Goal: Transaction & Acquisition: Book appointment/travel/reservation

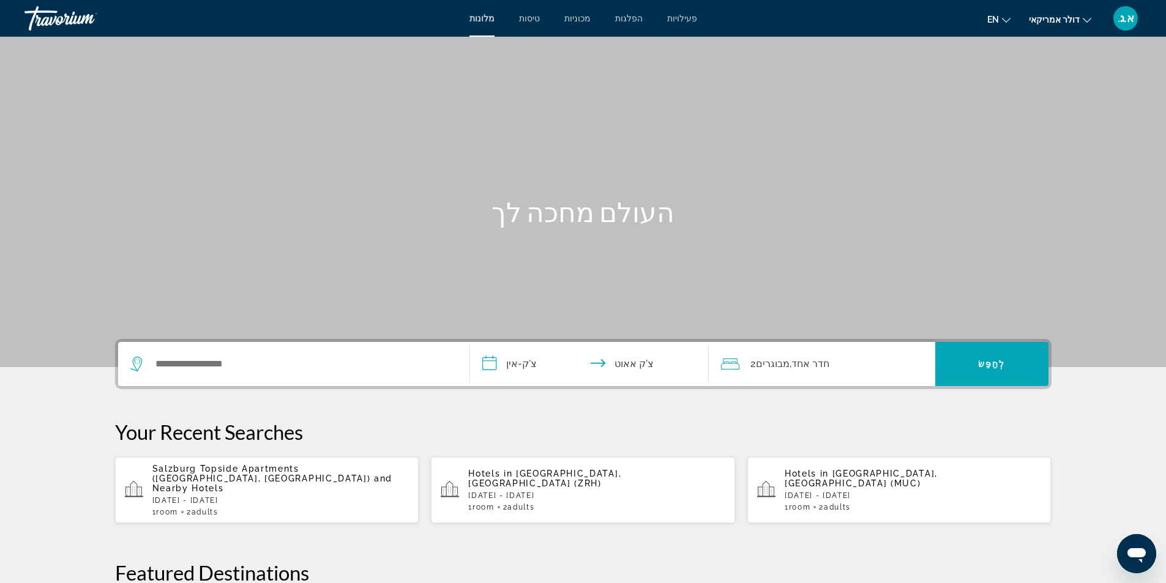
click at [491, 362] on input "**********" at bounding box center [592, 366] width 244 height 48
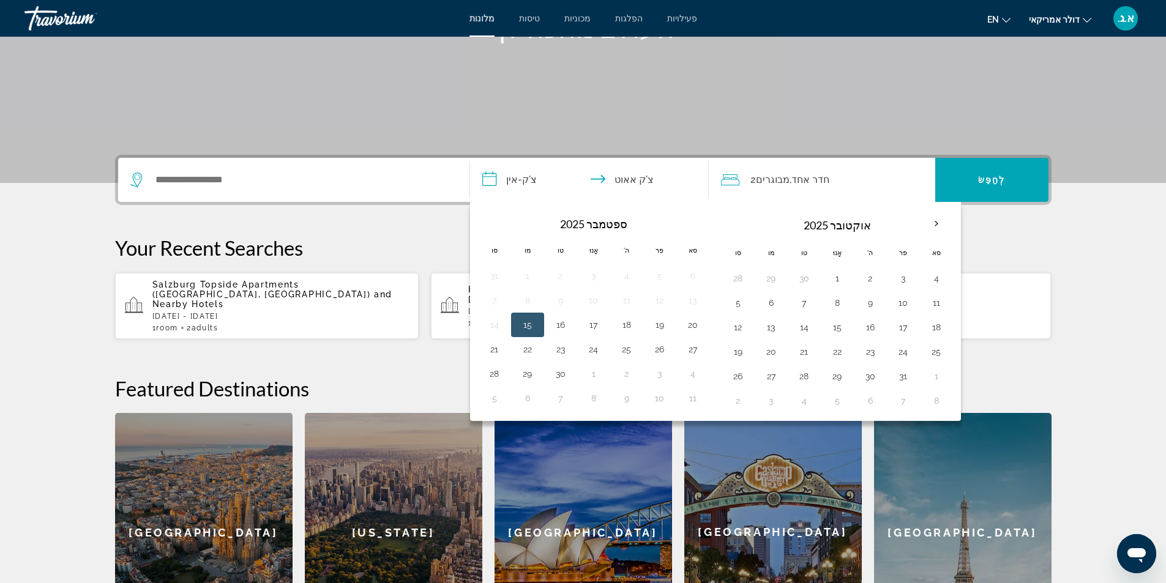
scroll to position [299, 0]
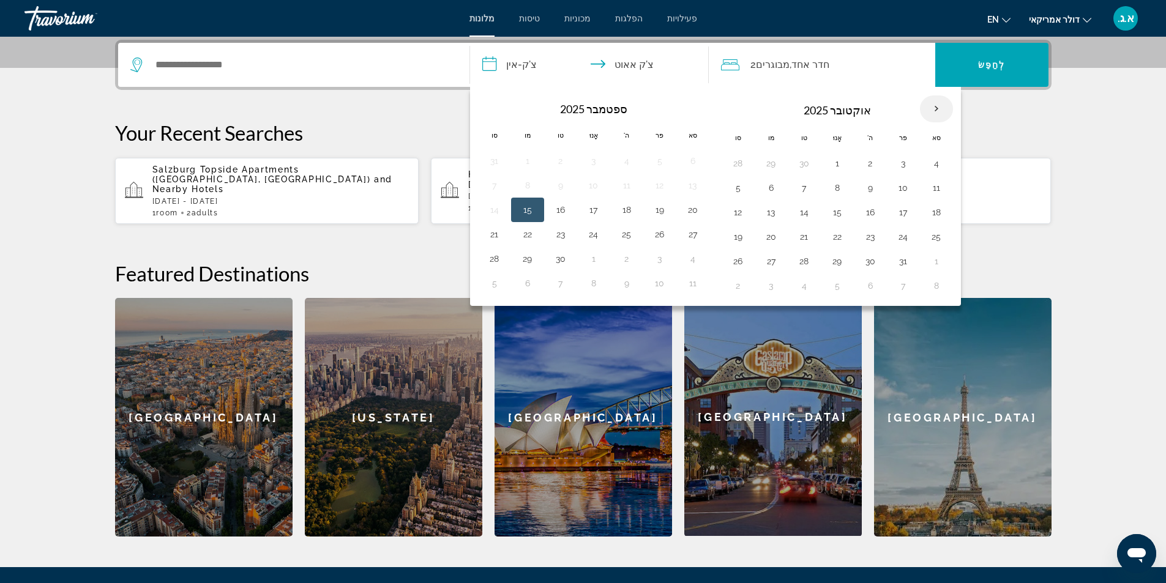
click at [940, 105] on th "בחודש הבא" at bounding box center [936, 108] width 33 height 27
click at [939, 105] on th "בחודש הבא" at bounding box center [936, 108] width 33 height 27
click at [935, 108] on th "בחודש הבא" at bounding box center [936, 108] width 33 height 27
click at [496, 112] on th "Previous month" at bounding box center [494, 108] width 33 height 27
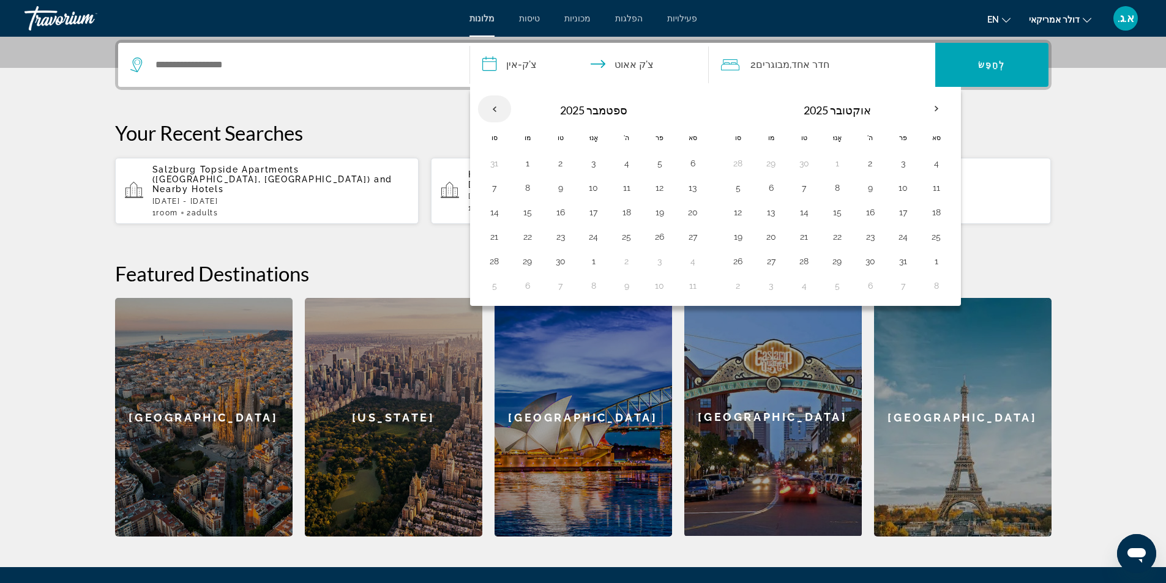
click at [496, 112] on th "Previous month" at bounding box center [494, 108] width 33 height 27
click at [938, 110] on th "בחודש הבא" at bounding box center [936, 108] width 33 height 27
click at [487, 111] on th "Previous month" at bounding box center [494, 108] width 33 height 27
click at [488, 111] on th "Previous month" at bounding box center [494, 108] width 33 height 27
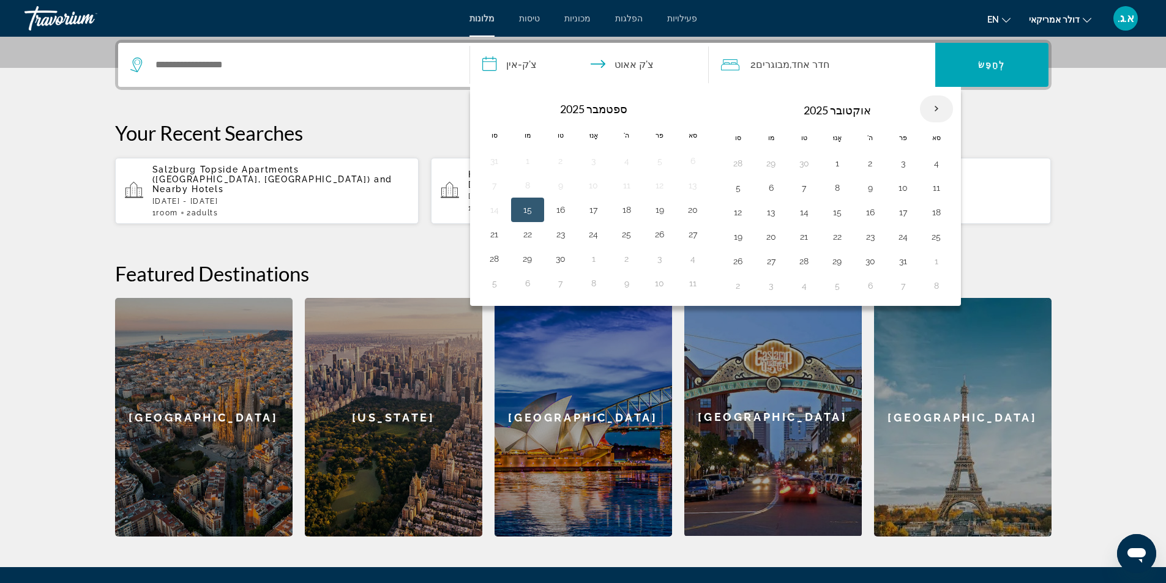
click at [938, 108] on th "בחודש הבא" at bounding box center [936, 108] width 33 height 27
click at [939, 108] on th "בחודש הבא" at bounding box center [936, 108] width 33 height 27
click at [486, 106] on th "Previous month" at bounding box center [494, 108] width 33 height 27
click at [403, 122] on p "Your Recent Searches" at bounding box center [583, 133] width 936 height 24
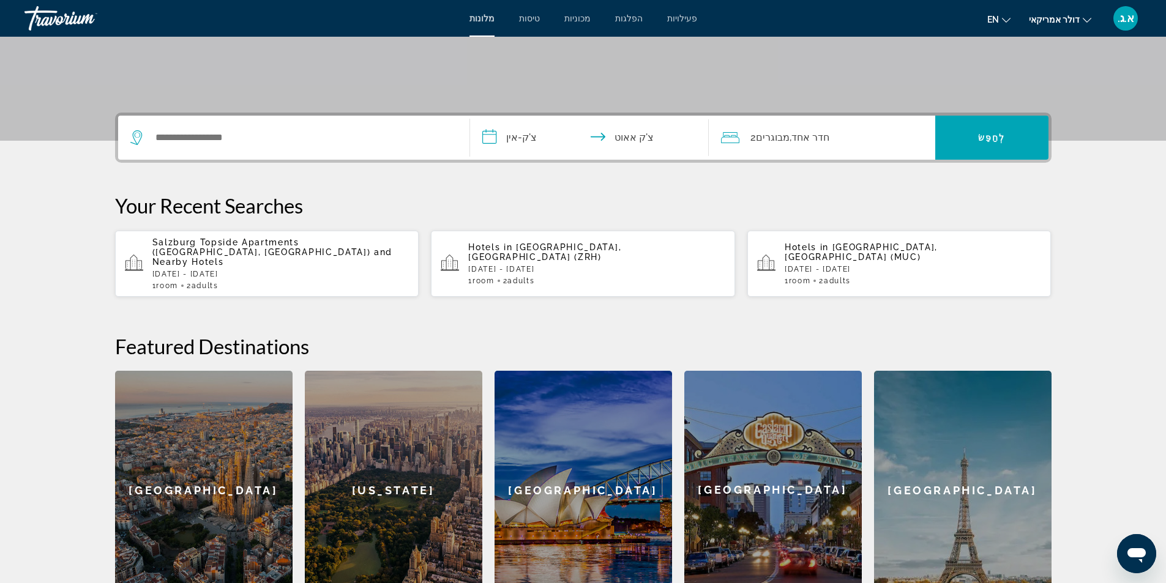
scroll to position [116, 0]
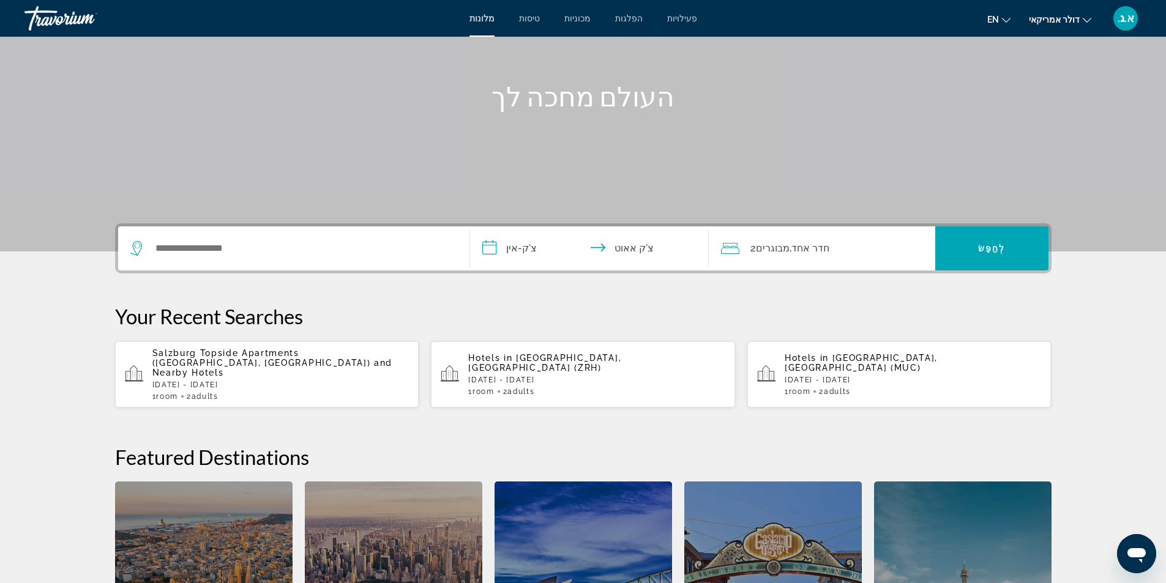
click at [496, 248] on input "**********" at bounding box center [592, 250] width 244 height 48
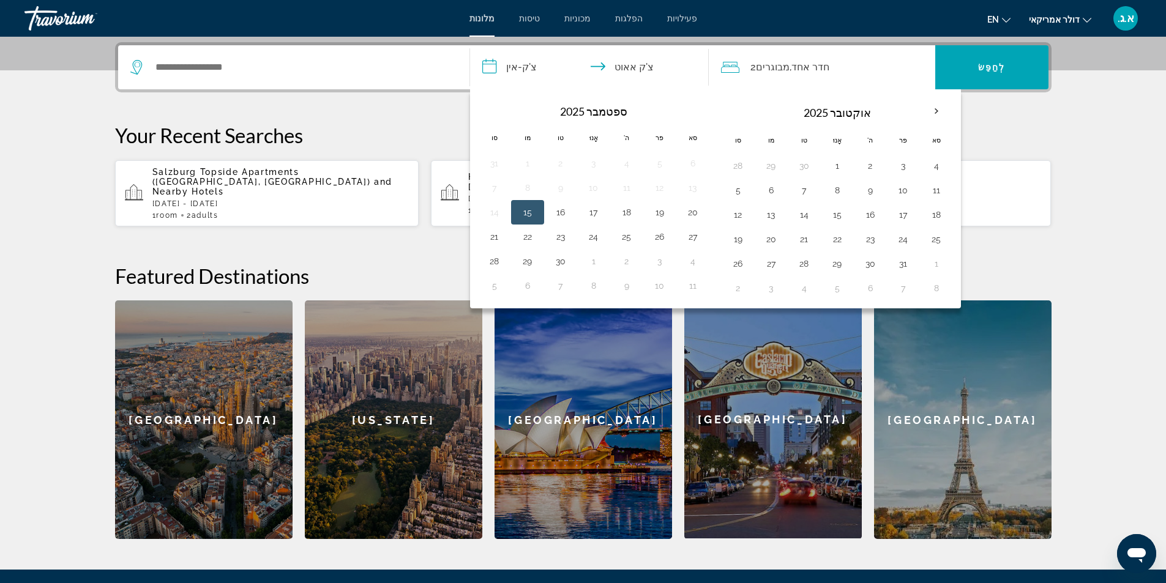
scroll to position [299, 0]
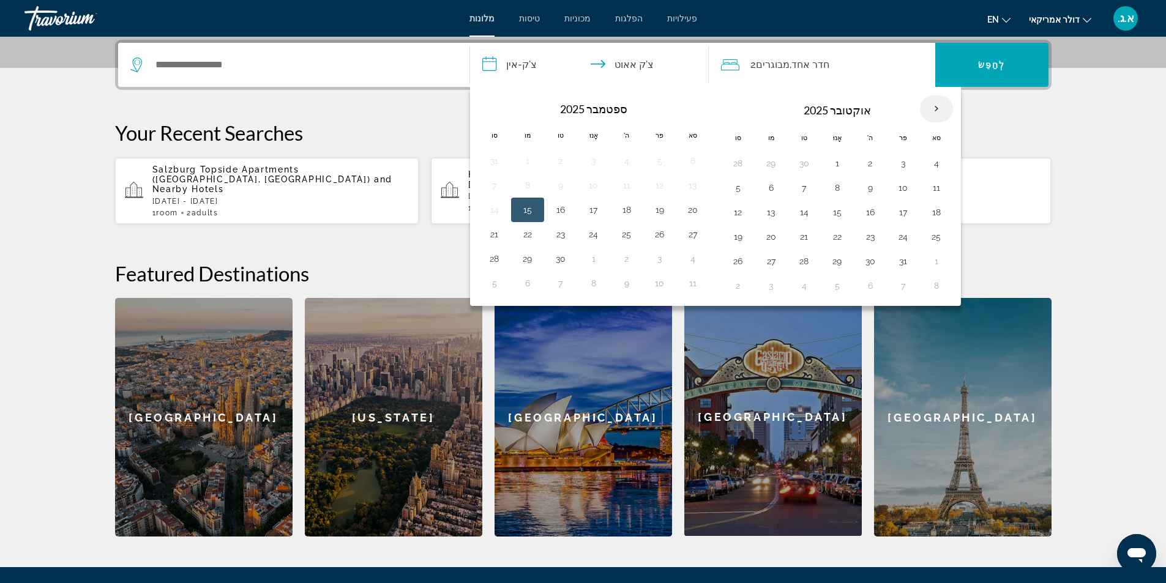
click at [936, 112] on th "בחודש הבא" at bounding box center [936, 108] width 33 height 27
click at [940, 110] on th "בחודש הבא" at bounding box center [936, 108] width 33 height 27
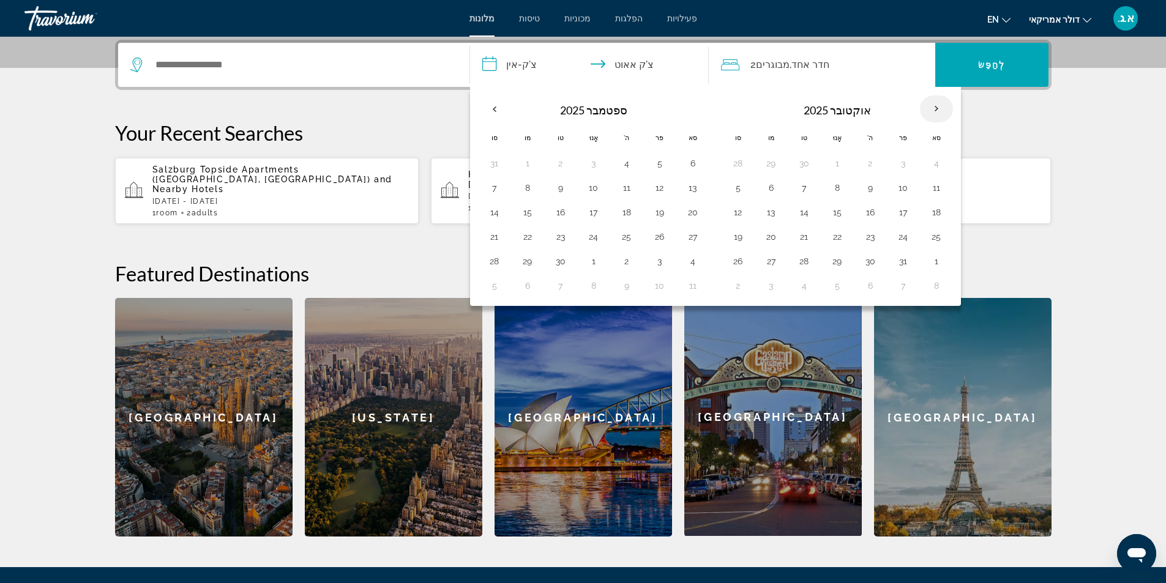
click at [940, 110] on th "בחודש הבא" at bounding box center [936, 108] width 33 height 27
click at [940, 109] on th "בחודש הבא" at bounding box center [936, 108] width 33 height 27
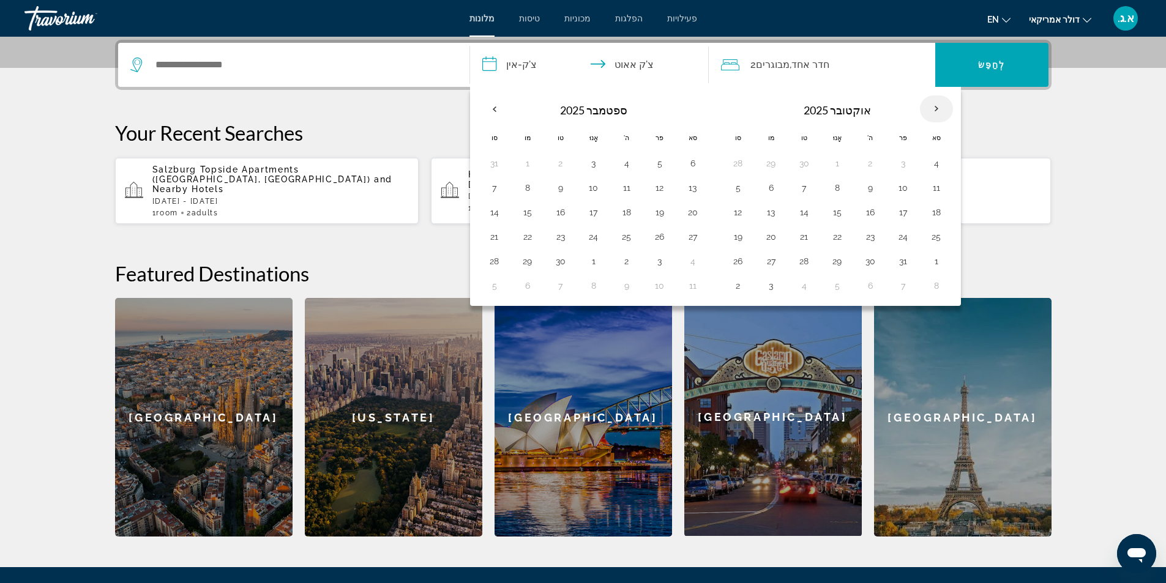
click at [941, 109] on th "בחודש הבא" at bounding box center [936, 108] width 33 height 27
click at [731, 64] on icon "מטיילים: 2 מבוגרים, 0 ילדים" at bounding box center [730, 64] width 18 height 11
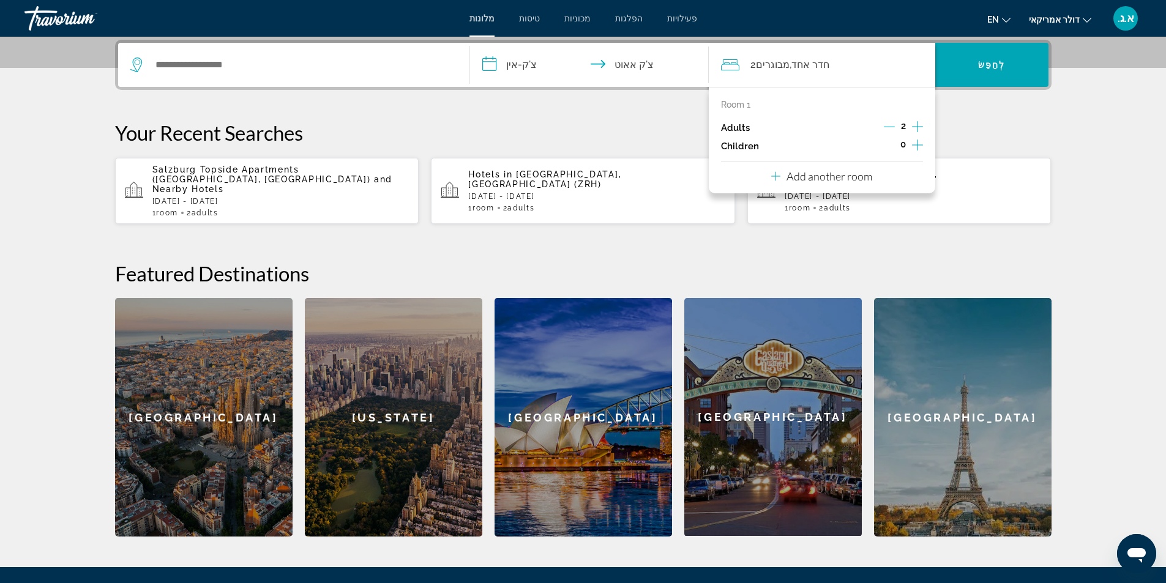
click at [996, 126] on p "Your Recent Searches" at bounding box center [583, 133] width 936 height 24
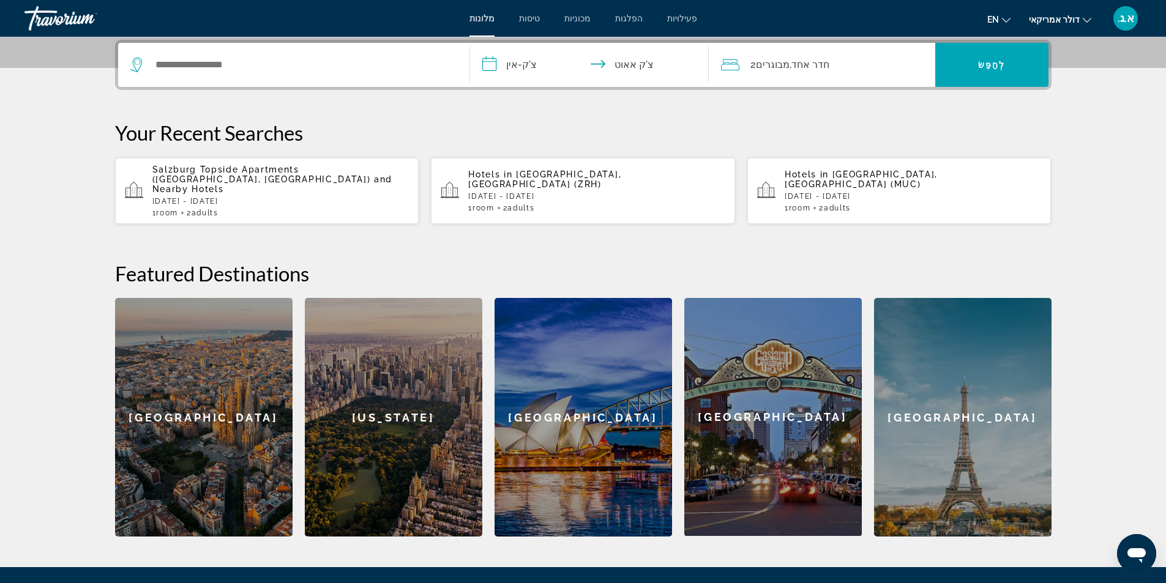
click at [620, 65] on input "**********" at bounding box center [592, 67] width 244 height 48
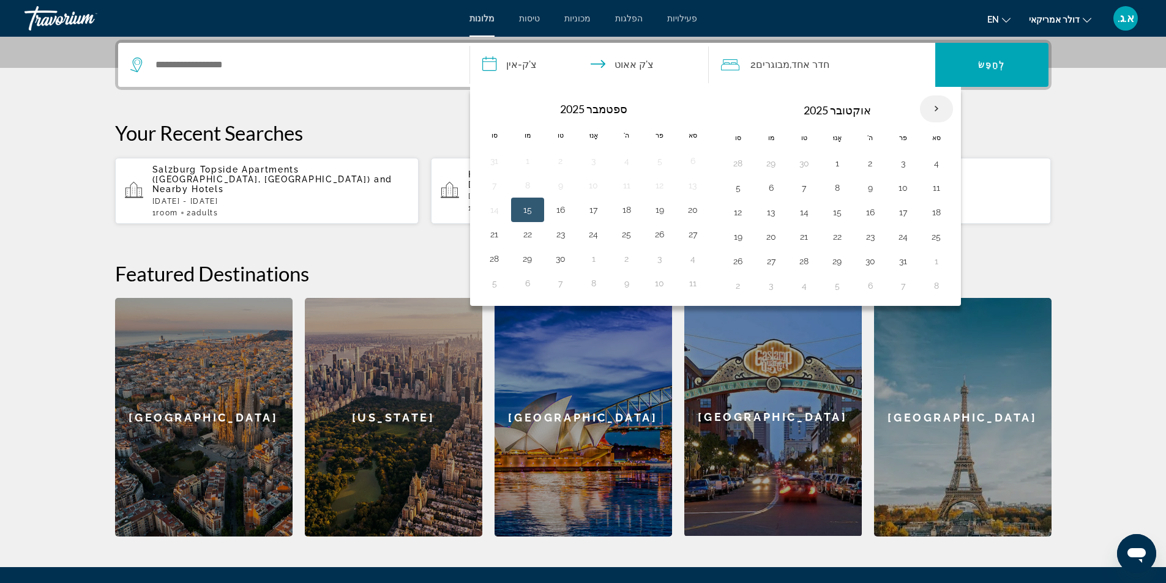
click at [933, 103] on th "בחודש הבא" at bounding box center [936, 108] width 33 height 27
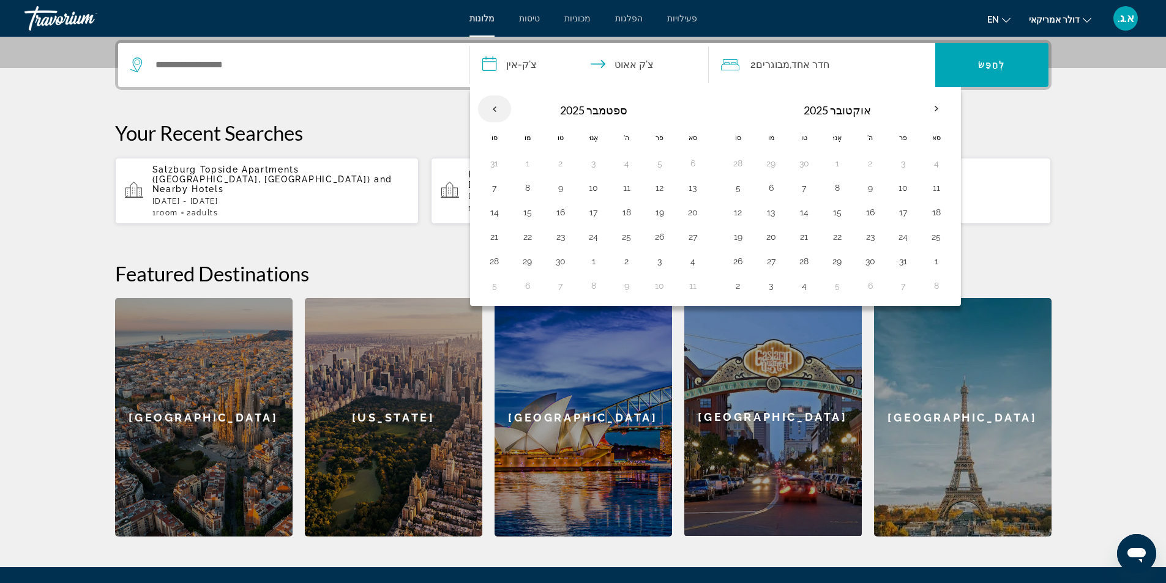
click at [489, 110] on th "Previous month" at bounding box center [494, 108] width 33 height 27
click at [934, 110] on th "בחודש הבא" at bounding box center [936, 108] width 33 height 27
click at [414, 113] on div "**********" at bounding box center [583, 288] width 985 height 497
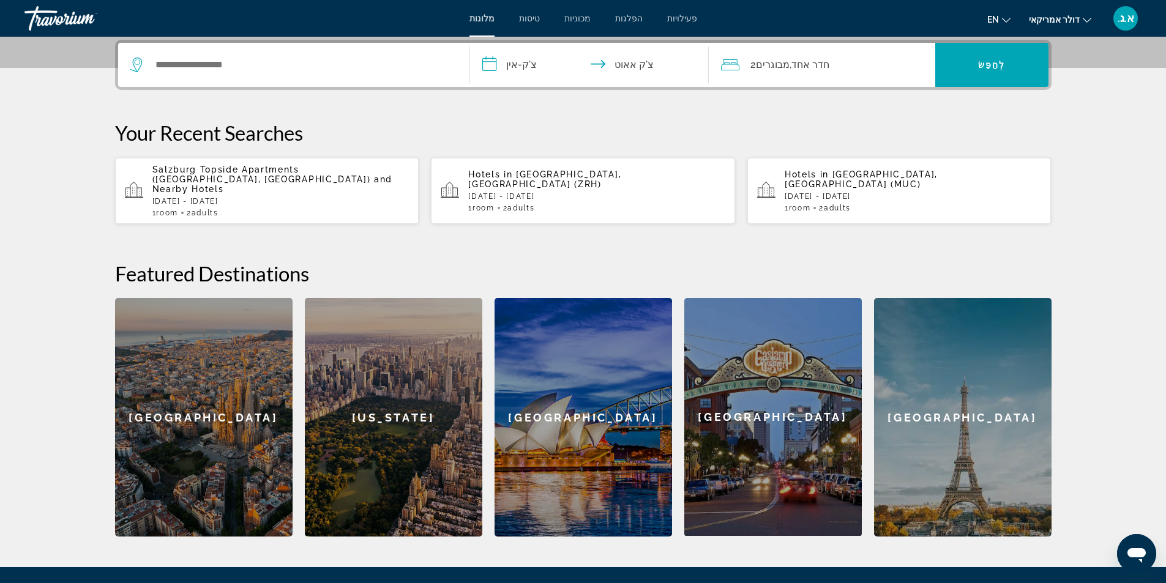
click at [494, 63] on input "**********" at bounding box center [592, 67] width 244 height 48
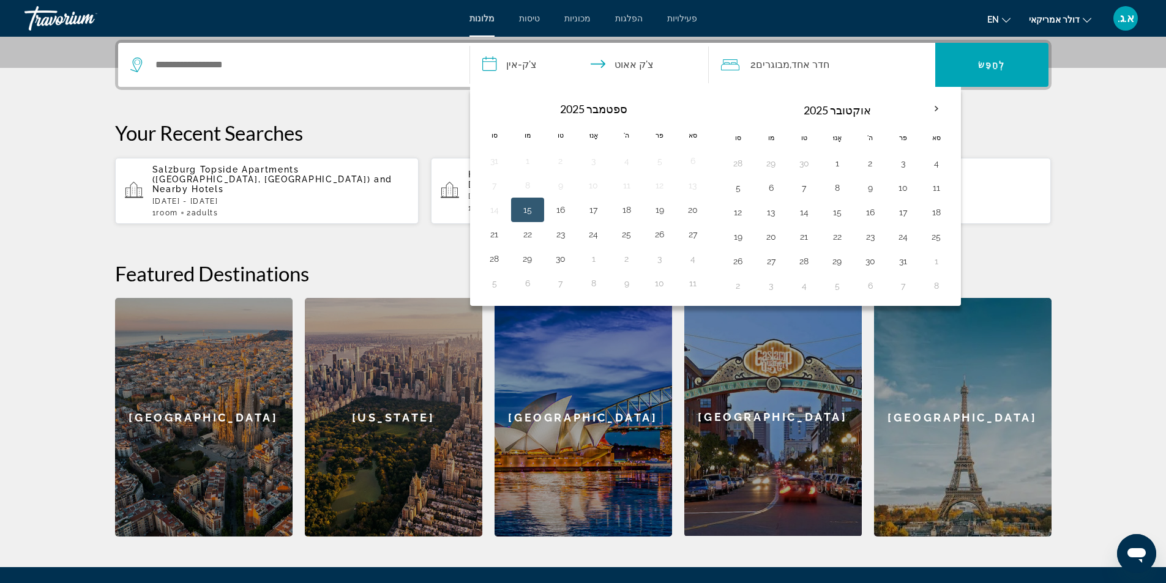
click at [536, 207] on button "15" at bounding box center [528, 209] width 20 height 17
click at [532, 209] on button "15" at bounding box center [528, 209] width 20 height 17
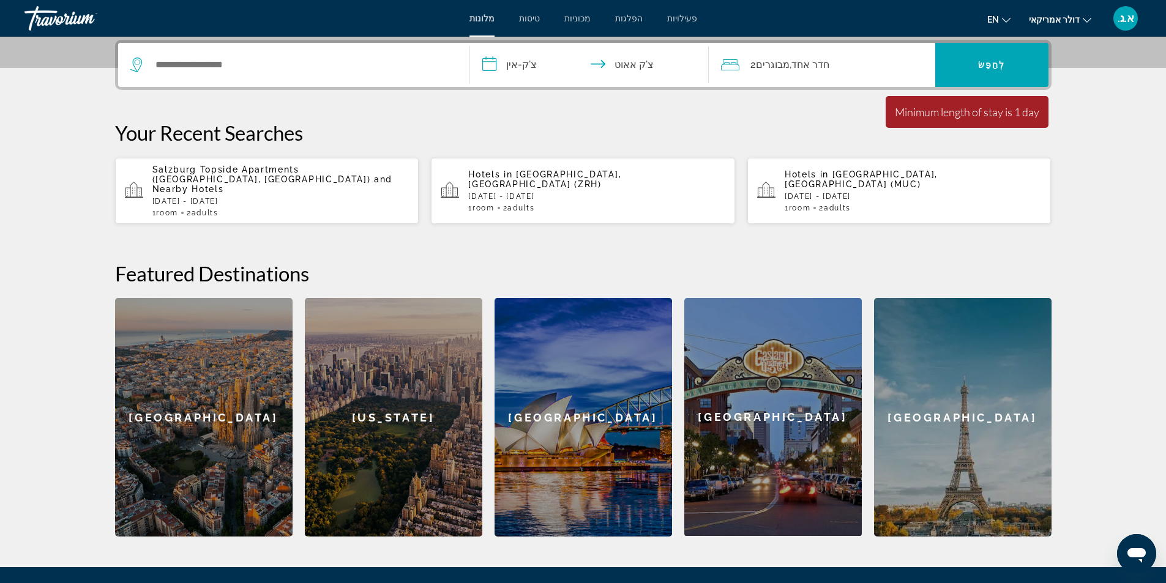
click at [494, 63] on input "**********" at bounding box center [592, 67] width 244 height 48
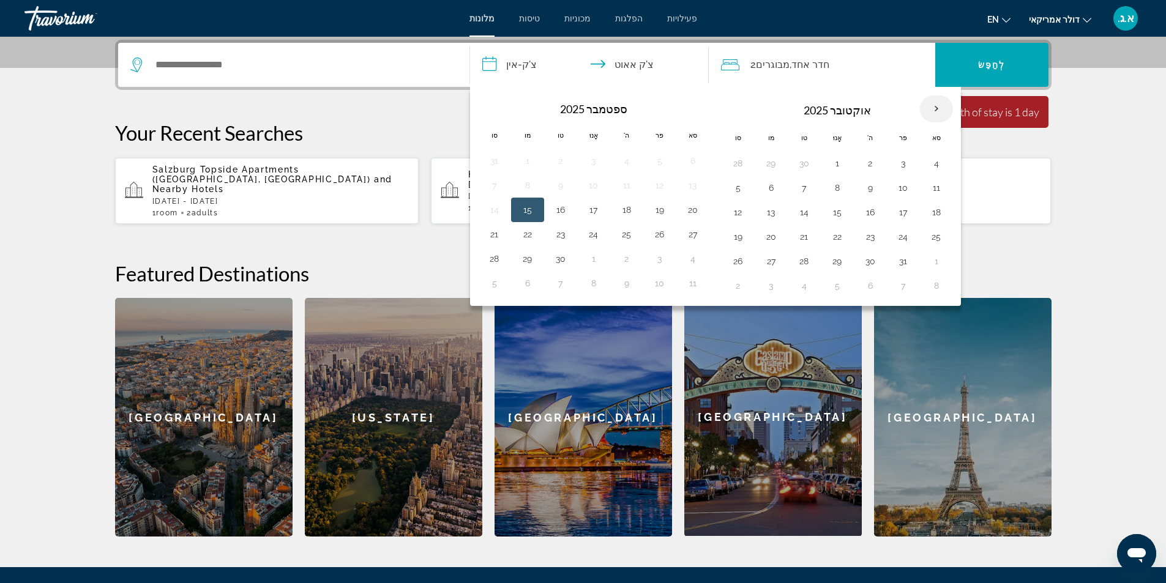
click at [933, 107] on th "בחודש הבא" at bounding box center [936, 108] width 33 height 27
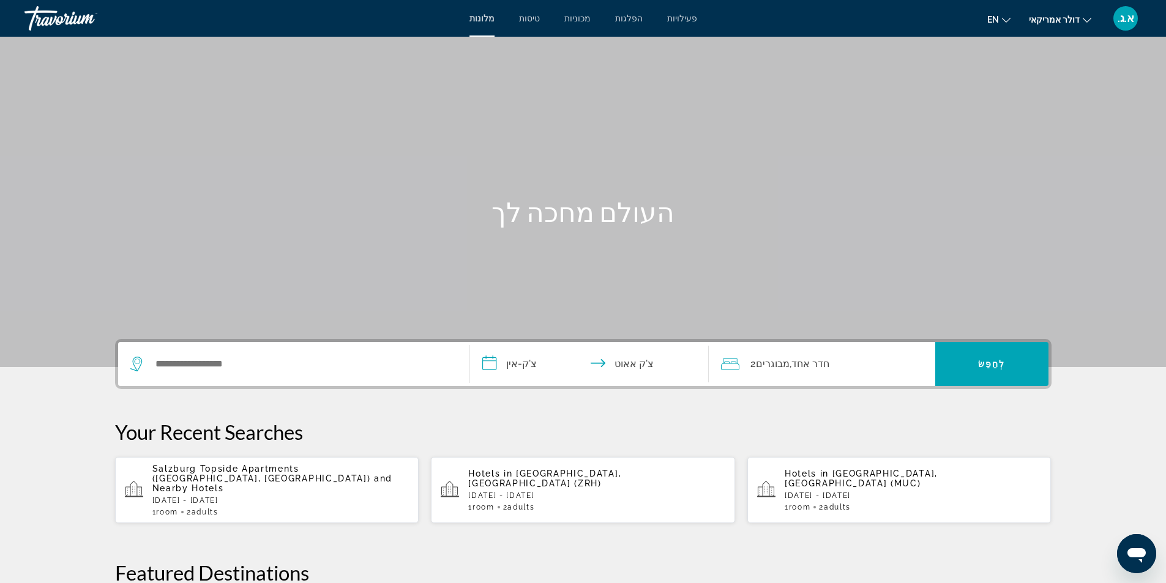
click at [392, 26] on div "מלונות טיסות מכוניות הפלגות פעילויות מלונות טיסות מכוניות הפלגות פעילויות en אַ…" at bounding box center [583, 18] width 1166 height 32
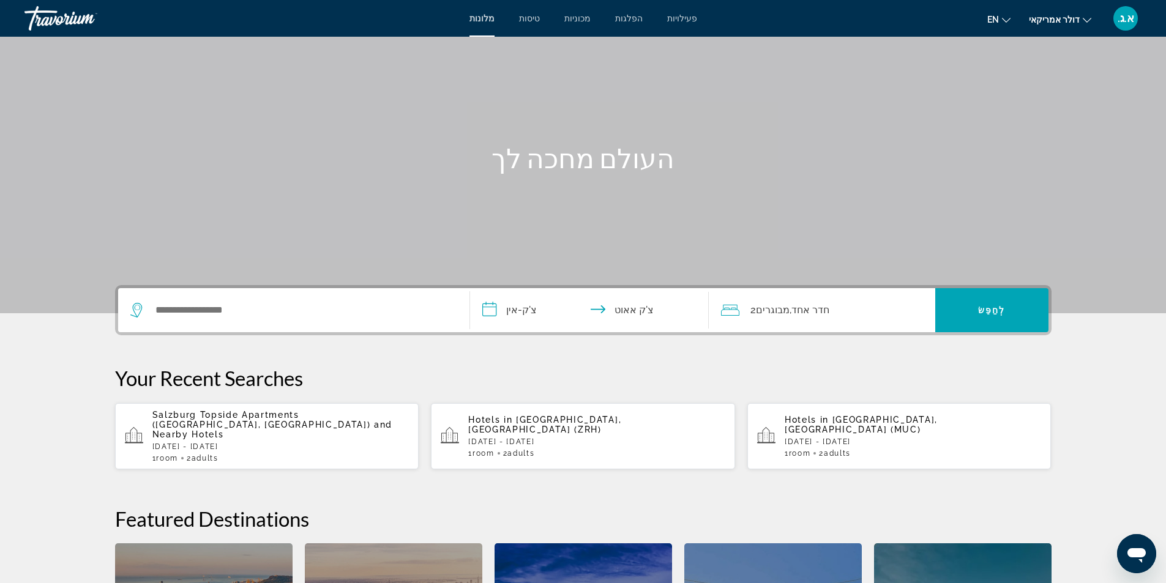
scroll to position [184, 0]
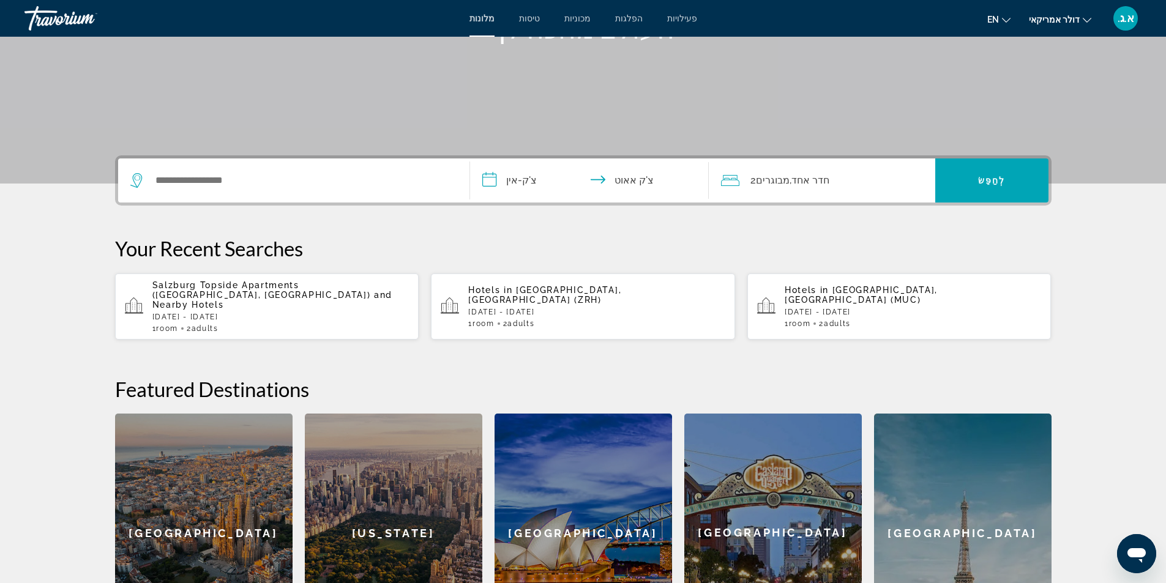
click at [499, 176] on input "**********" at bounding box center [592, 182] width 244 height 48
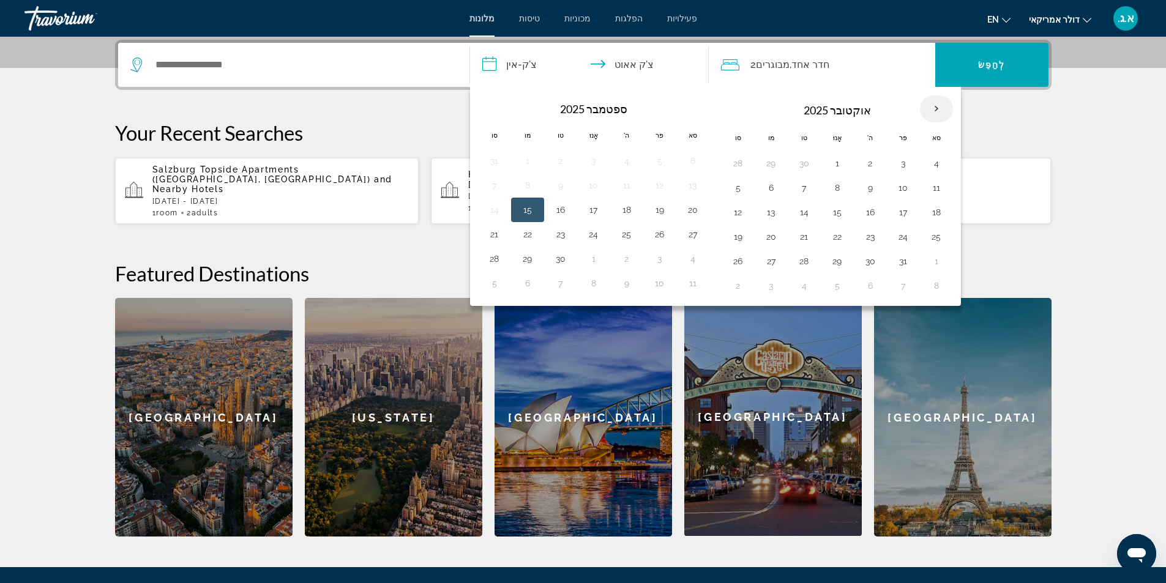
click at [942, 107] on th "בחודש הבא" at bounding box center [936, 108] width 33 height 27
click at [943, 107] on th "בחודש הבא" at bounding box center [936, 108] width 33 height 27
click at [946, 107] on th "בחודש הבא" at bounding box center [936, 108] width 33 height 27
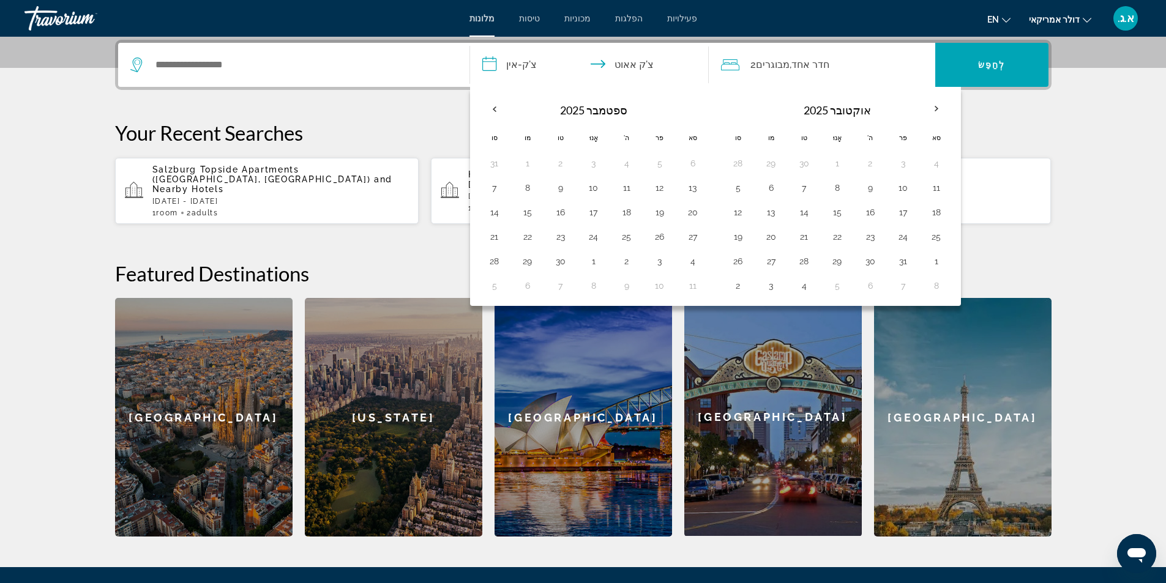
click at [389, 112] on div "**********" at bounding box center [583, 288] width 985 height 497
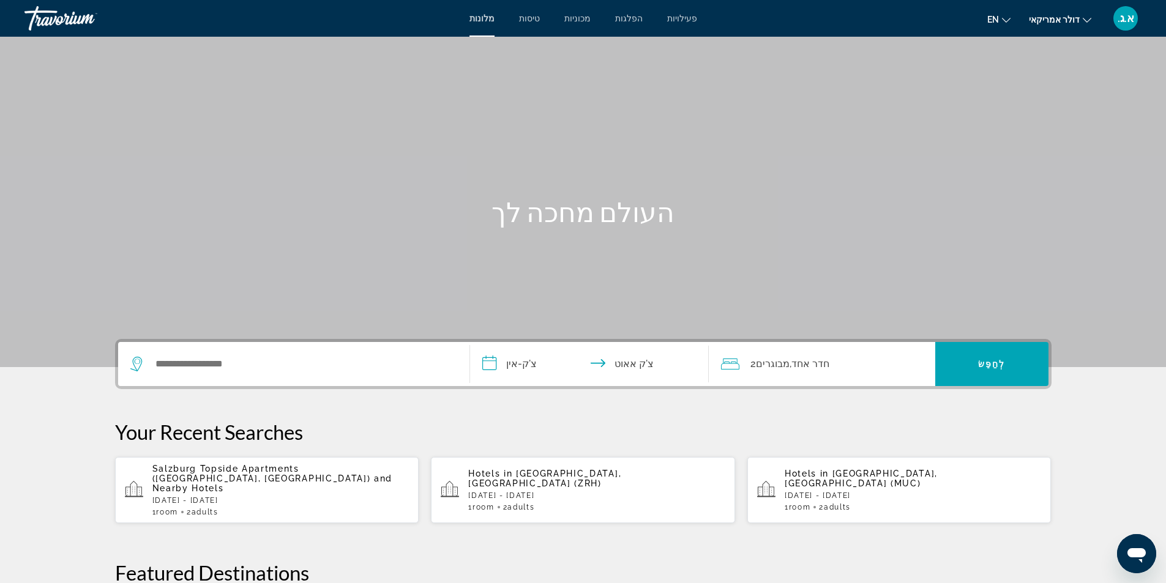
click at [498, 366] on input "**********" at bounding box center [592, 366] width 244 height 48
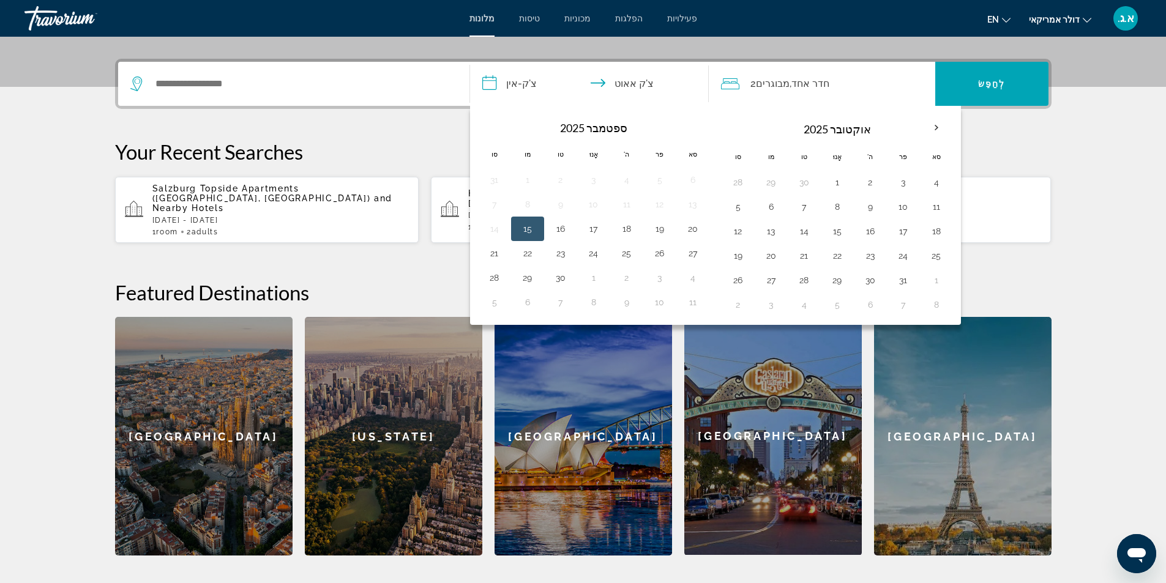
scroll to position [299, 0]
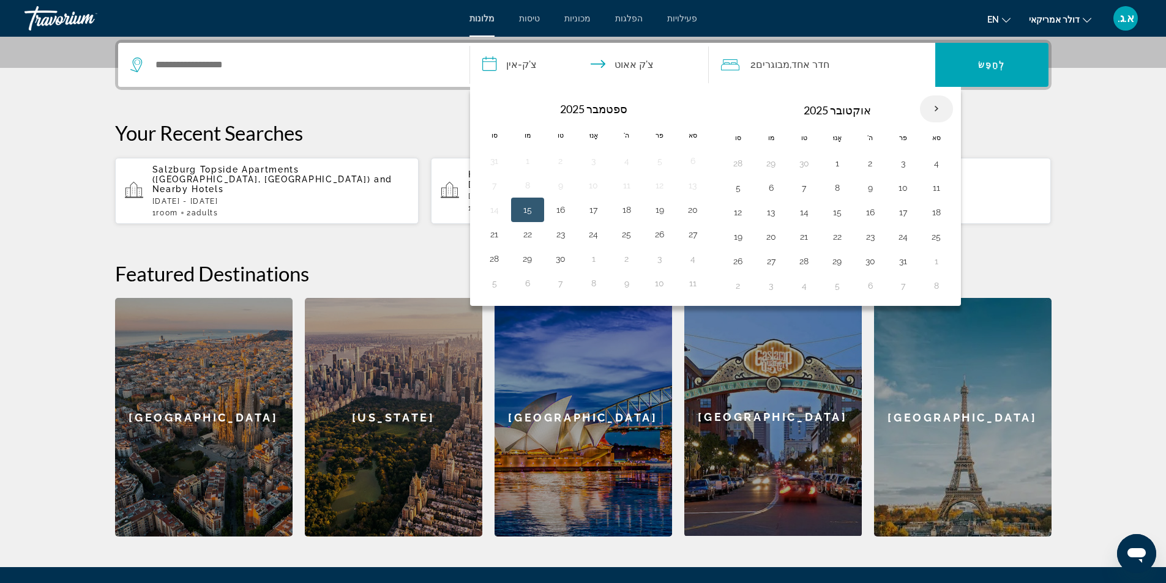
click at [934, 106] on th "בחודש הבא" at bounding box center [936, 108] width 33 height 27
click at [934, 105] on th "בחודש הבא" at bounding box center [936, 108] width 33 height 27
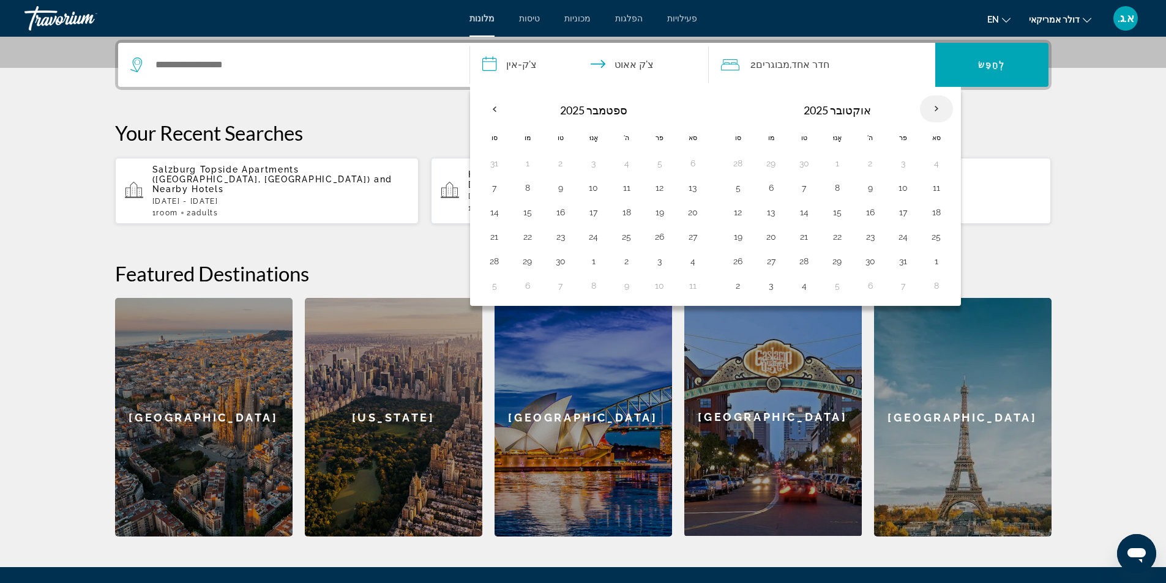
click at [934, 105] on th "בחודש הבא" at bounding box center [936, 108] width 33 height 27
click at [500, 104] on th "Previous month" at bounding box center [494, 108] width 33 height 27
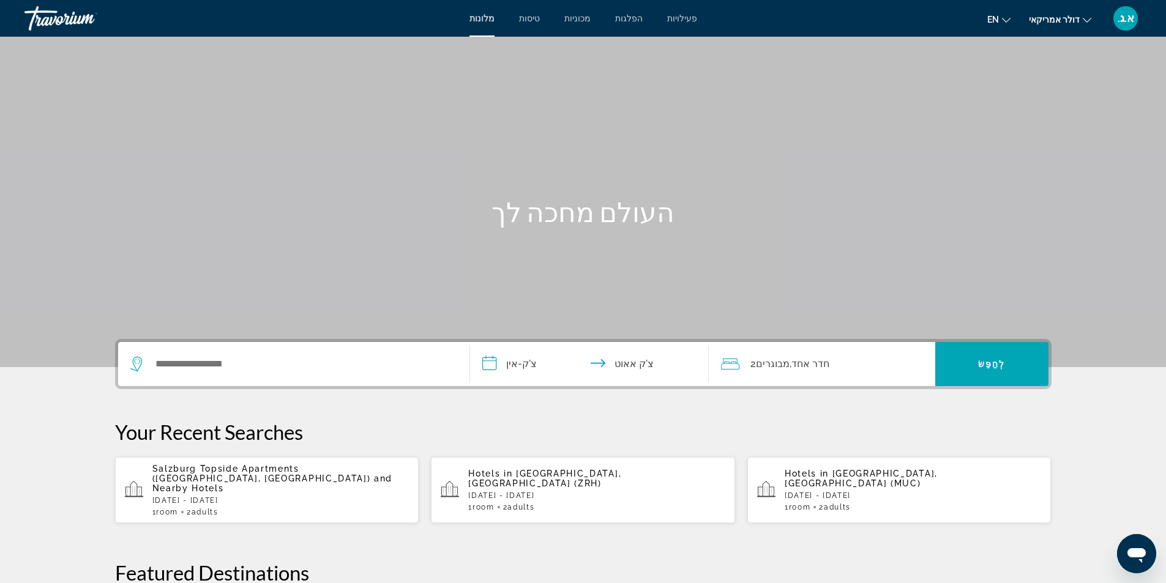
click at [522, 365] on input "**********" at bounding box center [592, 366] width 244 height 48
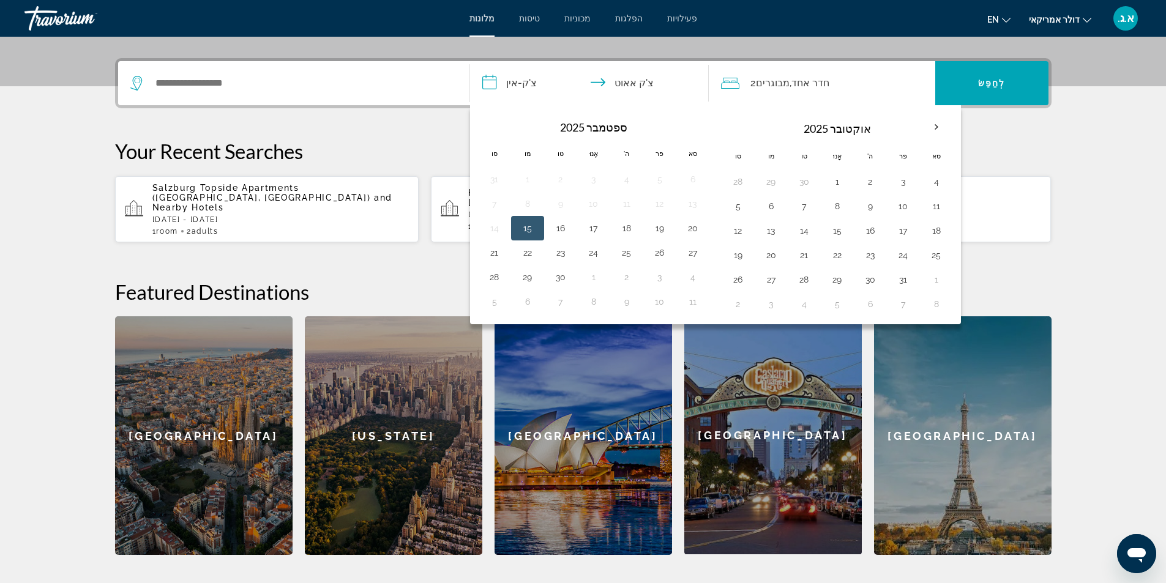
scroll to position [299, 0]
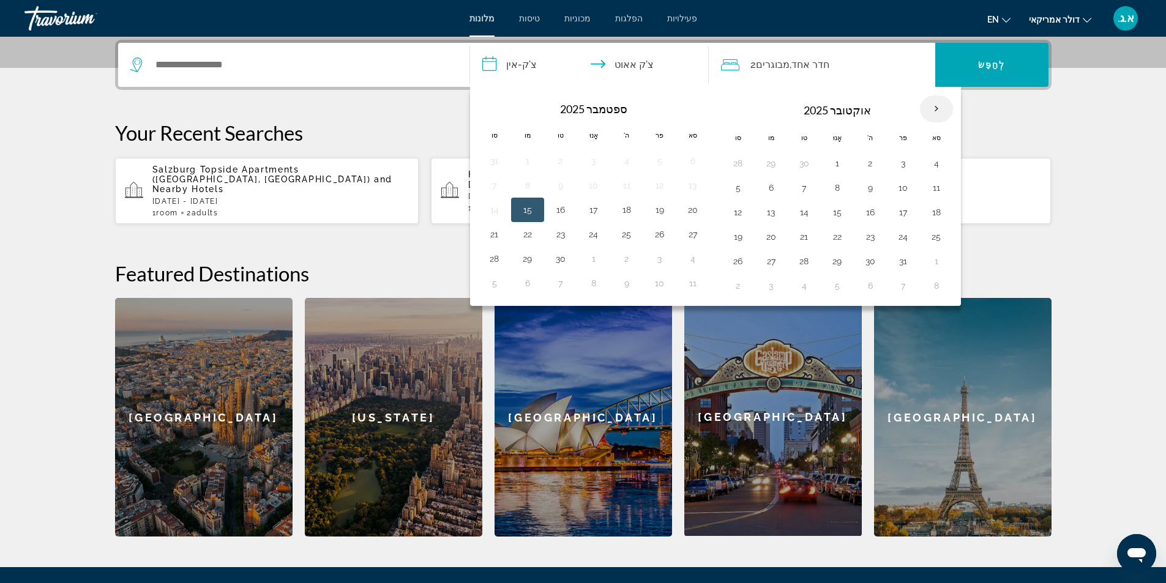
click at [935, 107] on th "בחודש הבא" at bounding box center [936, 108] width 33 height 27
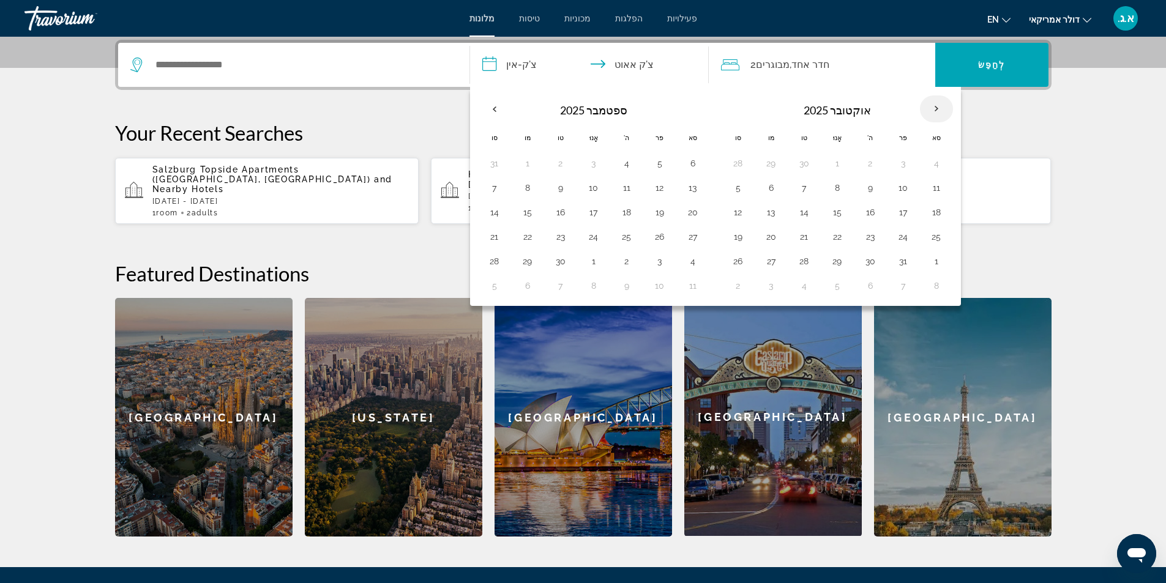
click at [935, 107] on th "בחודש הבא" at bounding box center [936, 108] width 33 height 27
click at [51, 202] on section "**********" at bounding box center [583, 119] width 1166 height 836
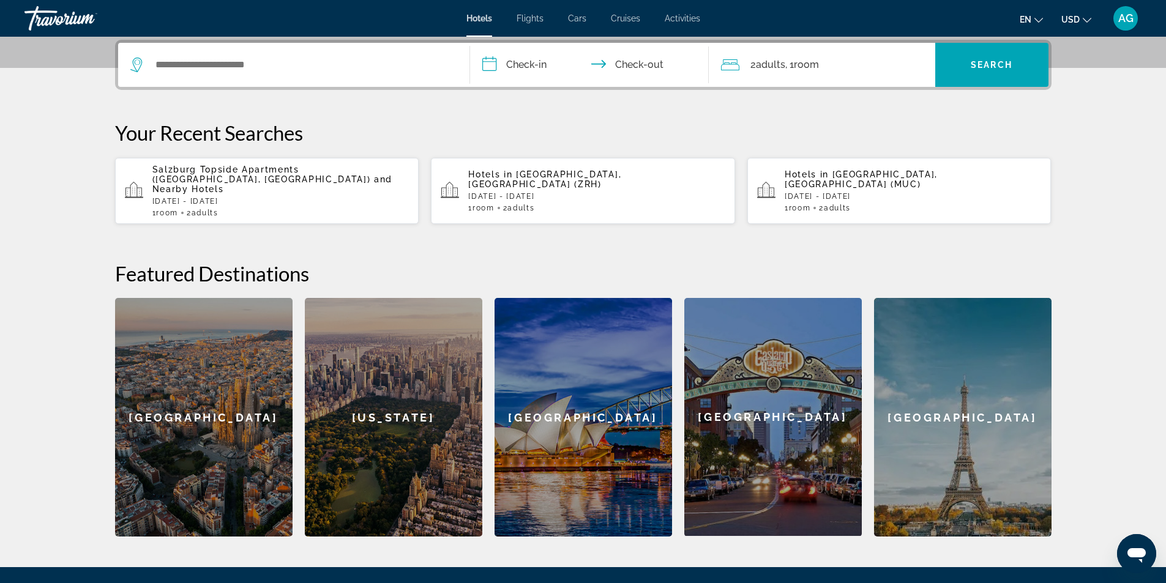
click at [499, 64] on input "**********" at bounding box center [592, 67] width 244 height 48
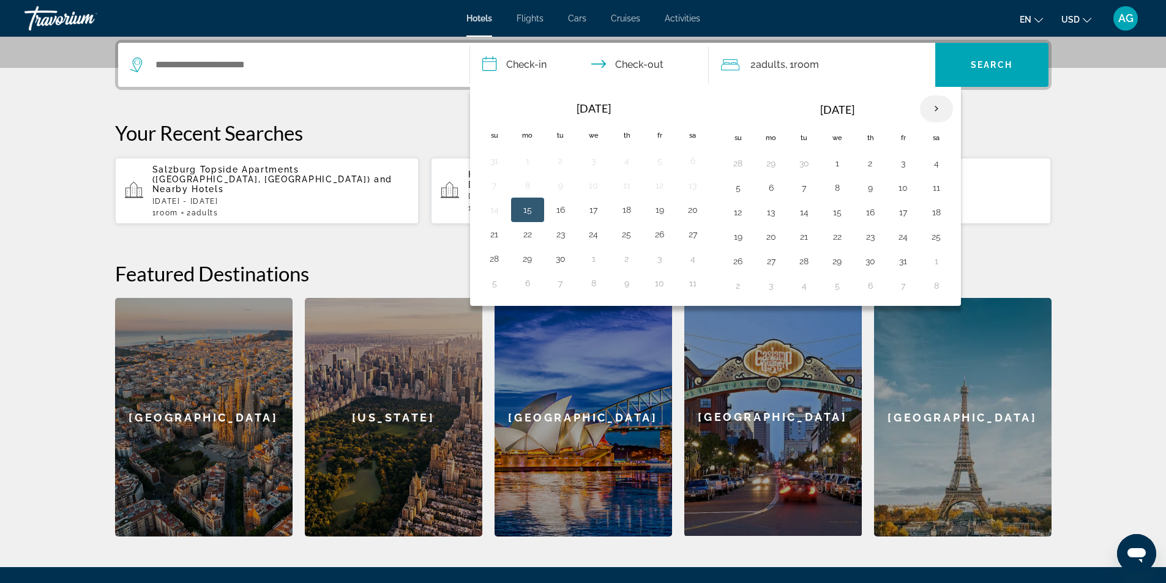
click at [942, 105] on th "Next month" at bounding box center [936, 108] width 33 height 27
click at [529, 262] on button "29" at bounding box center [528, 261] width 20 height 17
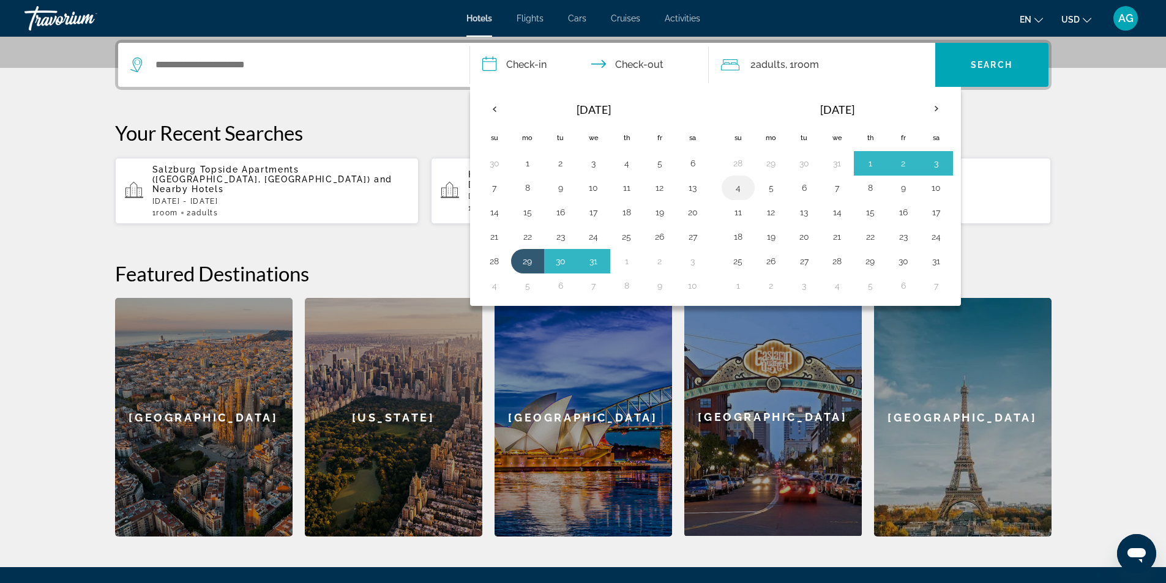
click at [740, 188] on button "4" at bounding box center [738, 187] width 20 height 17
type input "**********"
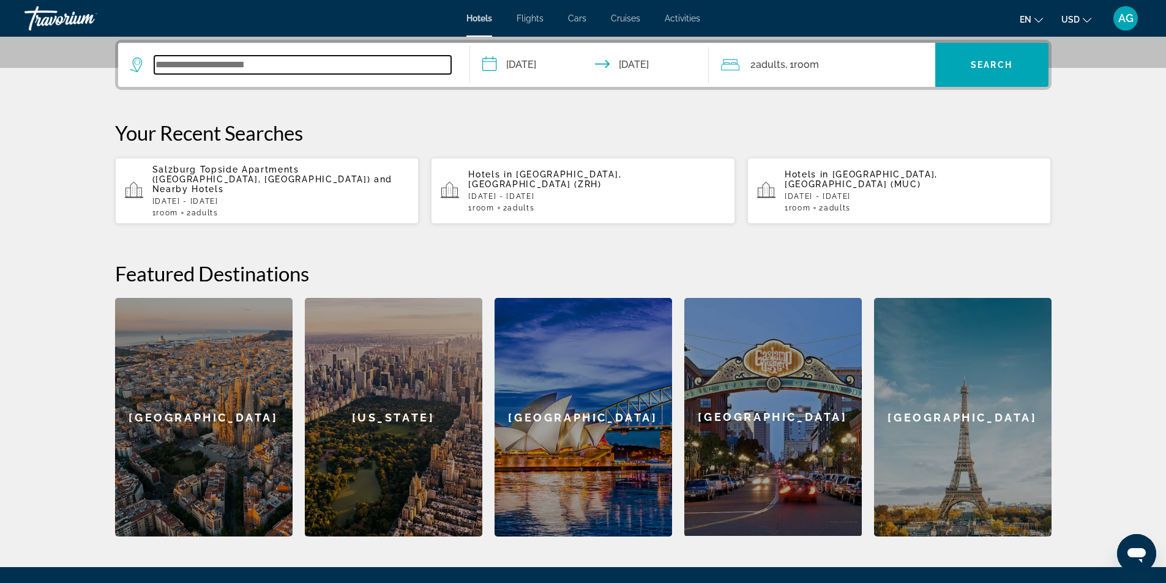
click at [310, 66] on input "Search widget" at bounding box center [302, 65] width 297 height 18
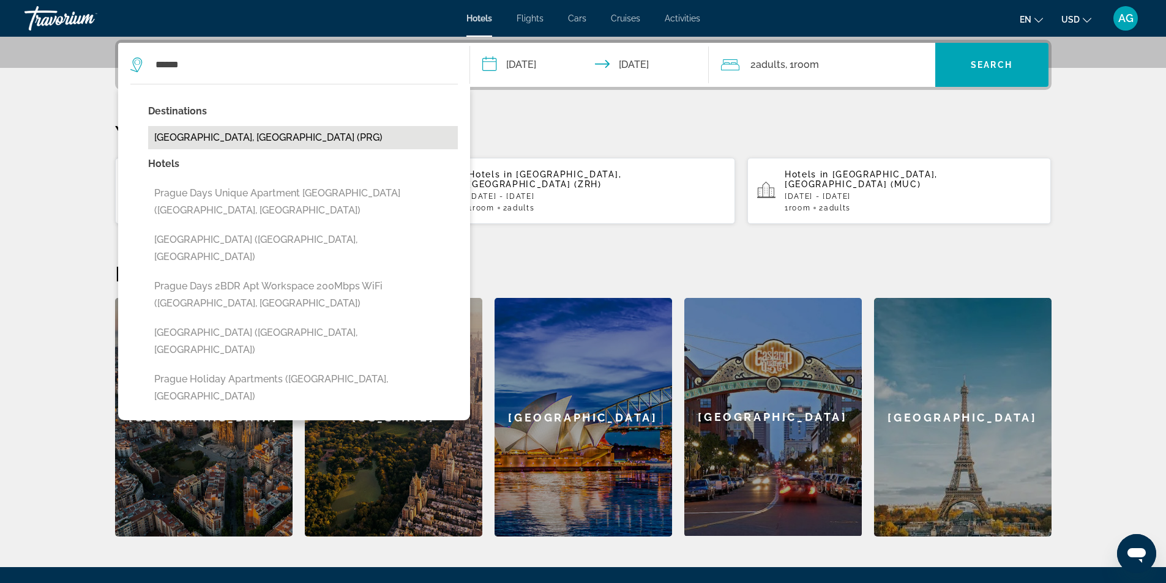
click at [218, 138] on button "[GEOGRAPHIC_DATA], [GEOGRAPHIC_DATA] (PRG)" at bounding box center [303, 137] width 310 height 23
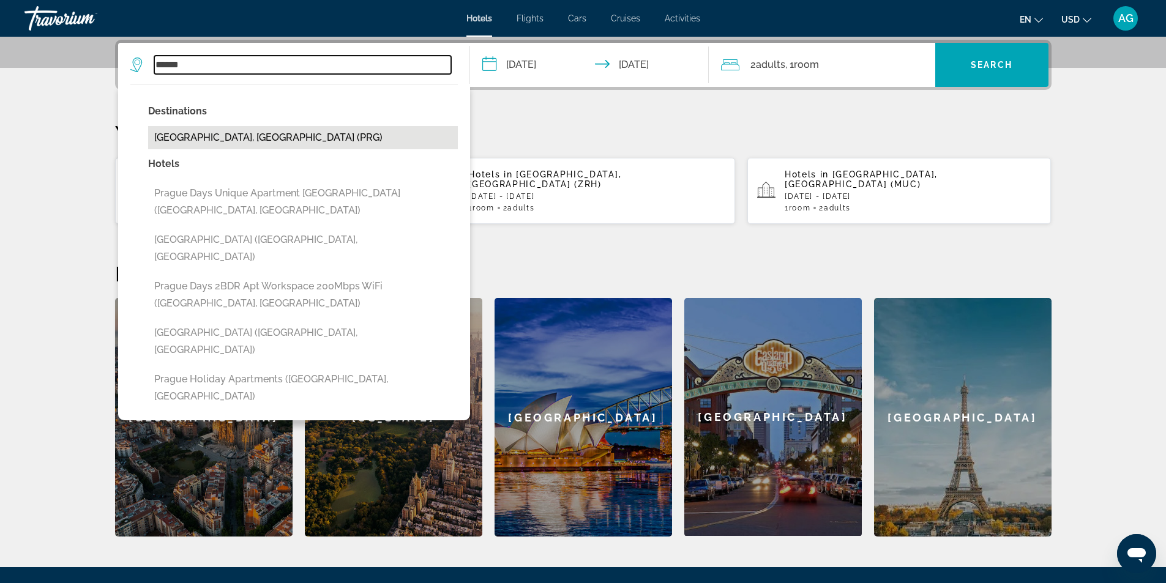
type input "**********"
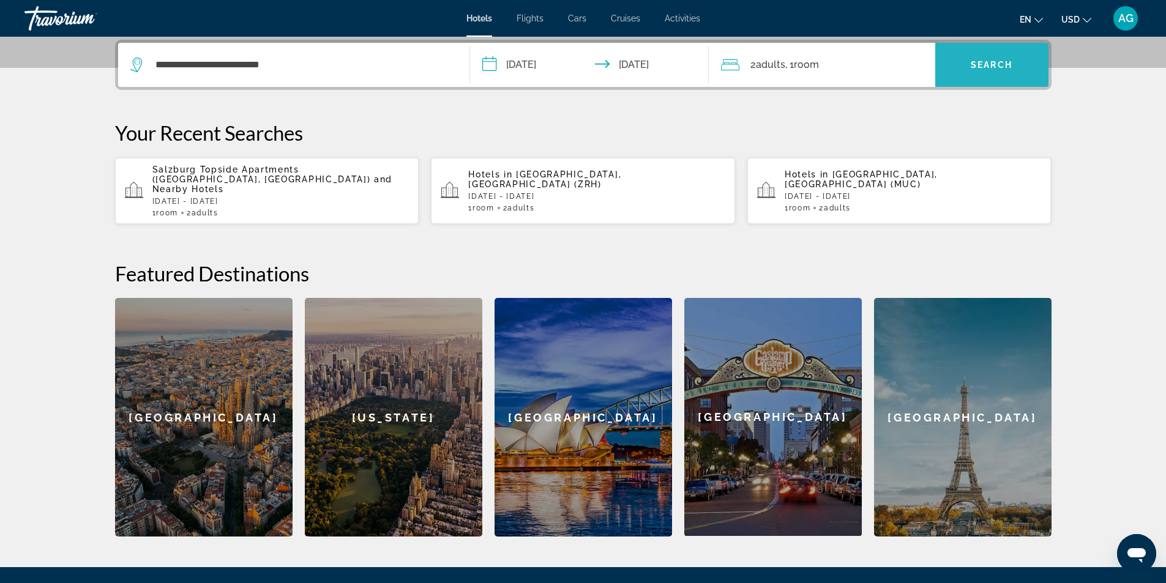
click at [1011, 64] on span "Search" at bounding box center [991, 65] width 42 height 10
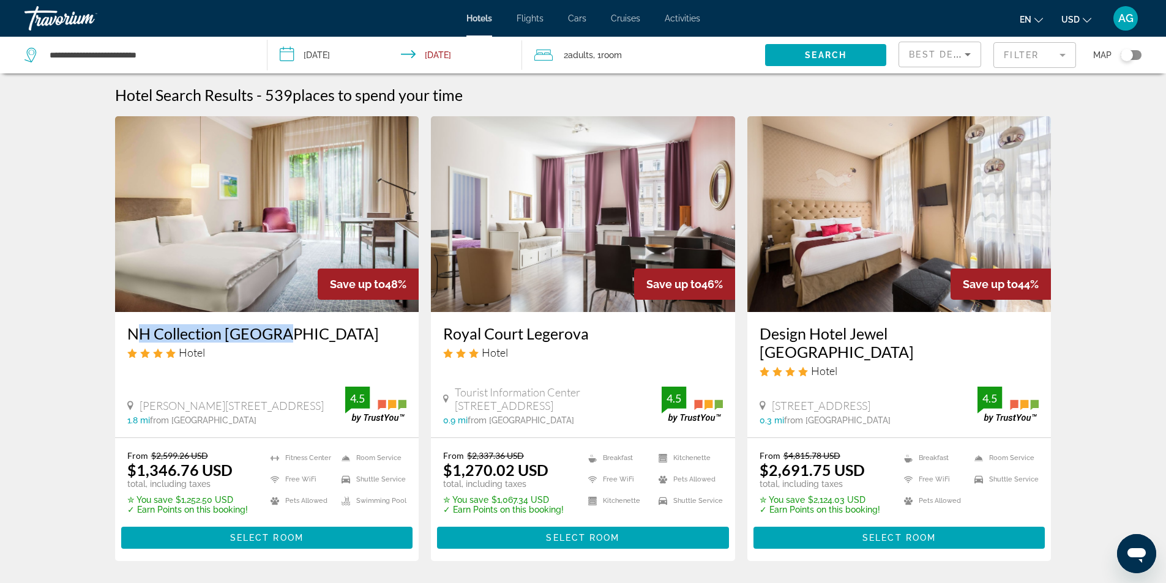
drag, startPoint x: 117, startPoint y: 338, endPoint x: 275, endPoint y: 333, distance: 157.9
click at [275, 333] on div "NH Collection [GEOGRAPHIC_DATA] Hotel [STREET_ADDRESS] 1.8 mi from [GEOGRAPHIC_…" at bounding box center [267, 374] width 304 height 125
copy h3 "NH Collection [GEOGRAPHIC_DATA]"
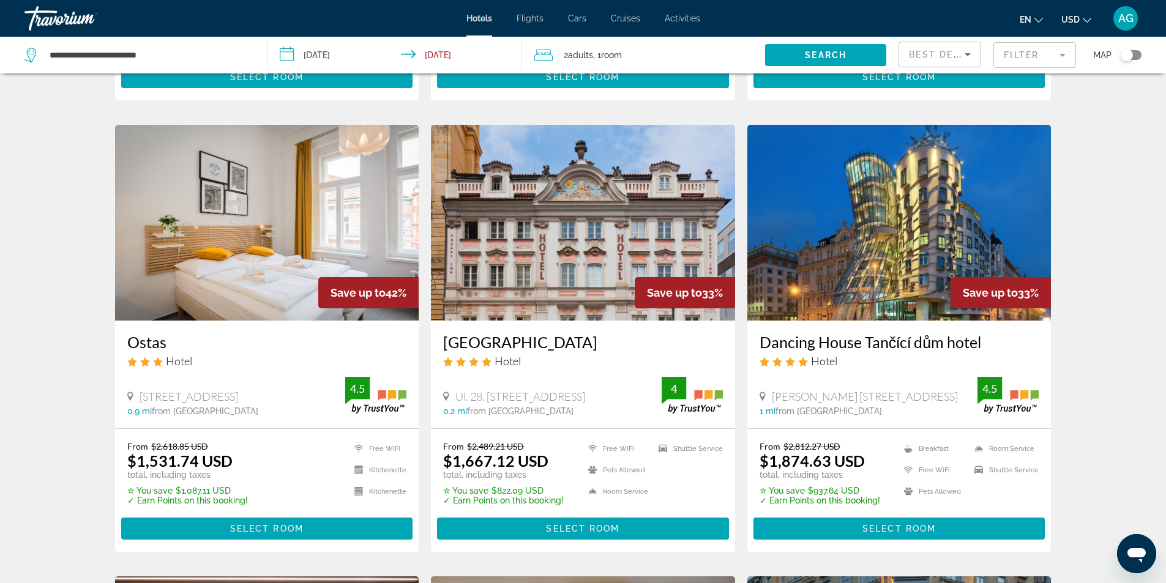
scroll to position [489, 0]
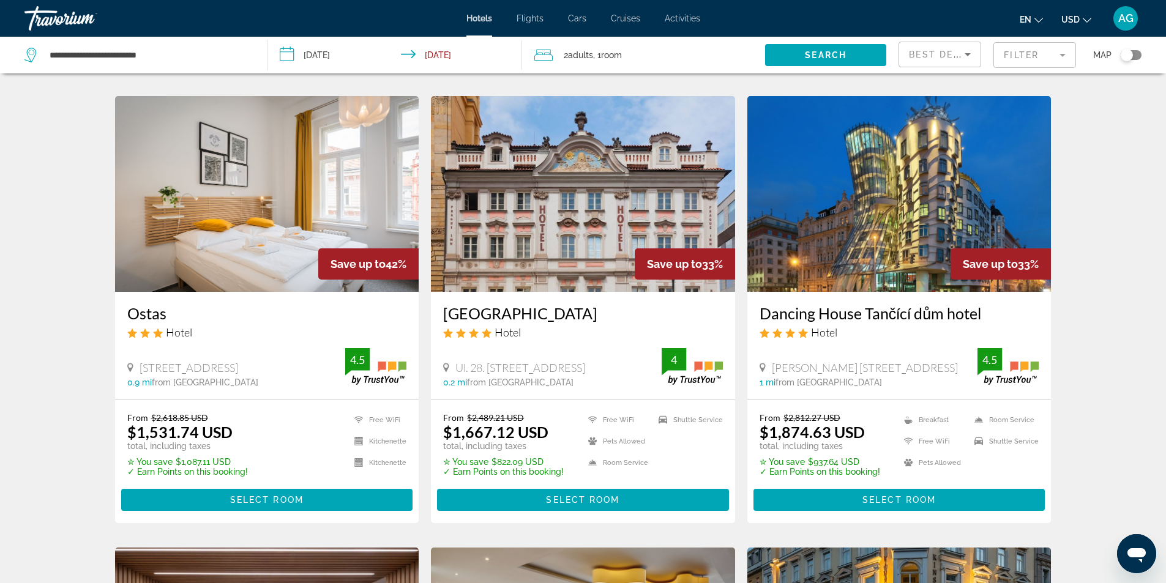
drag, startPoint x: 753, startPoint y: 299, endPoint x: 987, endPoint y: 291, distance: 234.5
click at [987, 292] on div "Dancing House Tančící dům hotel Hotel [GEOGRAPHIC_DATA], [GEOGRAPHIC_DATA] 1 mi…" at bounding box center [899, 345] width 304 height 107
copy h3 "Dancing House Tančící dům hotel"
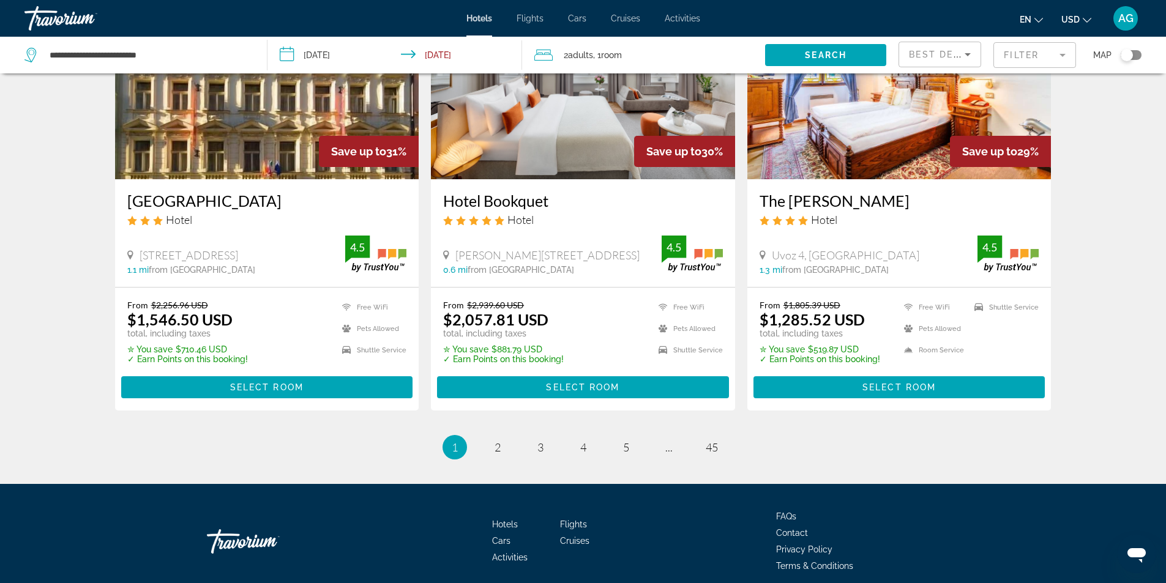
scroll to position [1538, 0]
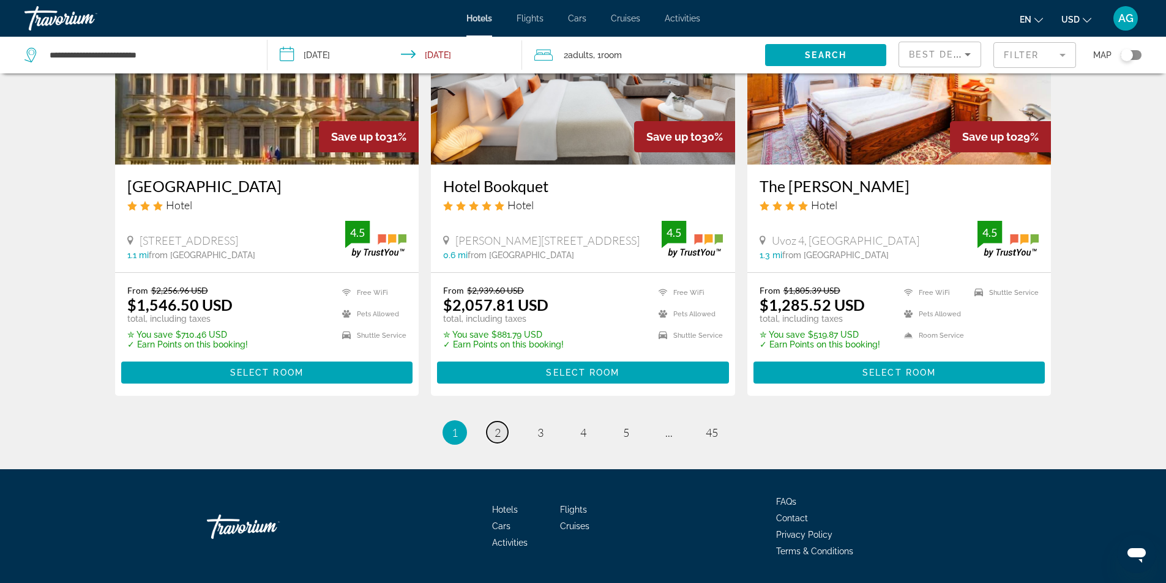
click at [494, 426] on span "2" at bounding box center [497, 432] width 6 height 13
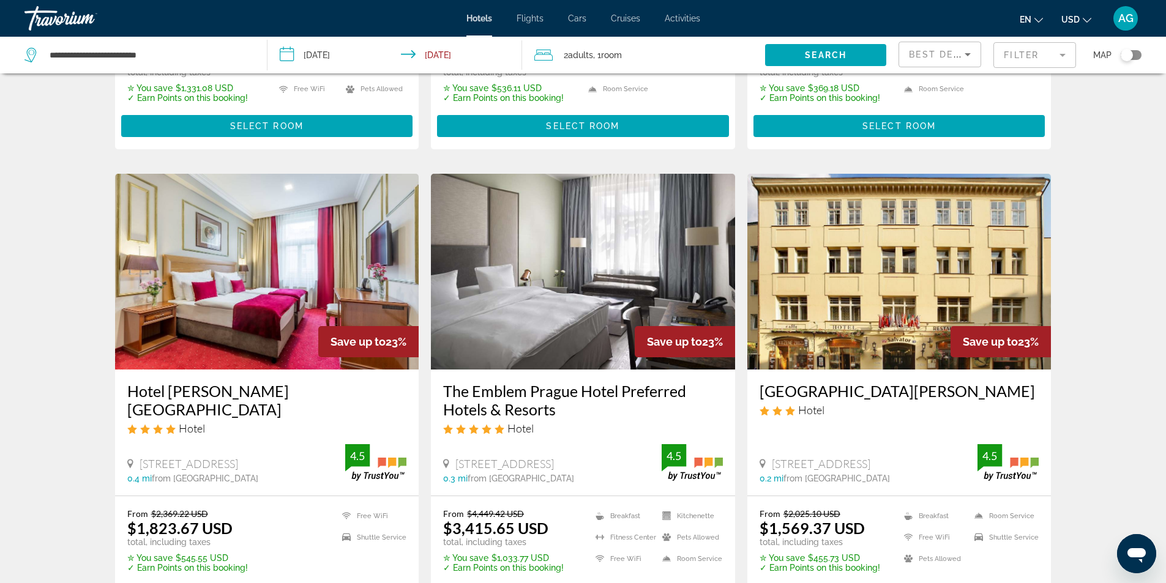
scroll to position [1468, 0]
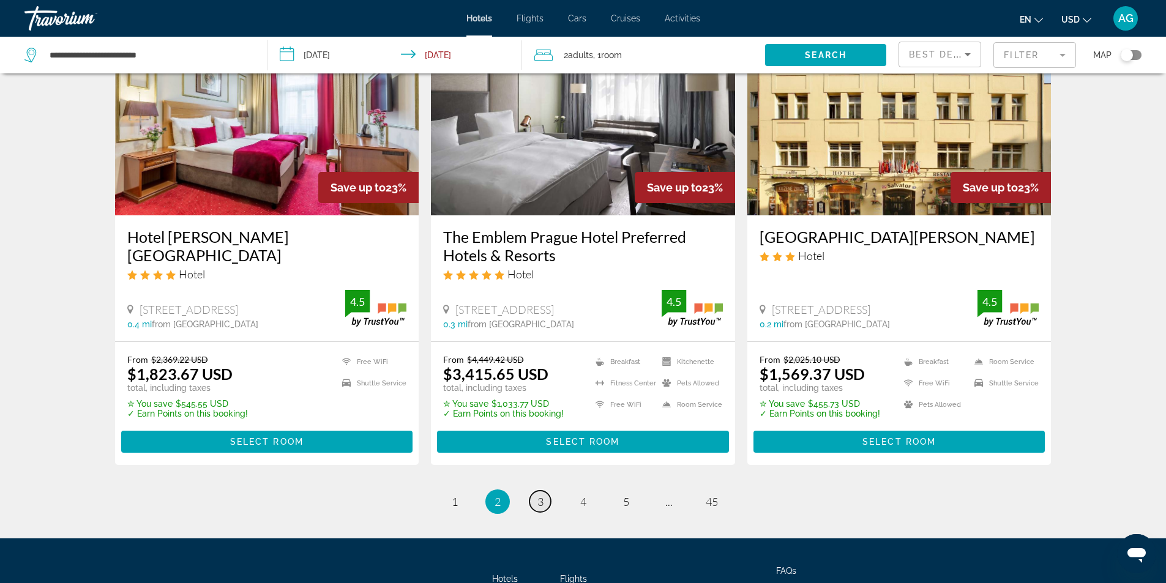
click at [538, 499] on span "3" at bounding box center [540, 501] width 6 height 13
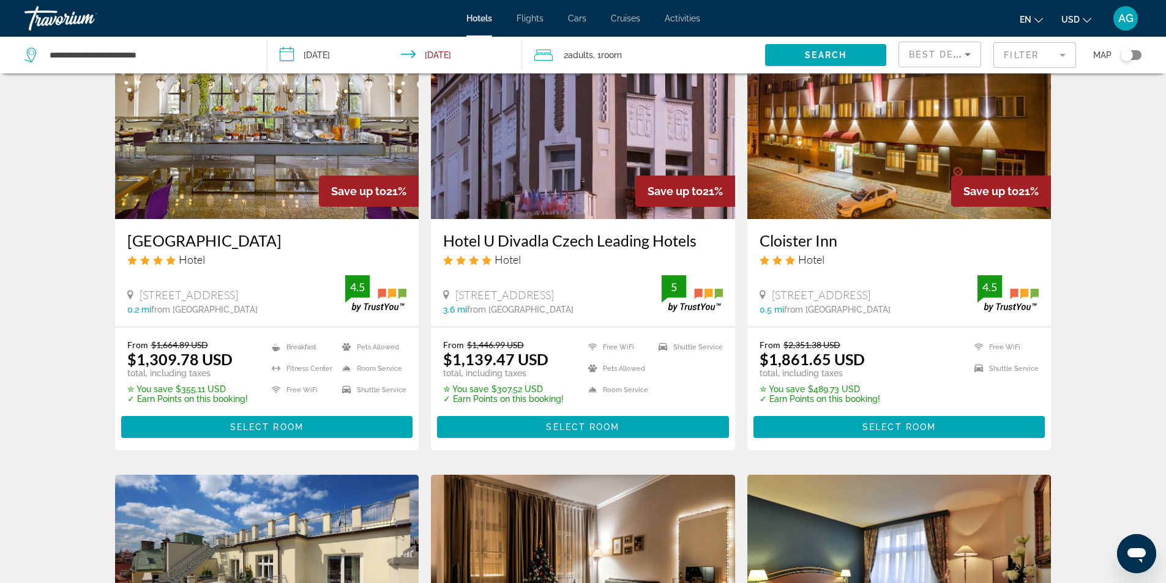
scroll to position [551, 0]
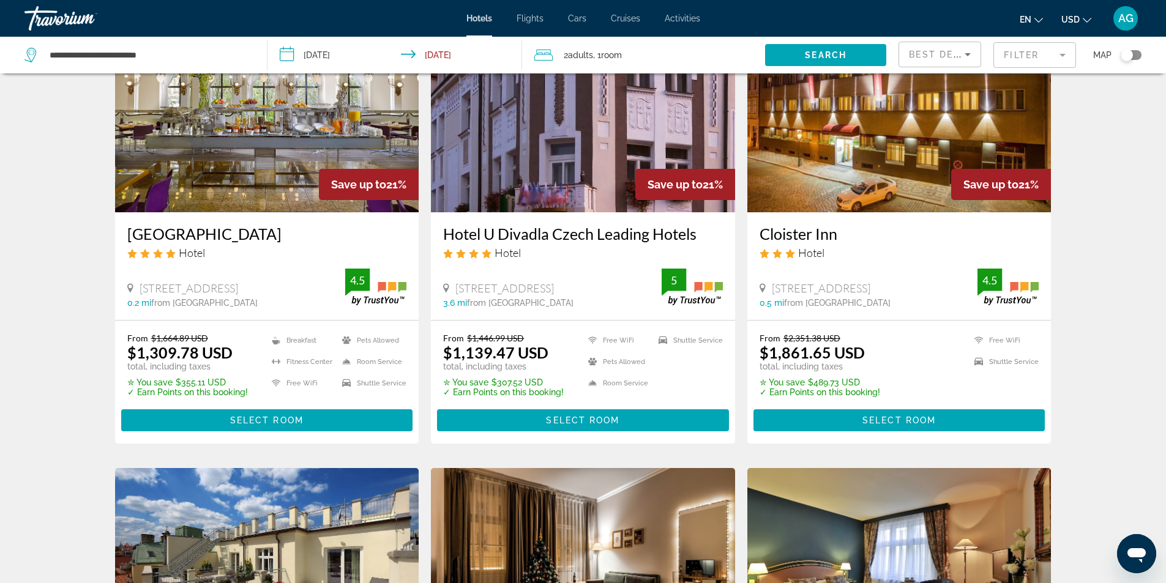
drag, startPoint x: 118, startPoint y: 236, endPoint x: 299, endPoint y: 242, distance: 180.6
click at [299, 242] on div "[GEOGRAPHIC_DATA] Hotel [STREET_ADDRESS] 0.2 mi from [GEOGRAPHIC_DATA] from hot…" at bounding box center [267, 265] width 304 height 107
copy h3 "[GEOGRAPHIC_DATA]"
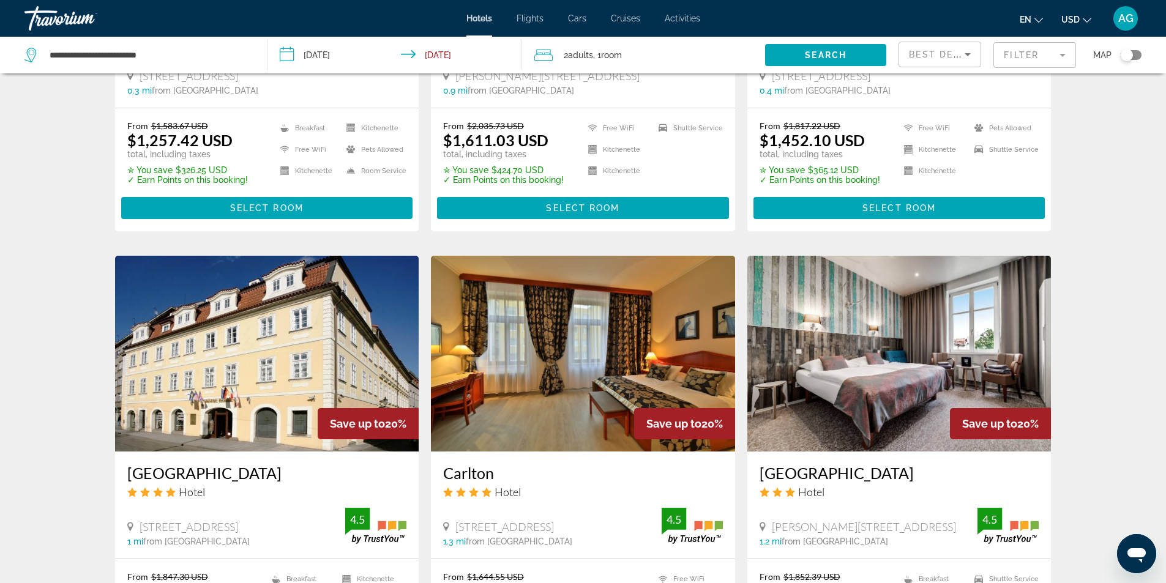
scroll to position [1407, 0]
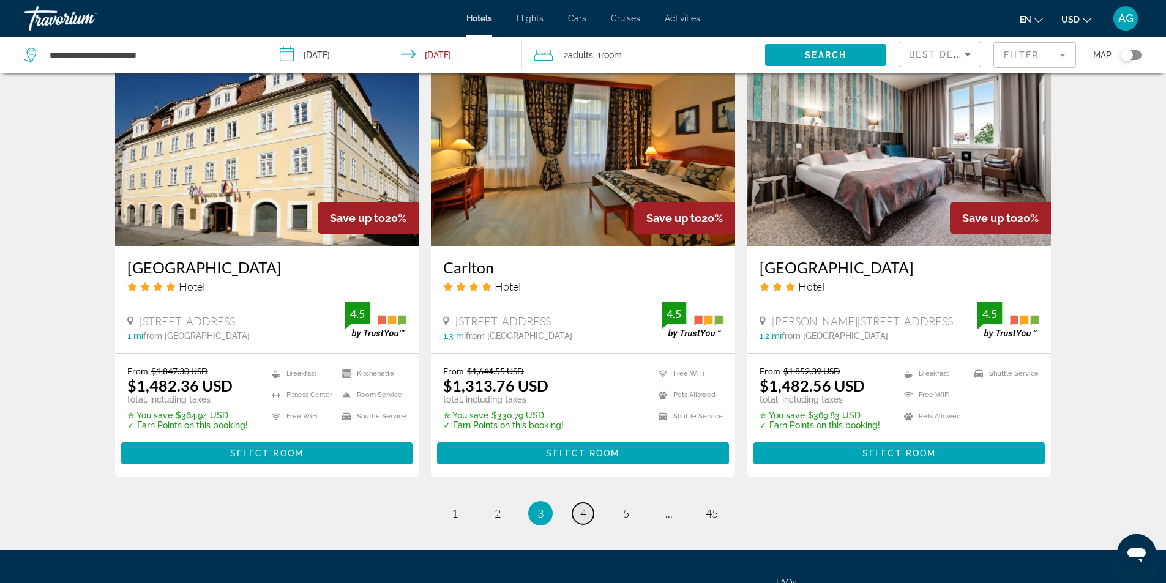
click at [586, 512] on link "page 4" at bounding box center [582, 513] width 21 height 21
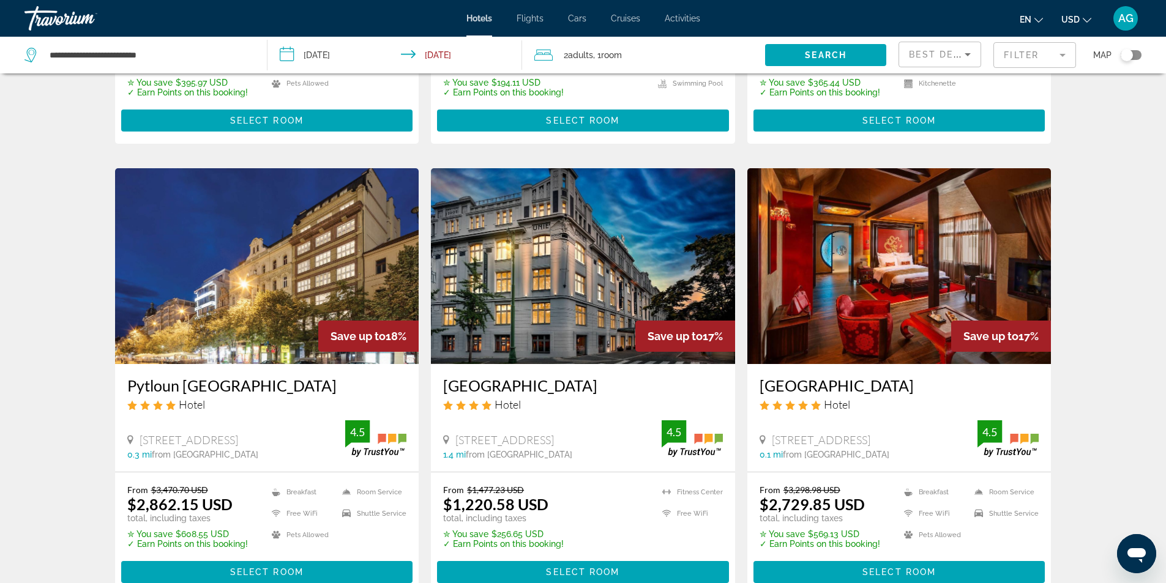
scroll to position [857, 0]
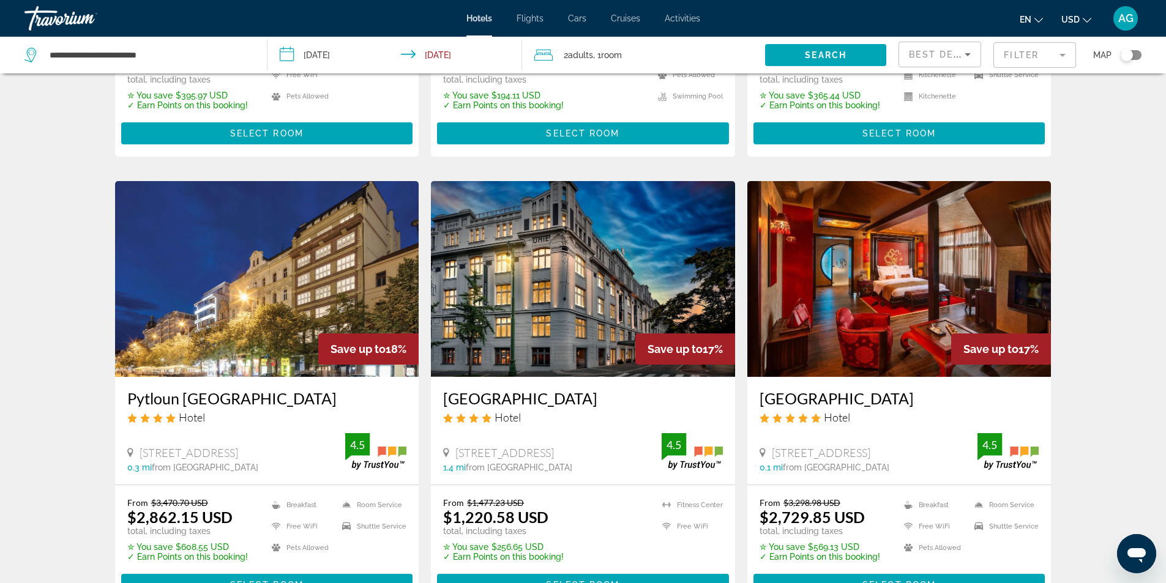
drag, startPoint x: 440, startPoint y: 377, endPoint x: 612, endPoint y: 373, distance: 172.6
click at [612, 377] on div "[GEOGRAPHIC_DATA] Hotel [GEOGRAPHIC_DATA], [GEOGRAPHIC_DATA] 1.4 mi from [GEOGR…" at bounding box center [583, 430] width 304 height 107
copy h3 "[GEOGRAPHIC_DATA]"
click at [563, 308] on img "Main content" at bounding box center [583, 279] width 304 height 196
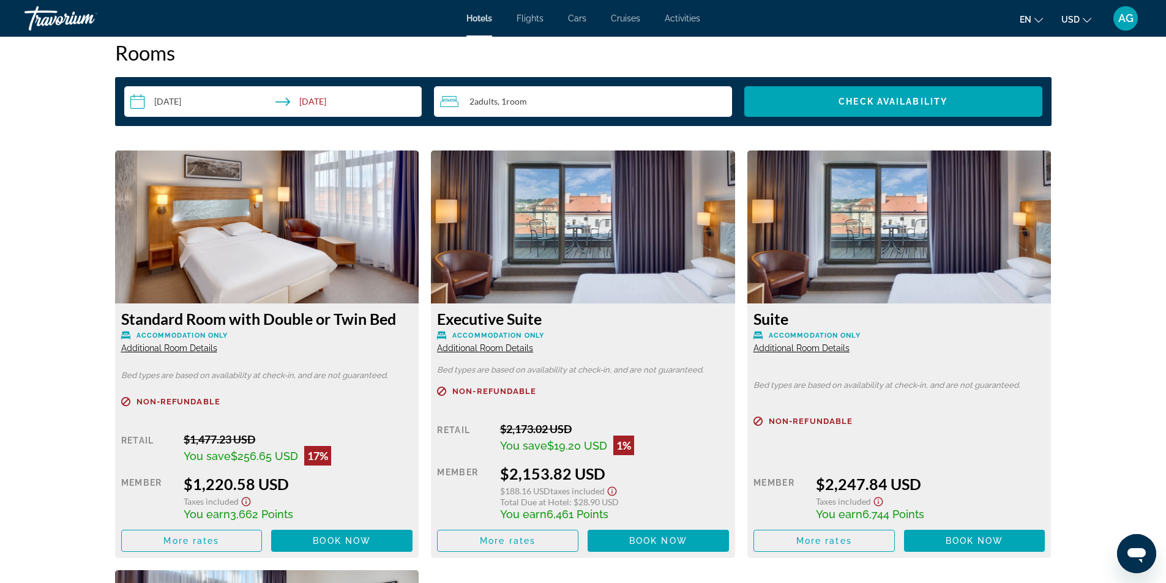
scroll to position [1652, 0]
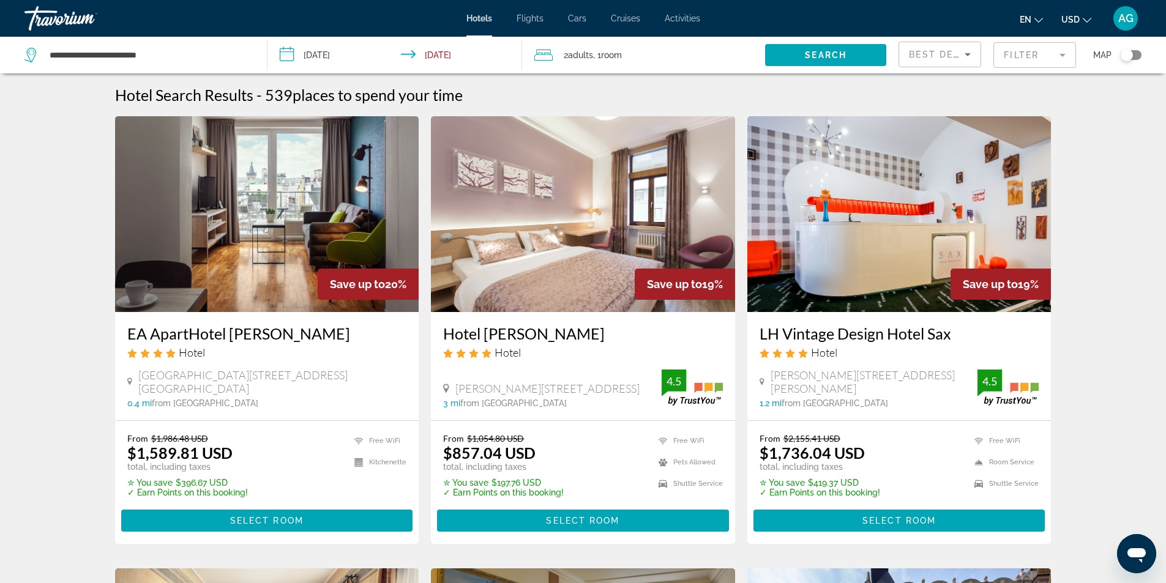
click at [970, 54] on icon "Sort by" at bounding box center [967, 54] width 15 height 15
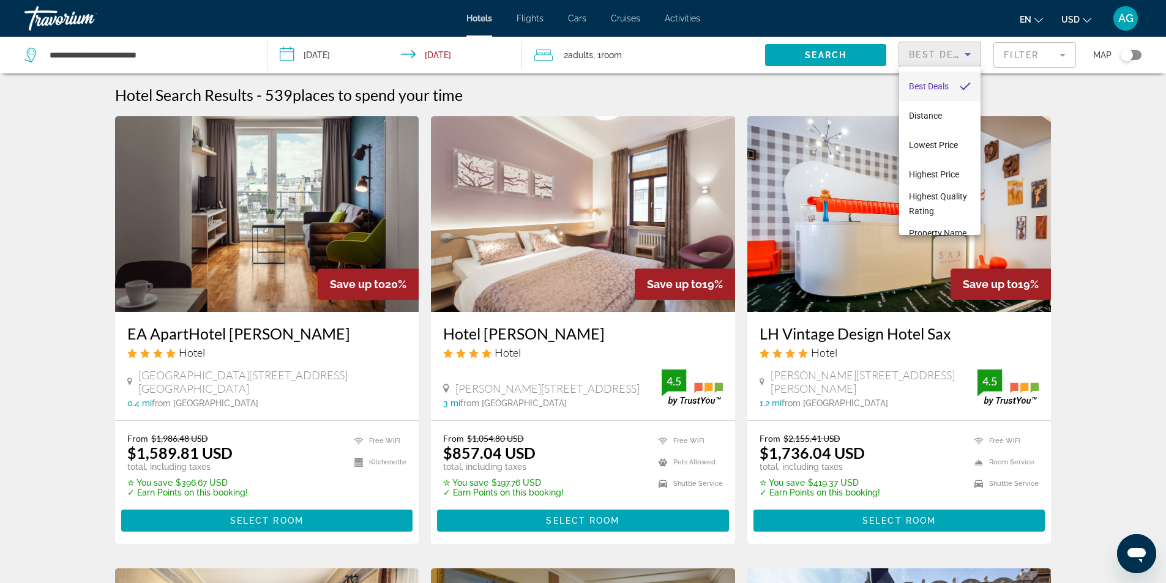
click at [1038, 87] on div at bounding box center [583, 291] width 1166 height 583
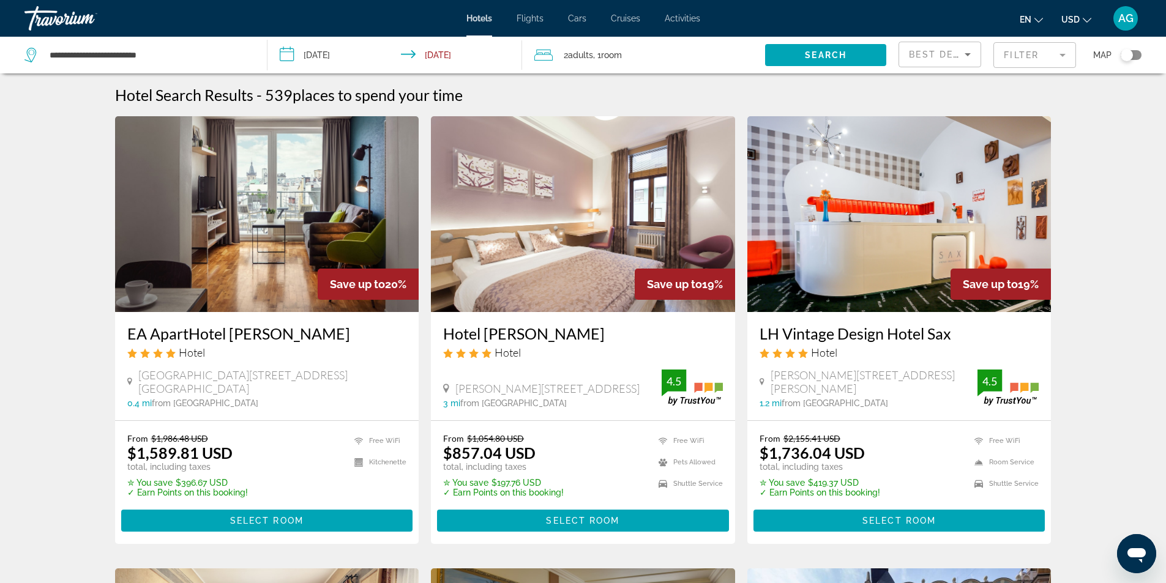
click at [1055, 54] on mat-form-field "Filter" at bounding box center [1034, 55] width 83 height 26
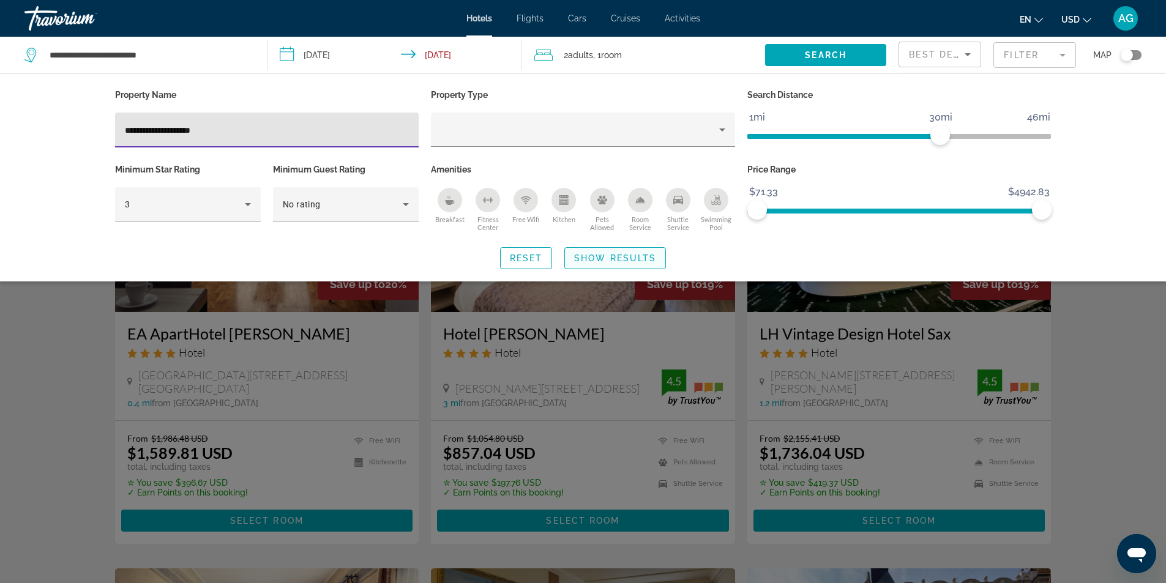
type input "**********"
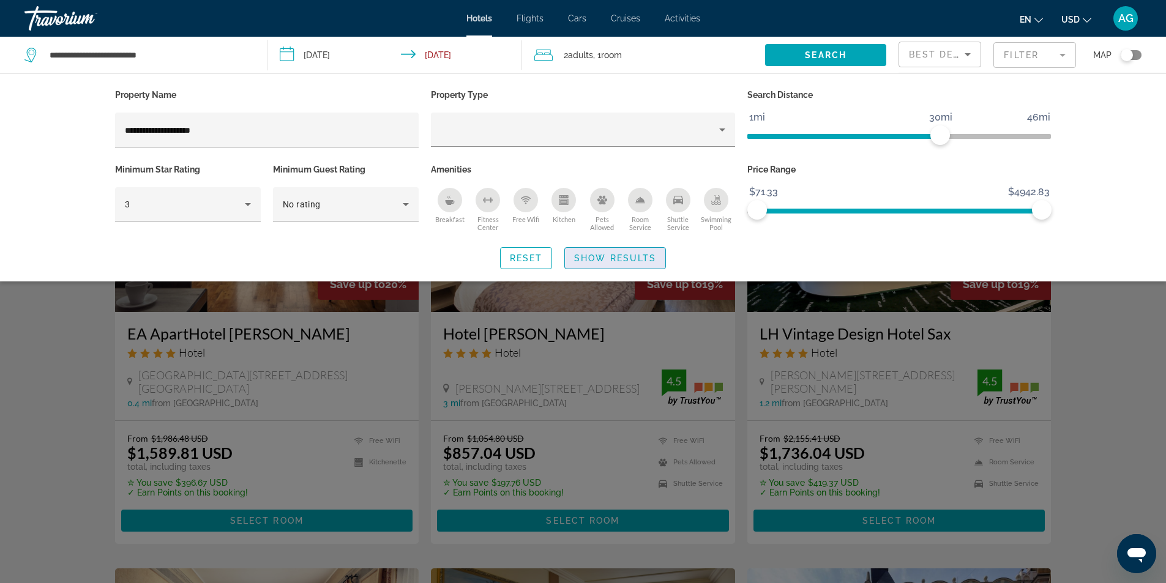
click at [621, 262] on span "Search widget" at bounding box center [615, 258] width 100 height 29
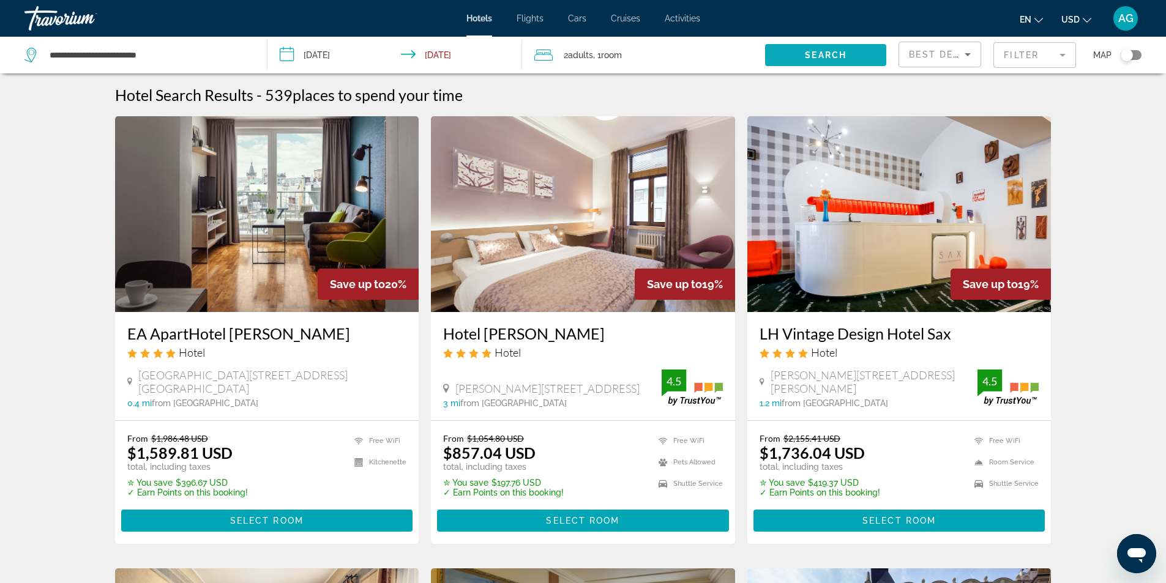
click at [854, 57] on span "Search widget" at bounding box center [825, 54] width 121 height 29
click at [1062, 56] on mat-form-field "Filter" at bounding box center [1034, 55] width 83 height 26
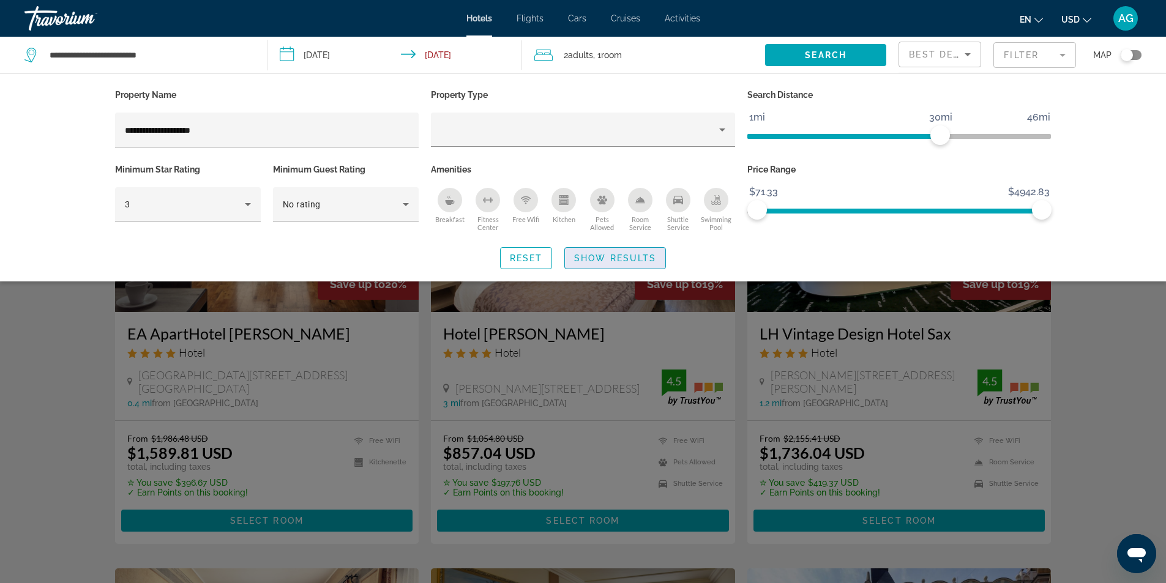
click at [623, 259] on span "Show Results" at bounding box center [615, 258] width 82 height 10
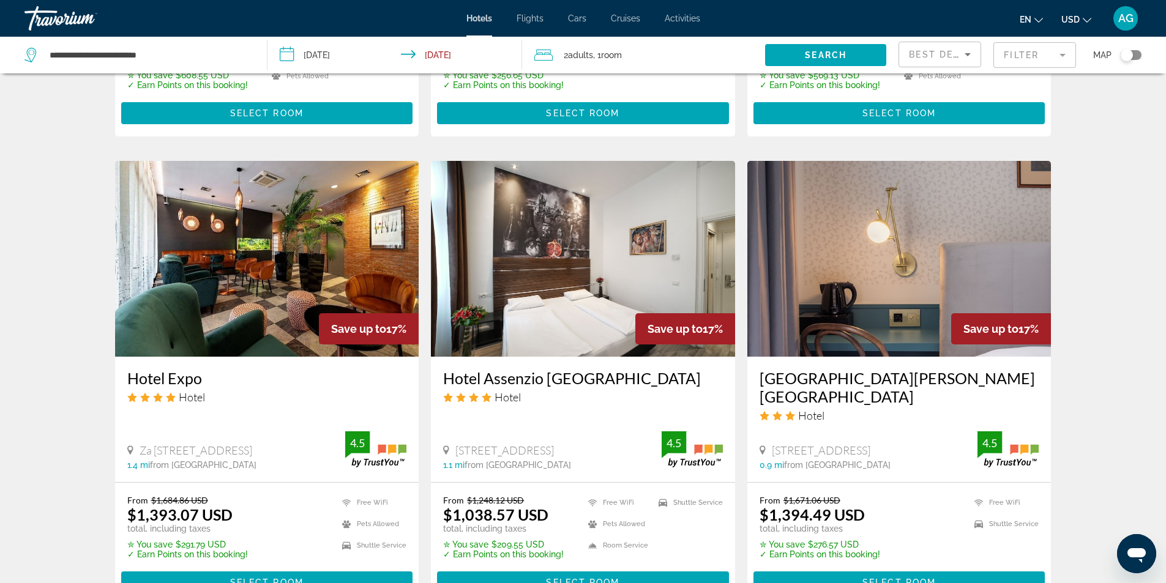
scroll to position [1537, 0]
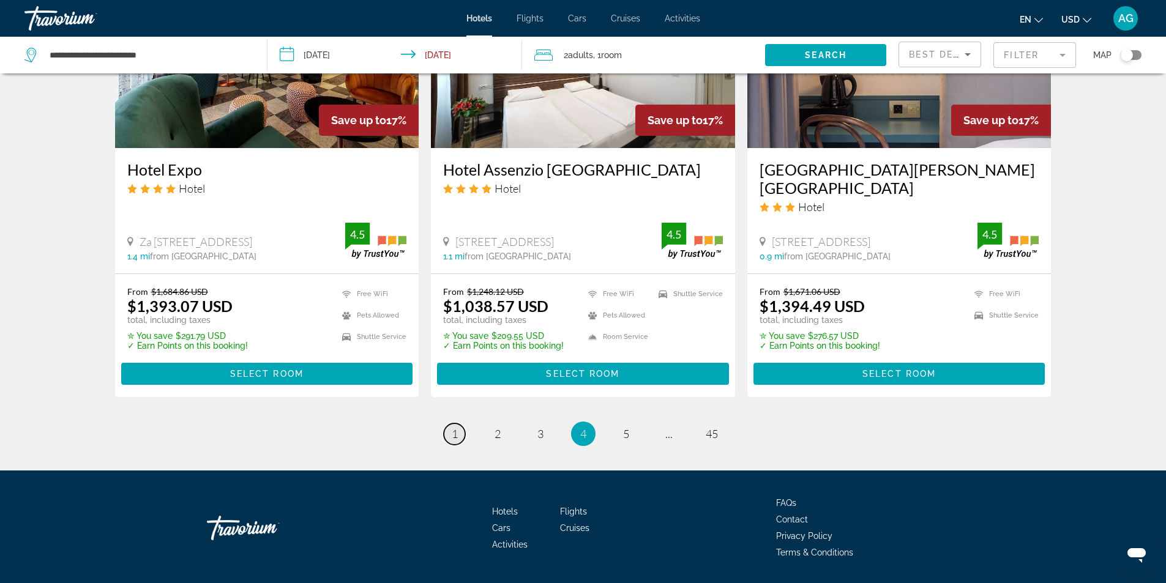
click at [455, 427] on span "1" at bounding box center [455, 433] width 6 height 13
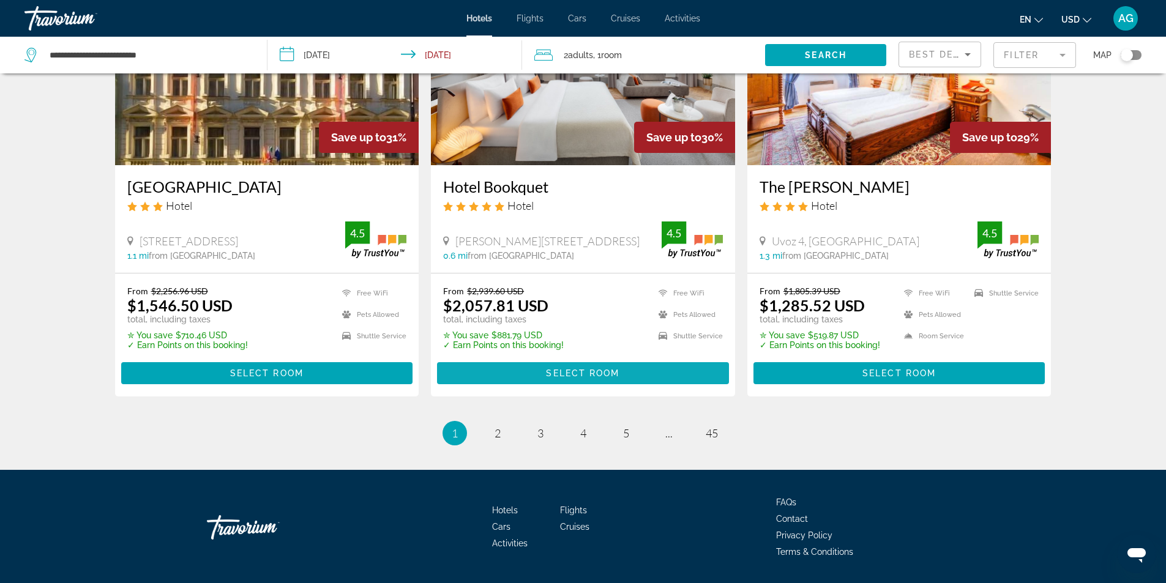
scroll to position [1538, 0]
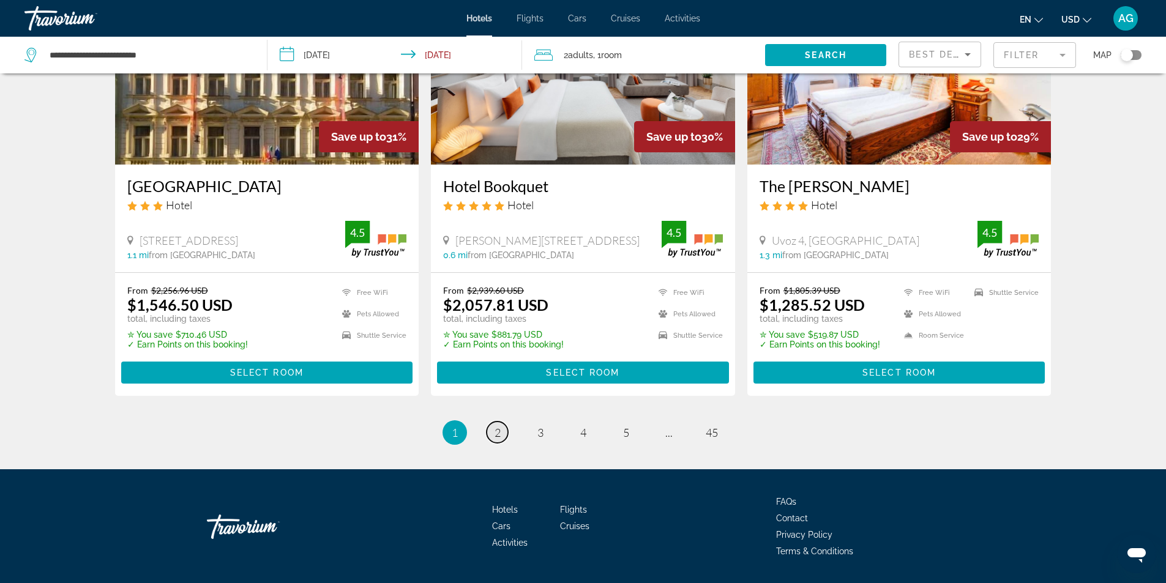
click at [499, 426] on span "2" at bounding box center [497, 432] width 6 height 13
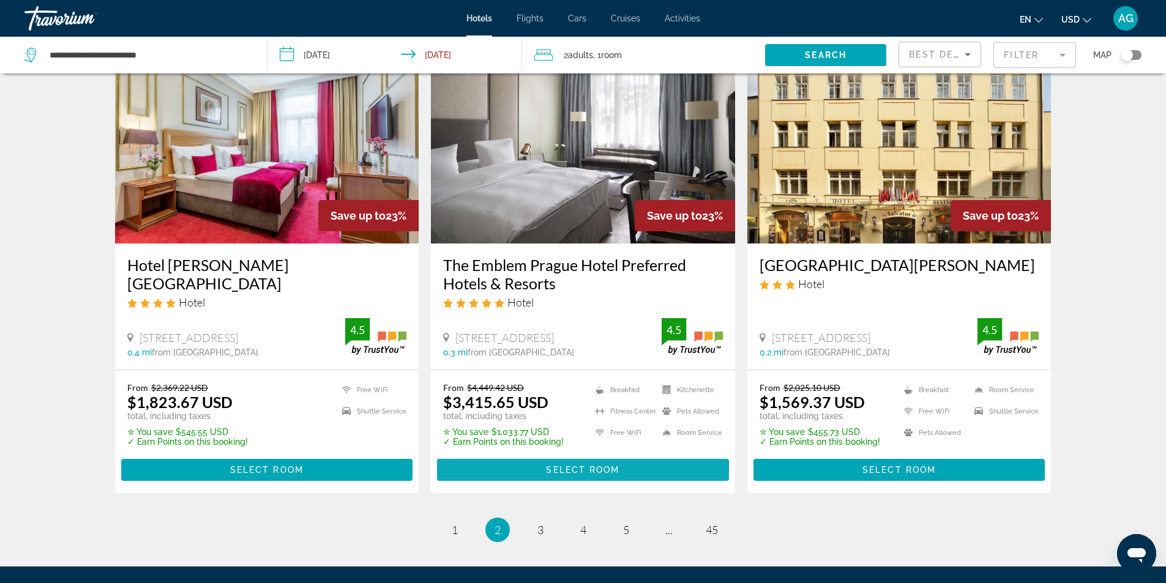
scroll to position [1574, 0]
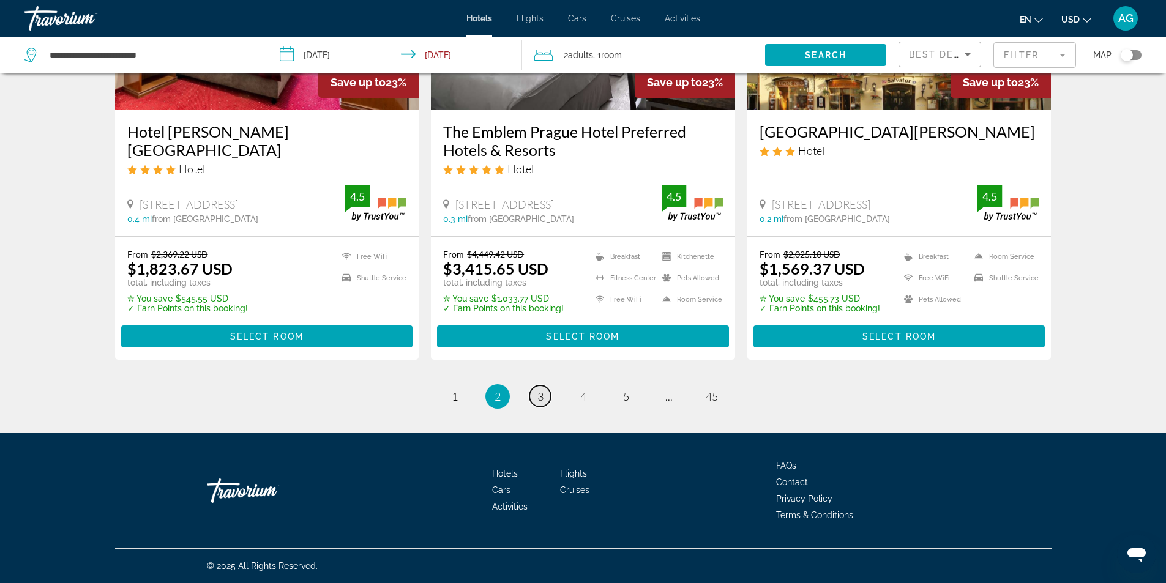
click at [545, 395] on link "page 3" at bounding box center [539, 395] width 21 height 21
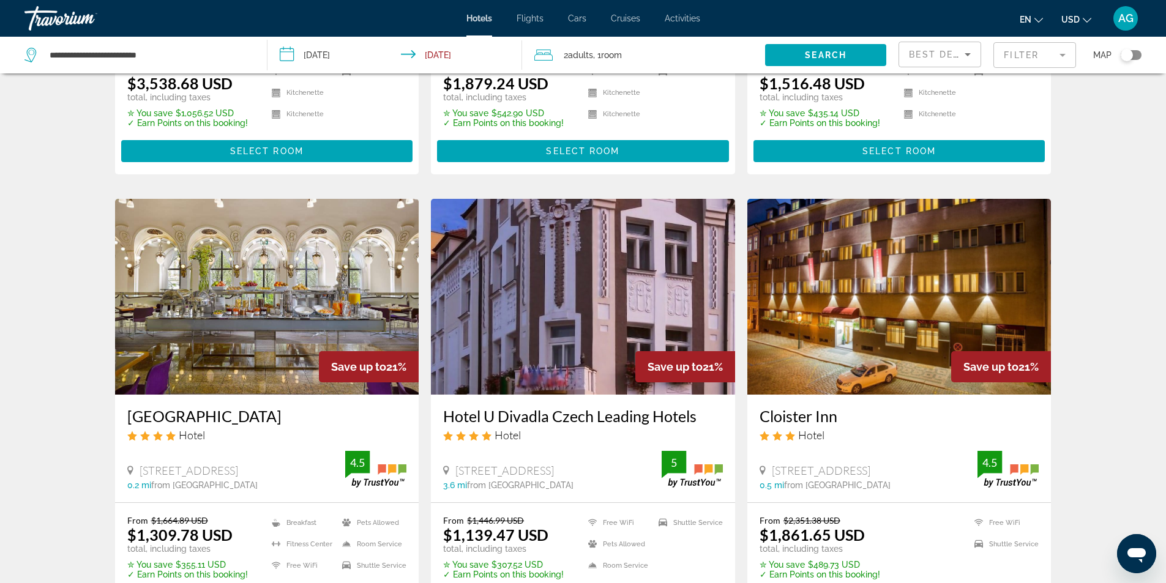
scroll to position [367, 0]
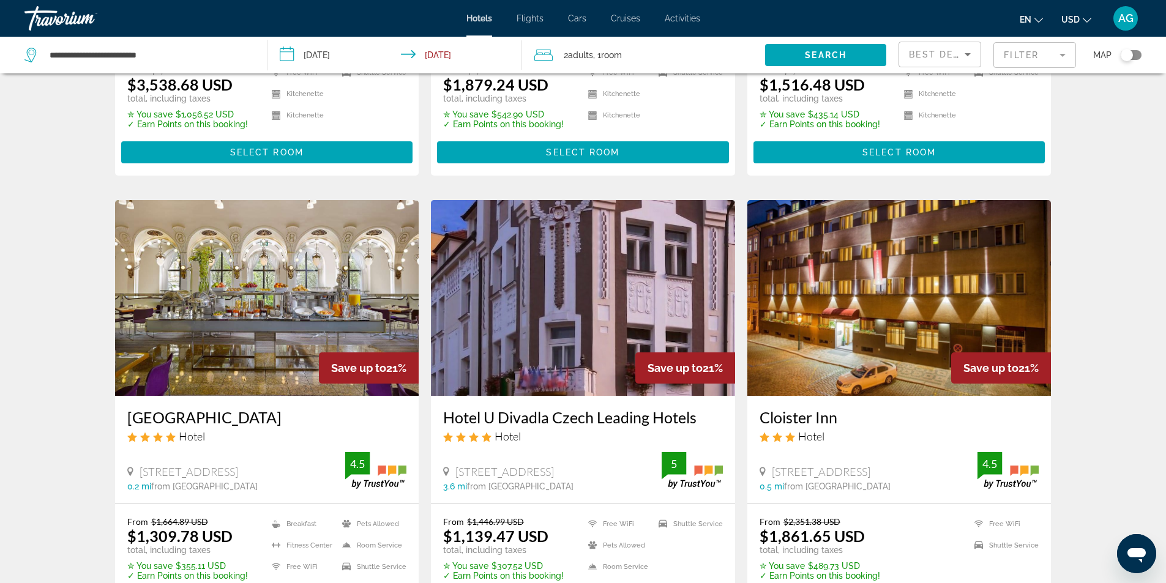
drag, startPoint x: 121, startPoint y: 417, endPoint x: 296, endPoint y: 425, distance: 174.6
click at [296, 425] on div "[GEOGRAPHIC_DATA] Hotel [STREET_ADDRESS] 0.2 mi from [GEOGRAPHIC_DATA] from hot…" at bounding box center [267, 449] width 304 height 107
copy h3 "[GEOGRAPHIC_DATA]"
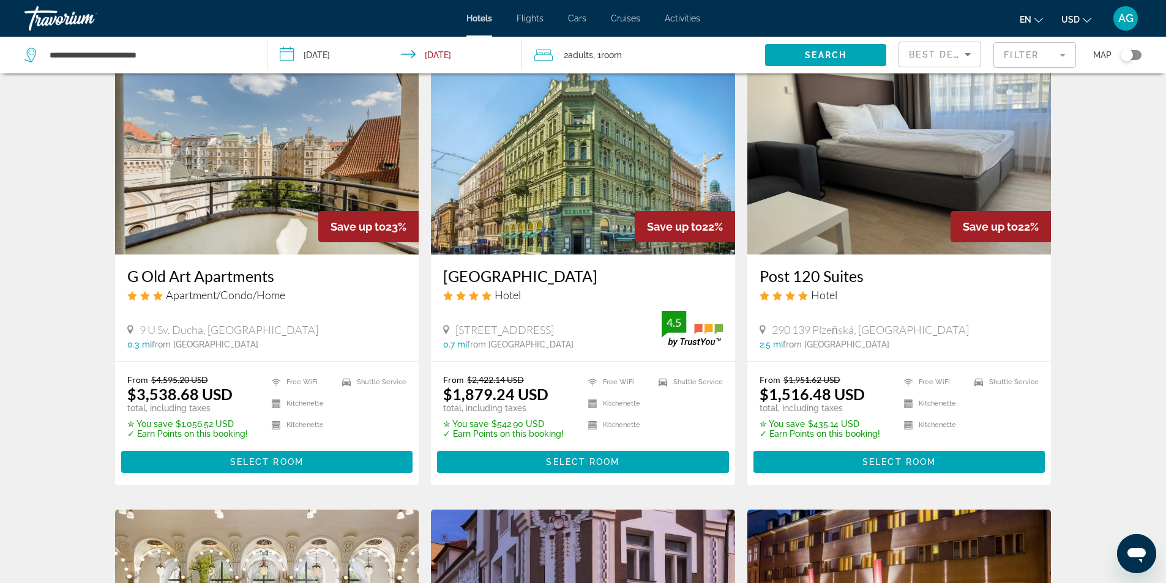
scroll to position [0, 0]
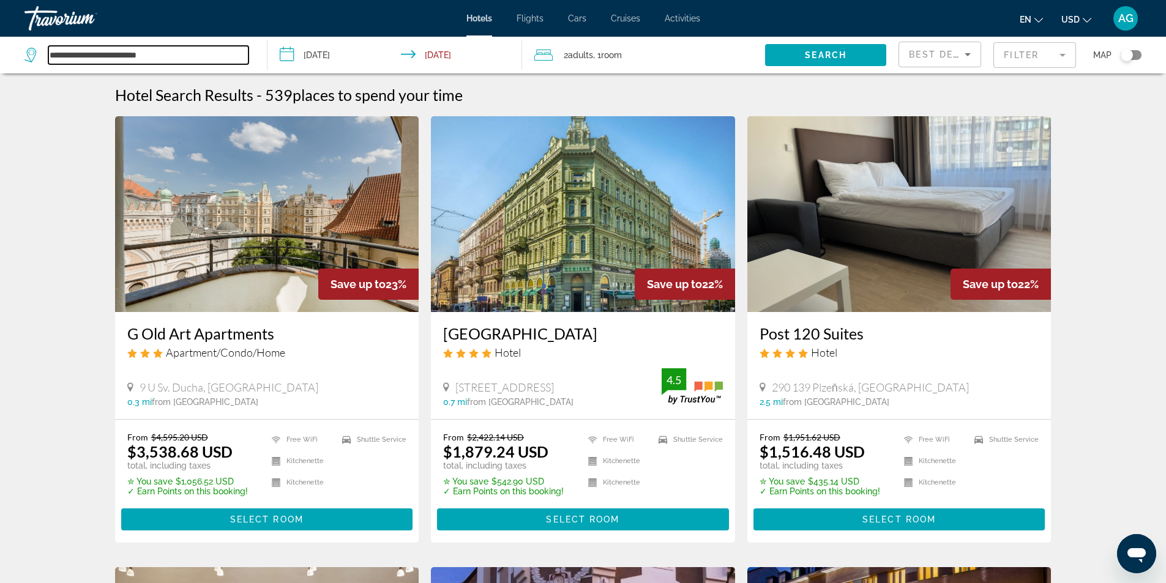
click at [188, 54] on input "**********" at bounding box center [148, 55] width 200 height 18
type input "*"
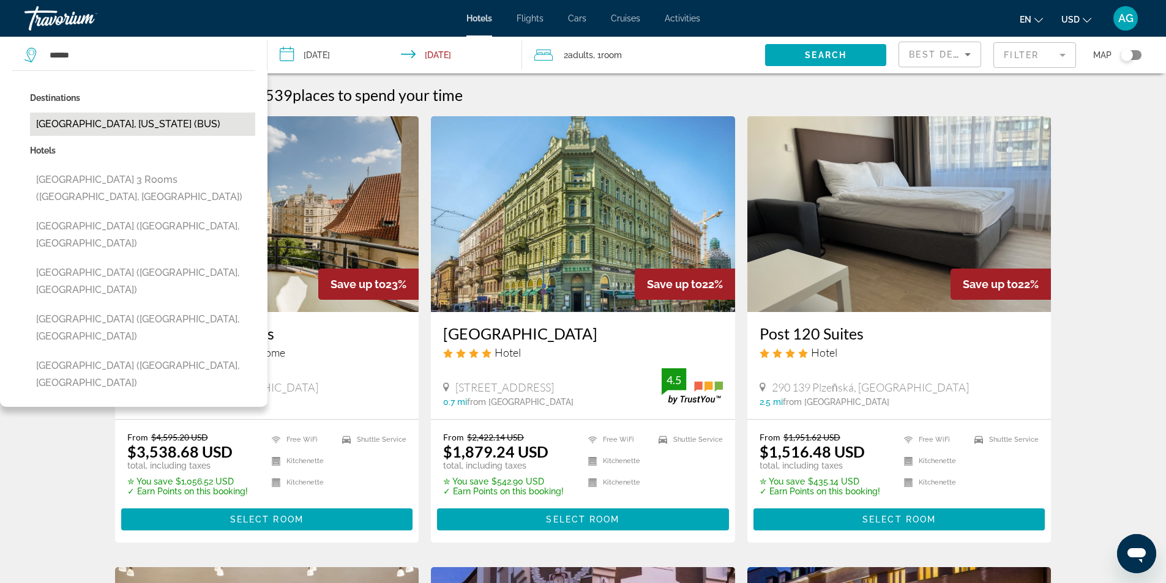
click at [116, 129] on button "[GEOGRAPHIC_DATA], [US_STATE] (BUS)" at bounding box center [142, 124] width 225 height 23
type input "**********"
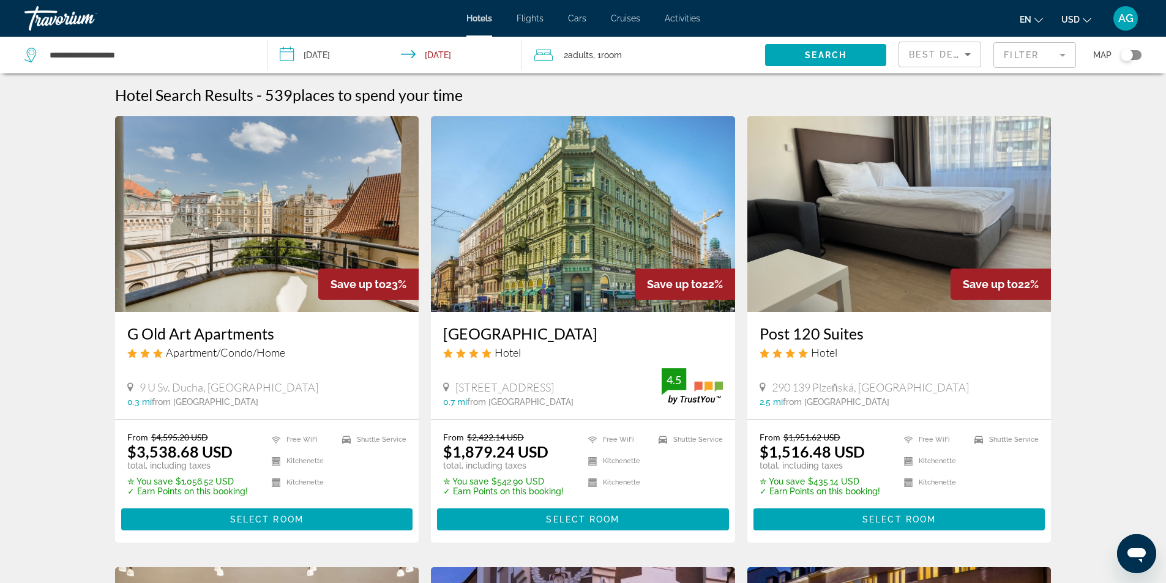
click at [288, 54] on input "**********" at bounding box center [397, 57] width 260 height 40
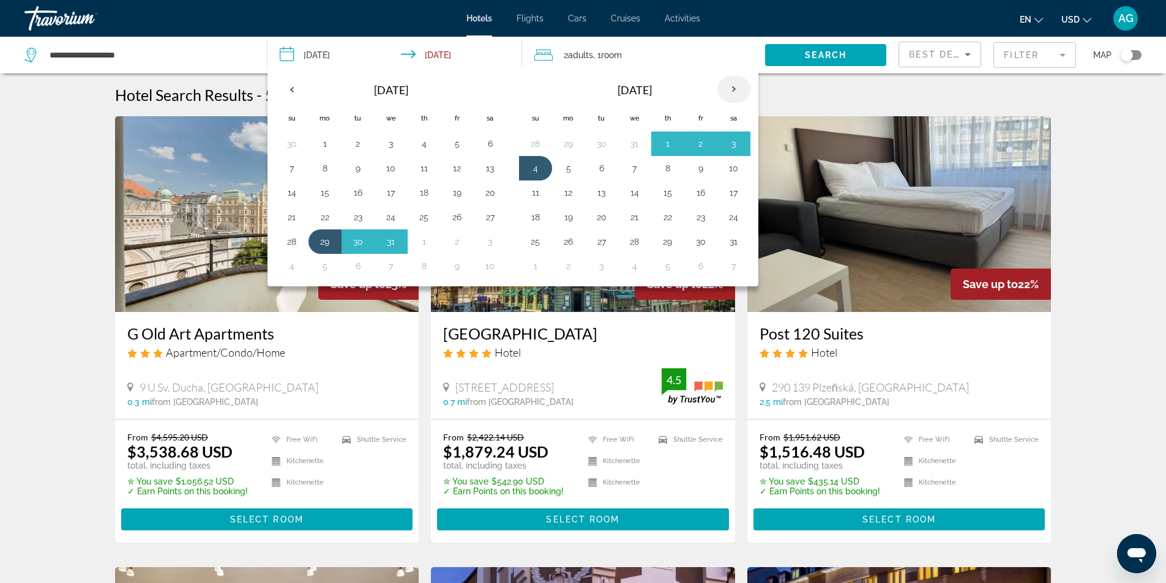
click at [735, 88] on th "Next month" at bounding box center [733, 89] width 33 height 27
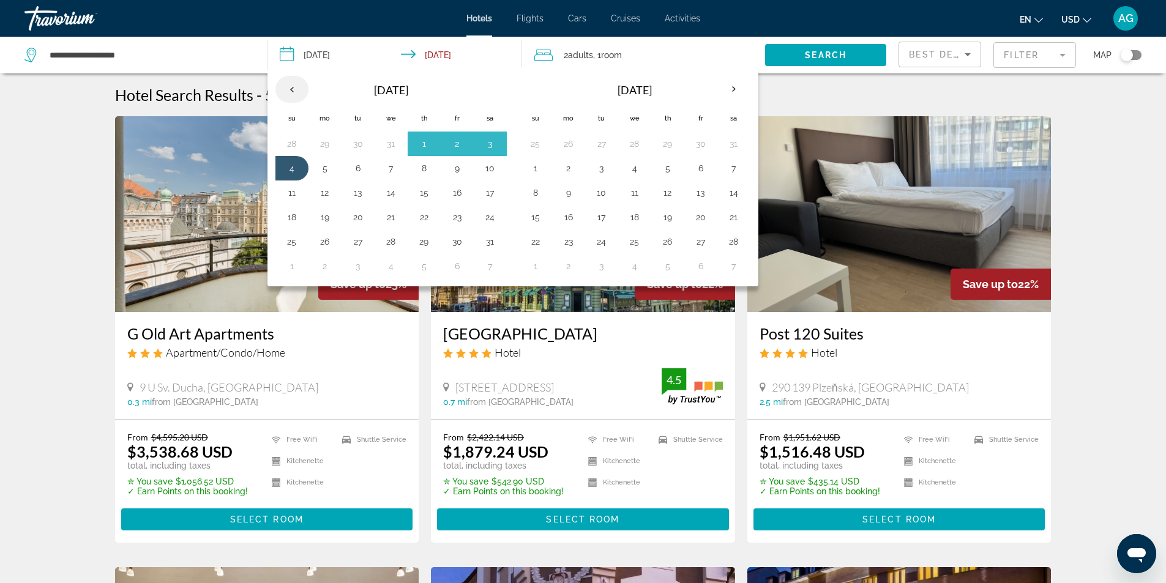
click at [299, 90] on th "Previous month" at bounding box center [291, 89] width 33 height 27
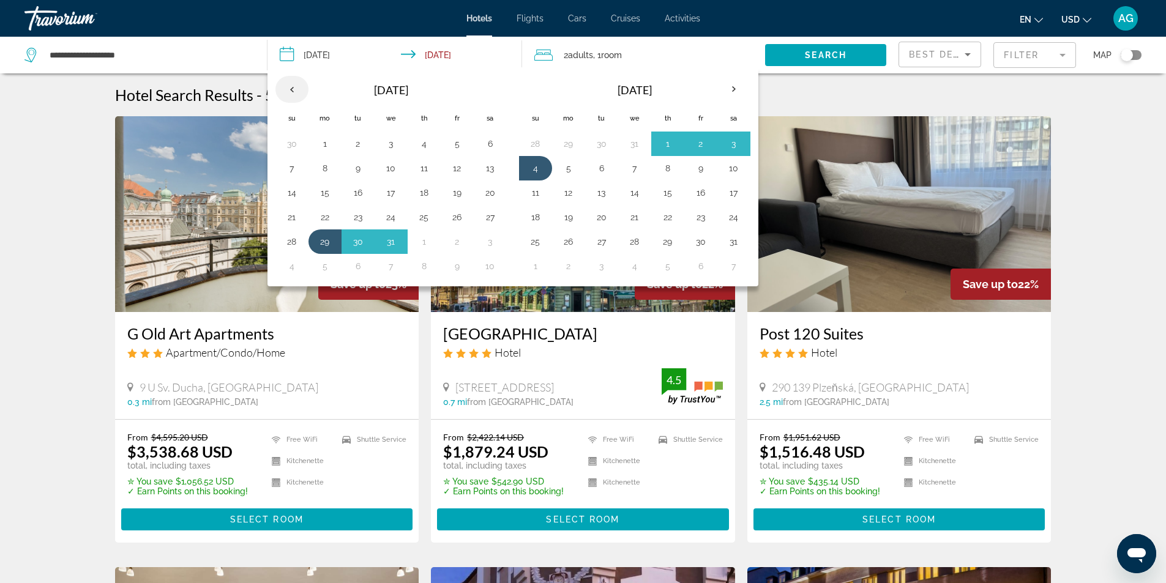
click at [299, 90] on th "Previous month" at bounding box center [291, 89] width 33 height 27
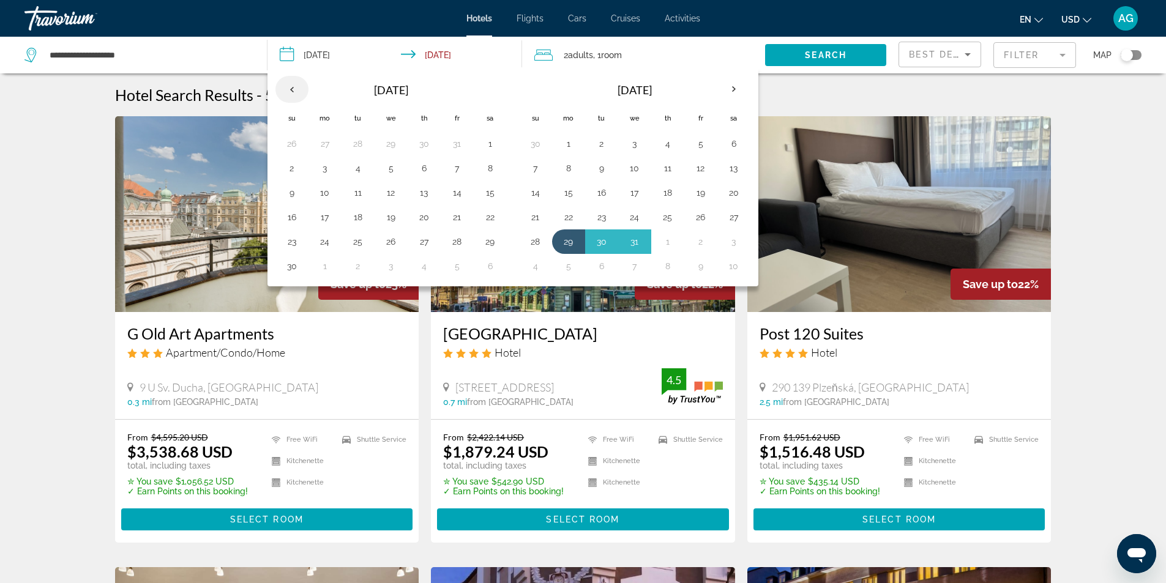
click at [299, 90] on th "Previous month" at bounding box center [291, 89] width 33 height 27
click at [455, 146] on button "3" at bounding box center [457, 143] width 20 height 17
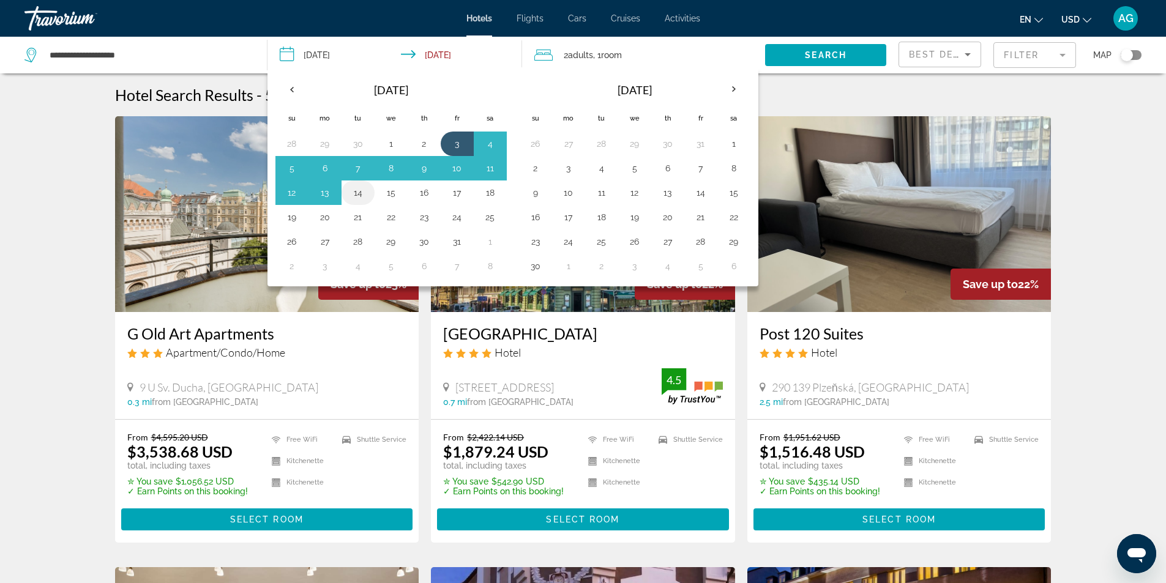
click at [341, 194] on td "14" at bounding box center [357, 192] width 33 height 24
click at [349, 193] on button "14" at bounding box center [358, 192] width 20 height 17
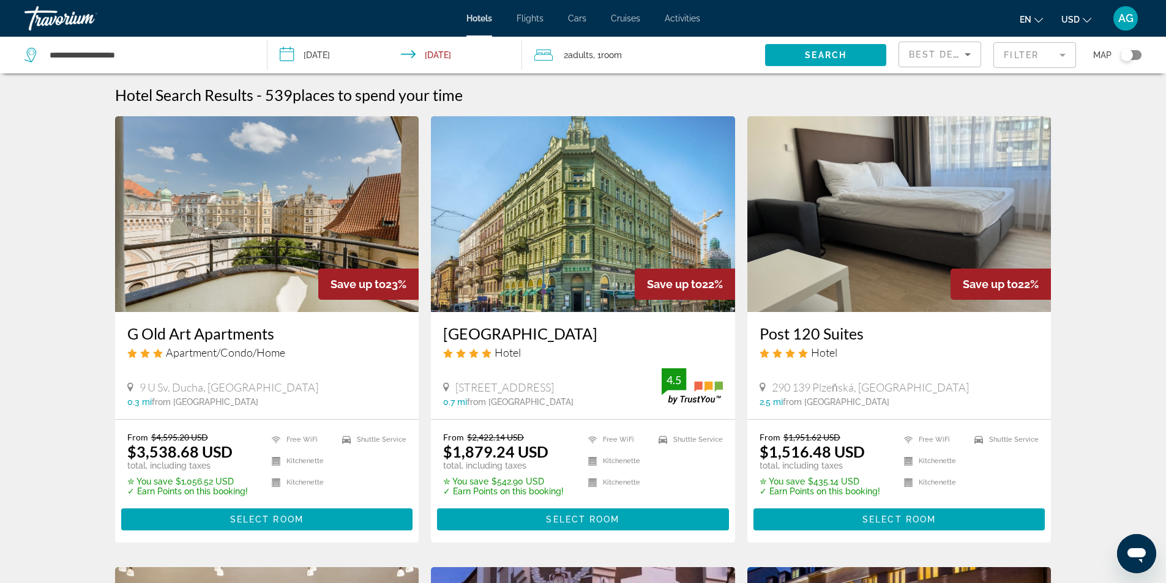
click at [431, 53] on input "**********" at bounding box center [397, 57] width 260 height 40
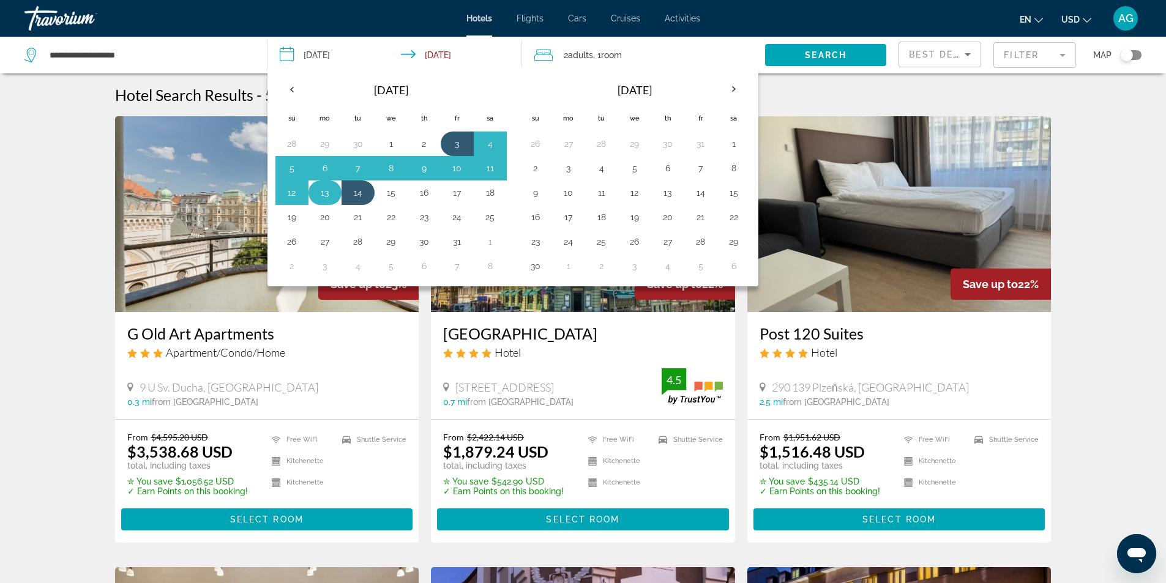
click at [330, 187] on button "13" at bounding box center [325, 192] width 20 height 17
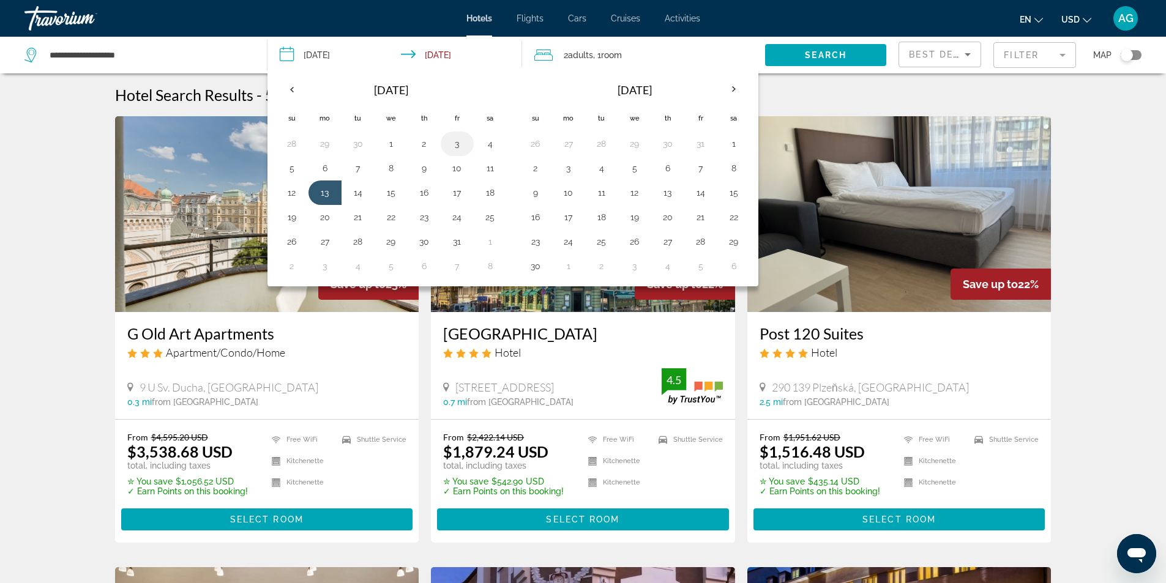
click at [458, 143] on button "3" at bounding box center [457, 143] width 20 height 17
type input "**********"
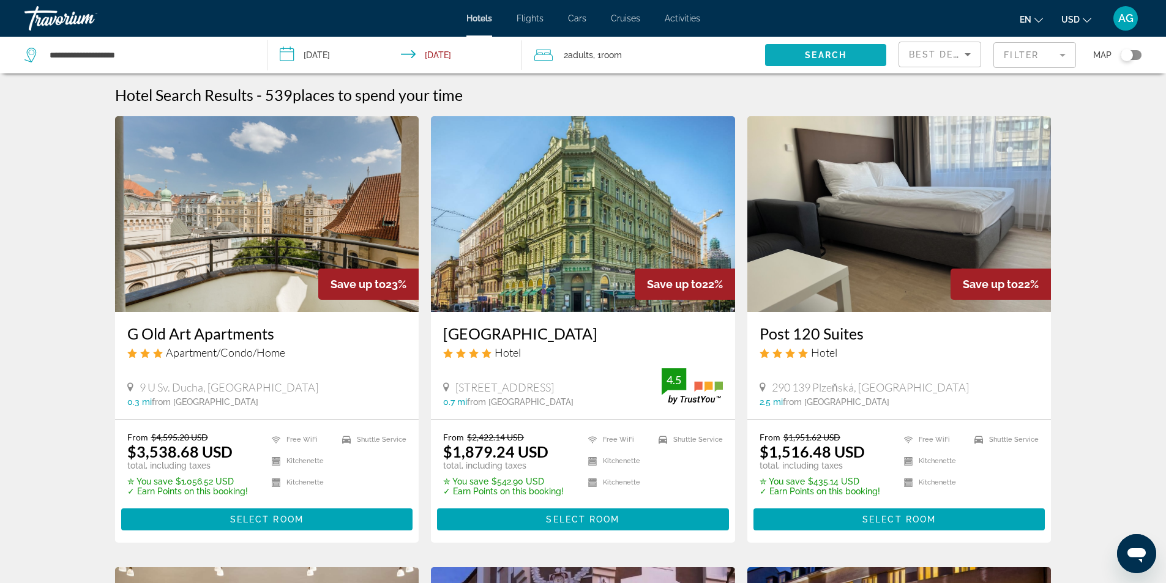
click at [809, 51] on span "Search" at bounding box center [826, 55] width 42 height 10
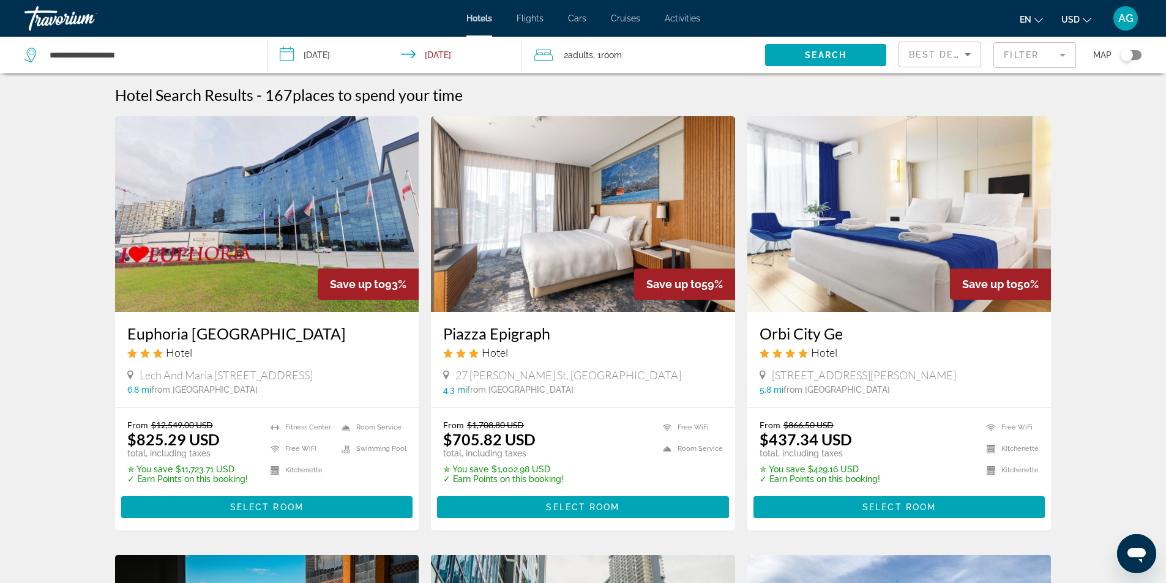
click at [274, 261] on img "Main content" at bounding box center [267, 214] width 304 height 196
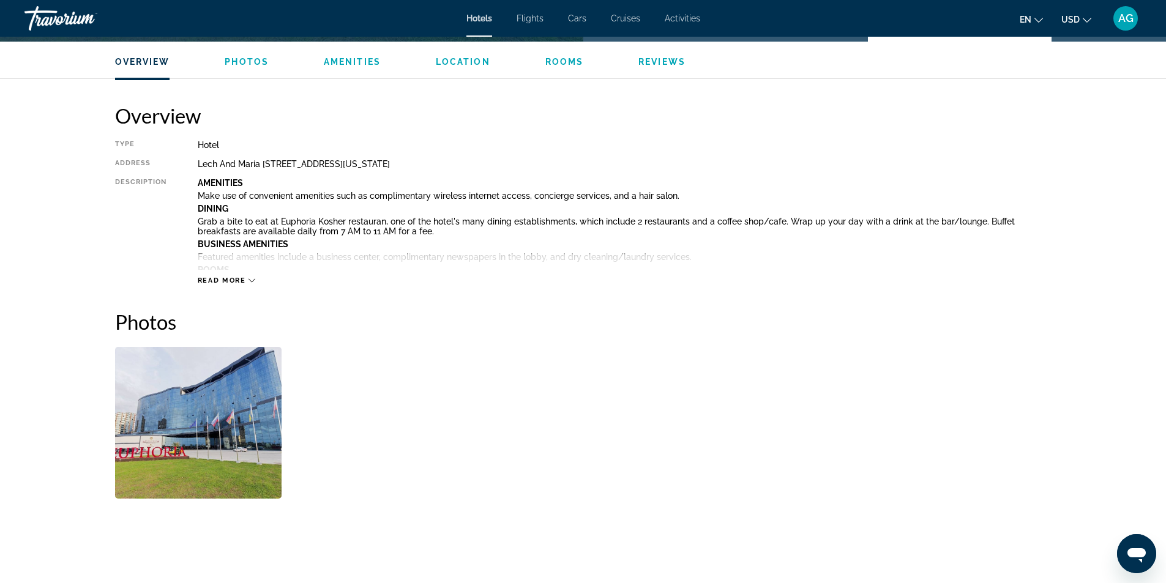
scroll to position [122, 0]
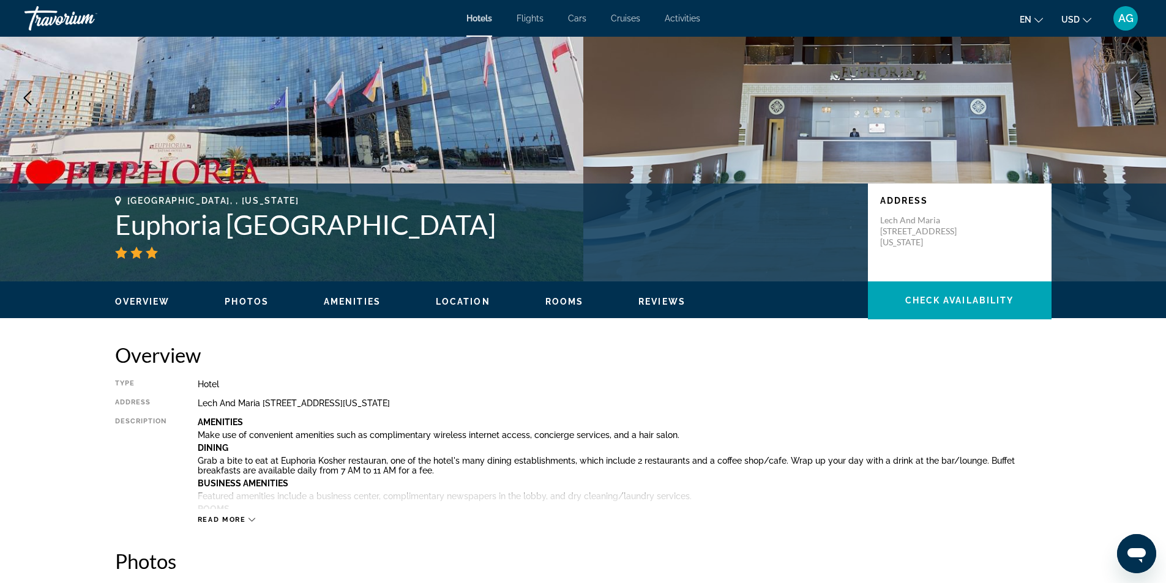
drag, startPoint x: 119, startPoint y: 221, endPoint x: 647, endPoint y: 223, distance: 528.0
click at [647, 223] on h1 "Euphoria [GEOGRAPHIC_DATA]" at bounding box center [485, 225] width 740 height 32
copy h1 "Euphoria [GEOGRAPHIC_DATA]"
click at [79, 252] on div "[GEOGRAPHIC_DATA], , [US_STATE] Euphoria [GEOGRAPHIC_DATA] Address [GEOGRAPHIC_…" at bounding box center [583, 233] width 1166 height 98
drag, startPoint x: 115, startPoint y: 227, endPoint x: 635, endPoint y: 220, distance: 520.1
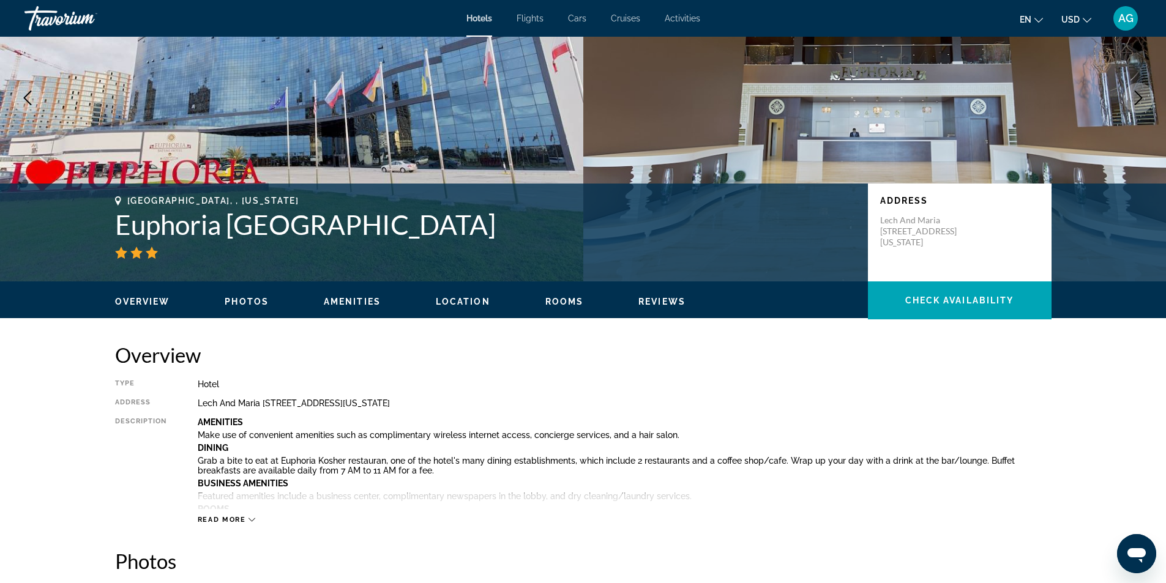
click at [635, 220] on div "[GEOGRAPHIC_DATA], , [US_STATE] Euphoria [GEOGRAPHIC_DATA] Address [GEOGRAPHIC_…" at bounding box center [583, 232] width 985 height 73
copy h1 "Euphoria [GEOGRAPHIC_DATA]"
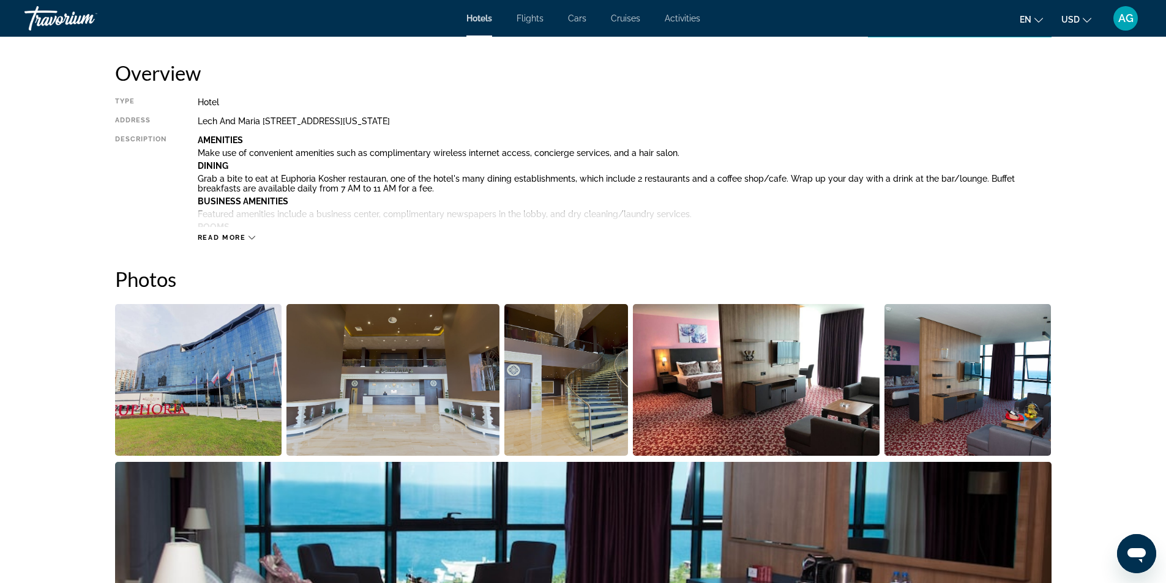
scroll to position [428, 0]
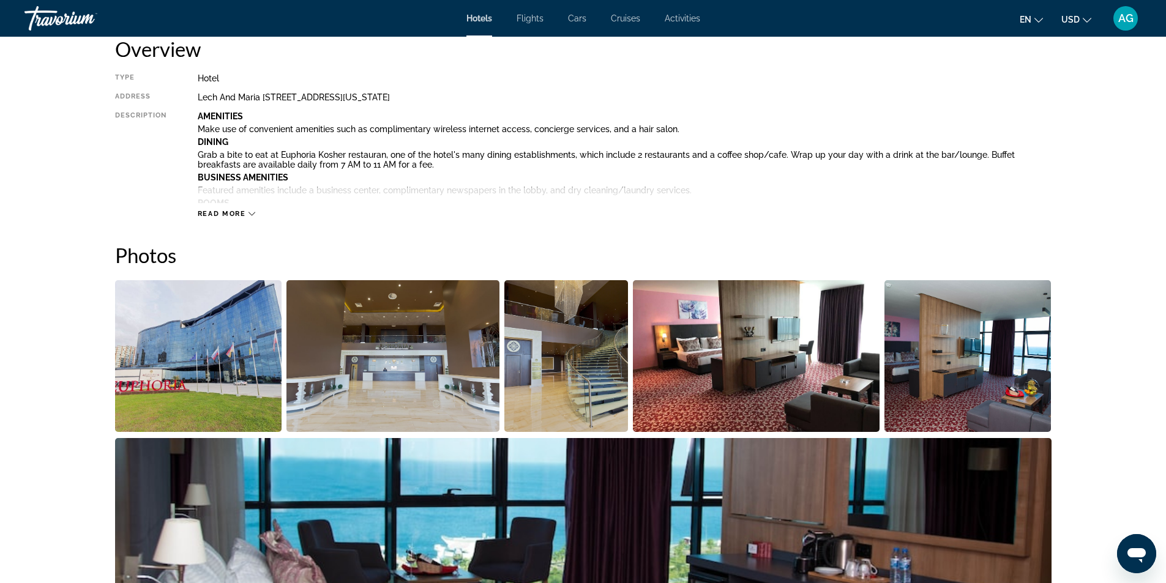
click at [210, 351] on img "Open full-screen image slider" at bounding box center [198, 356] width 167 height 152
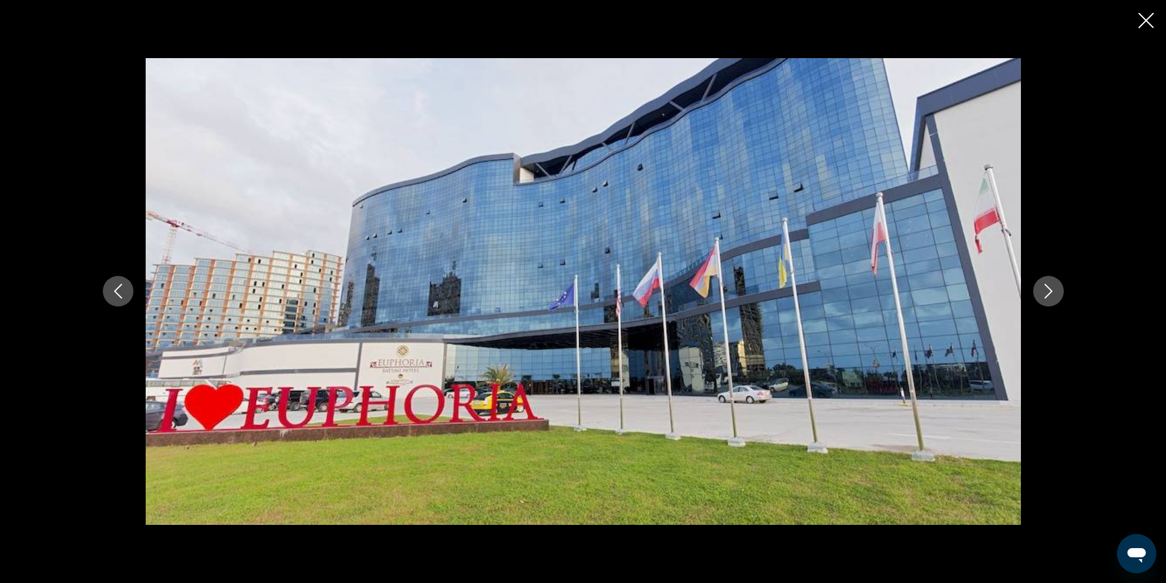
click at [1052, 290] on icon "Next image" at bounding box center [1048, 291] width 15 height 15
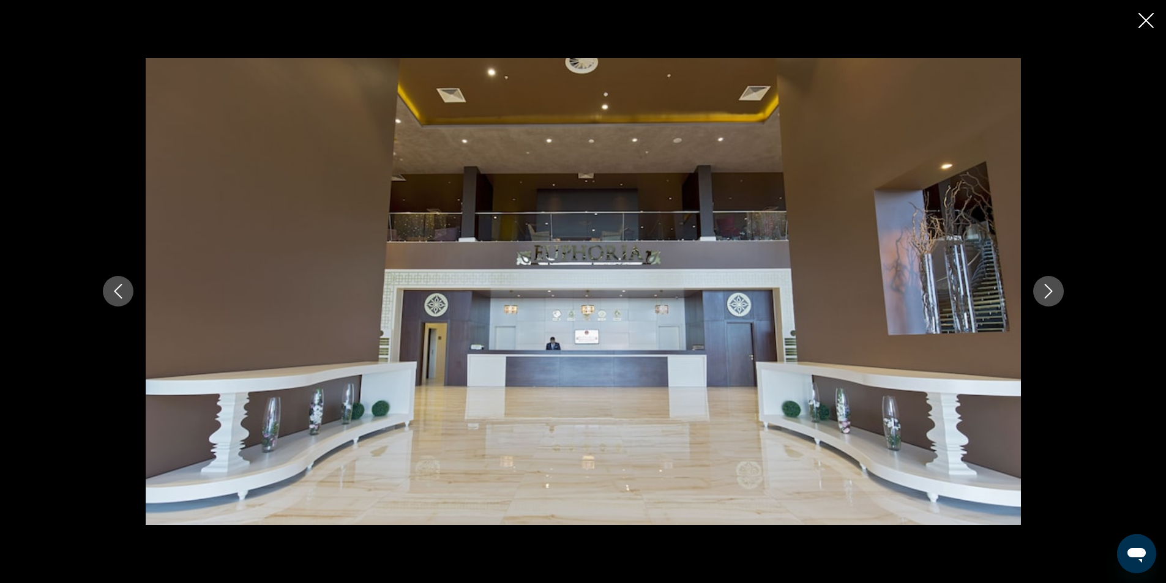
click at [1052, 290] on icon "Next image" at bounding box center [1048, 291] width 15 height 15
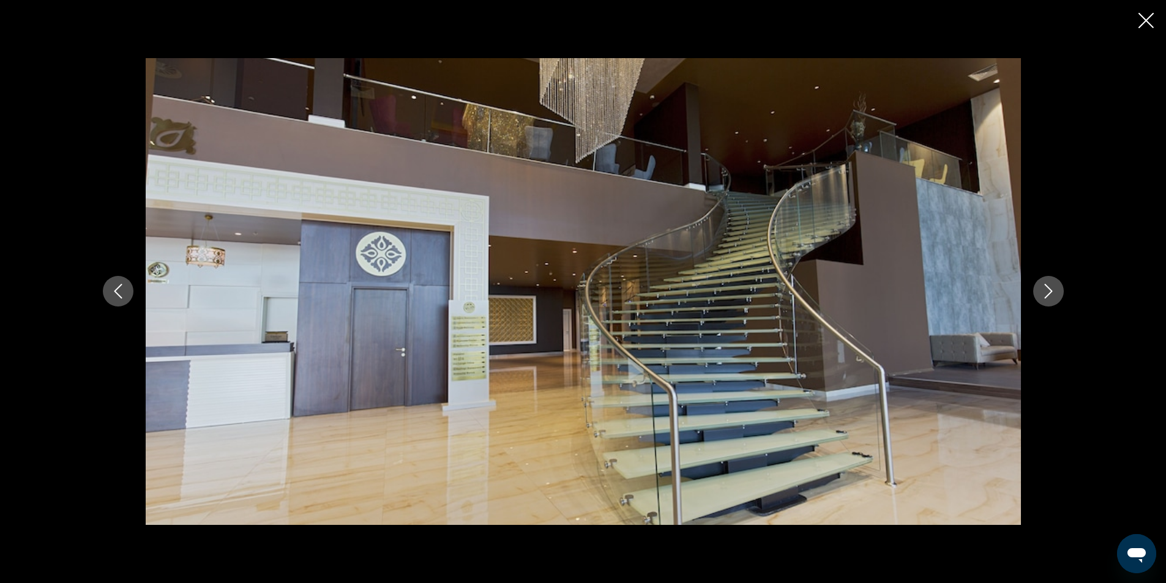
click at [1052, 290] on icon "Next image" at bounding box center [1048, 291] width 15 height 15
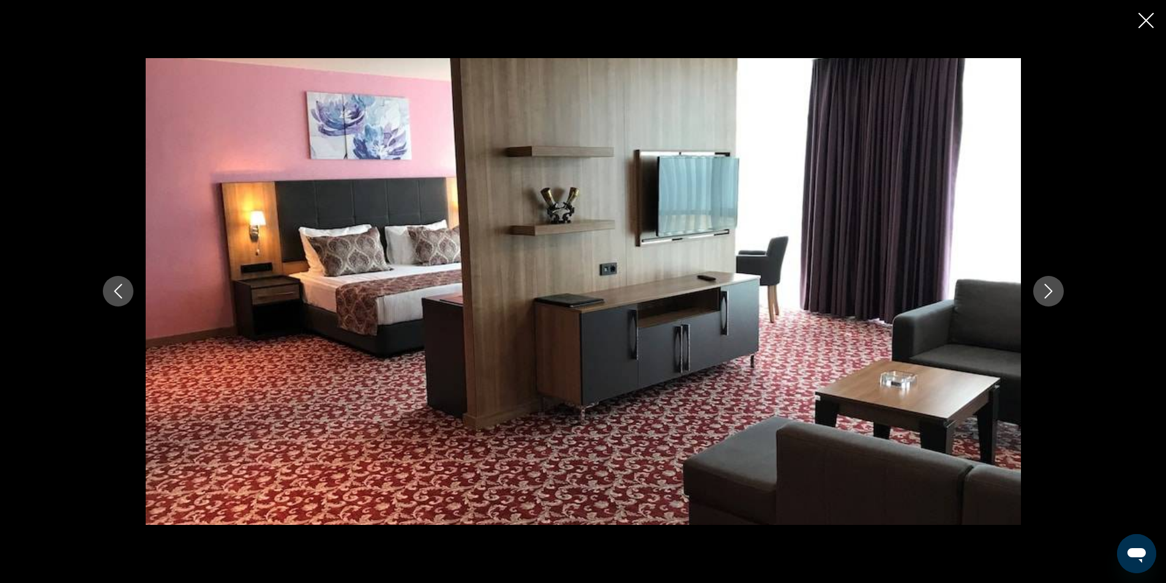
click at [1052, 290] on icon "Next image" at bounding box center [1048, 291] width 15 height 15
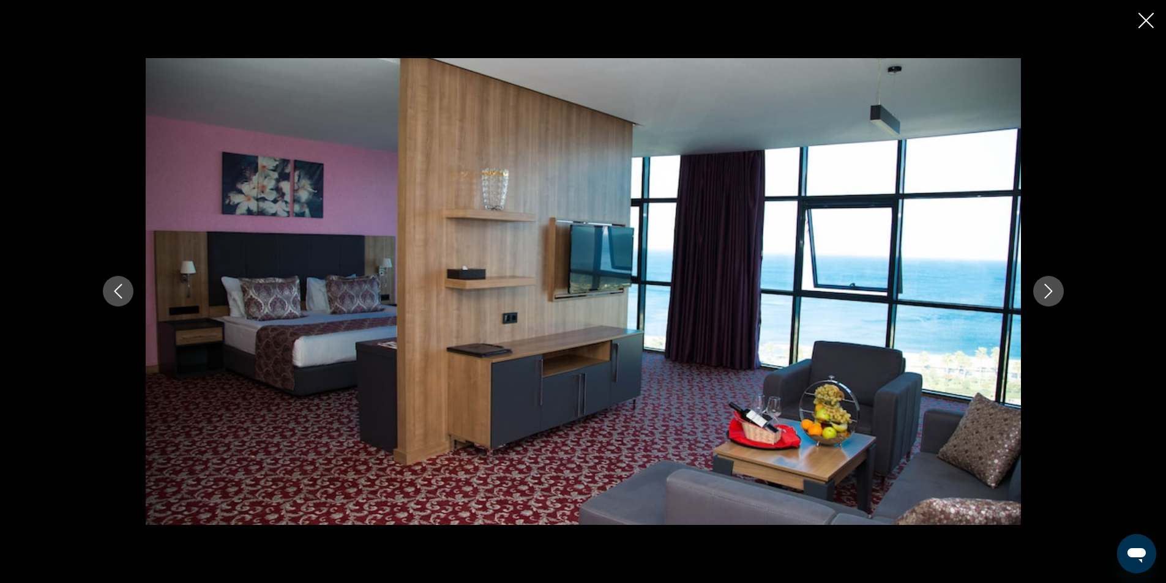
click at [1052, 290] on icon "Next image" at bounding box center [1048, 291] width 15 height 15
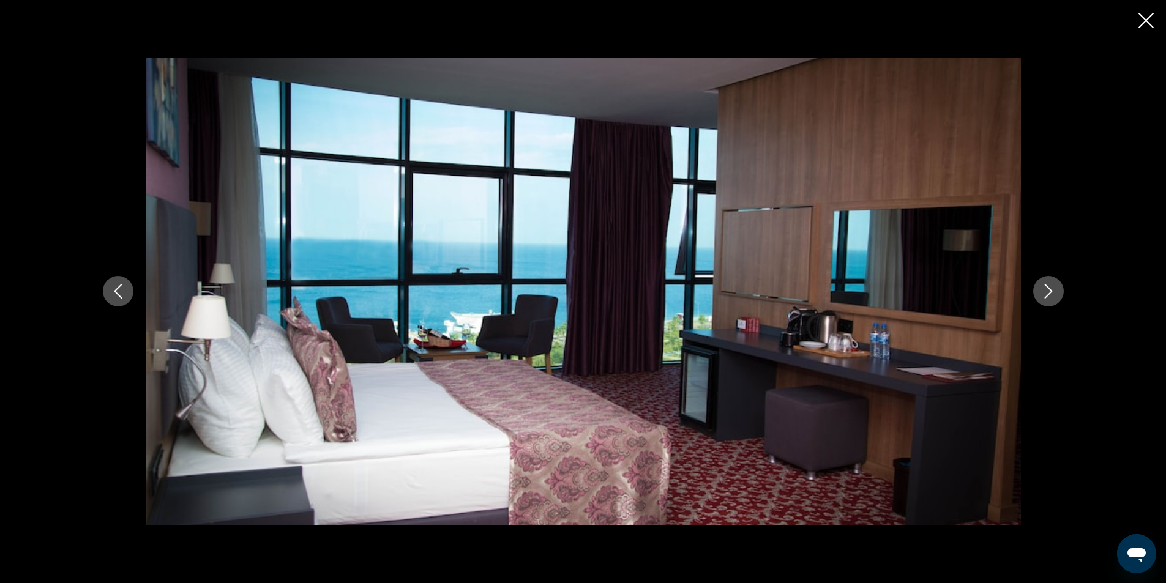
click at [1052, 290] on icon "Next image" at bounding box center [1048, 291] width 15 height 15
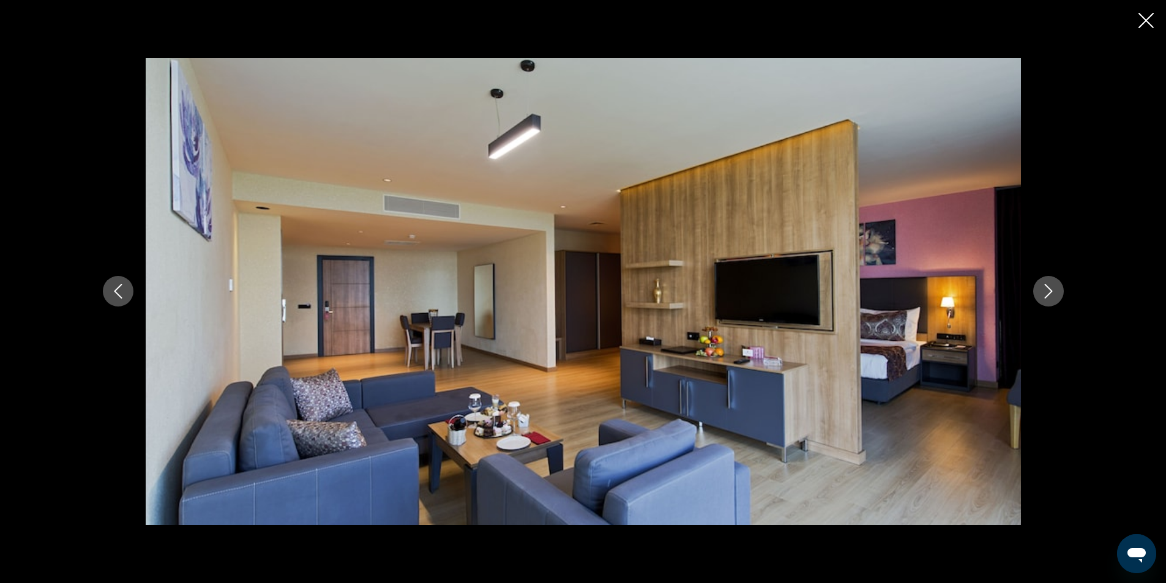
click at [1052, 290] on icon "Next image" at bounding box center [1048, 291] width 15 height 15
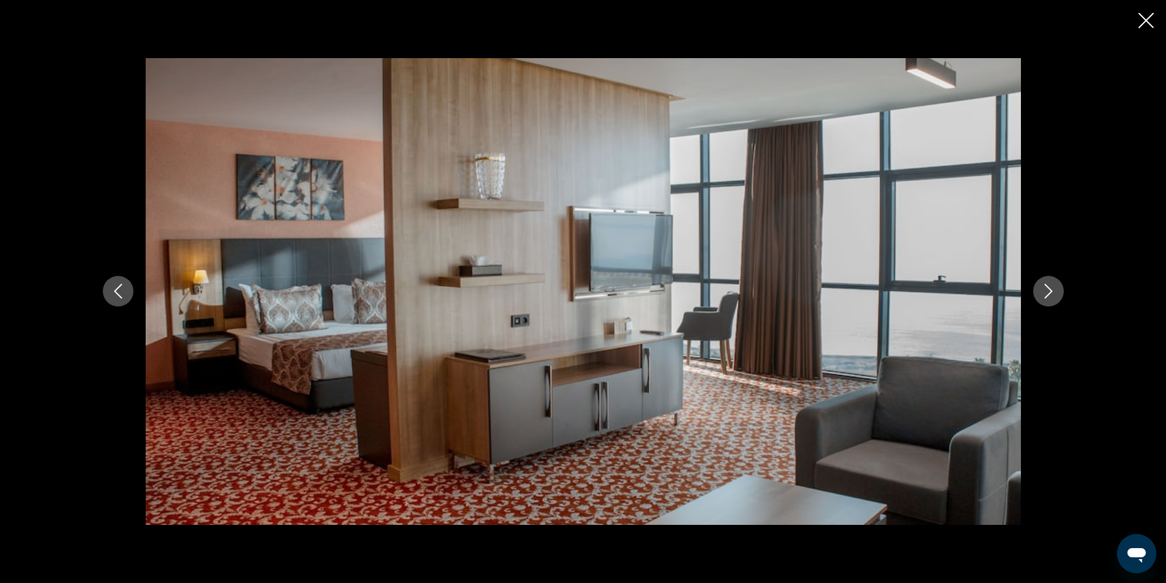
click at [1052, 290] on icon "Next image" at bounding box center [1048, 291] width 15 height 15
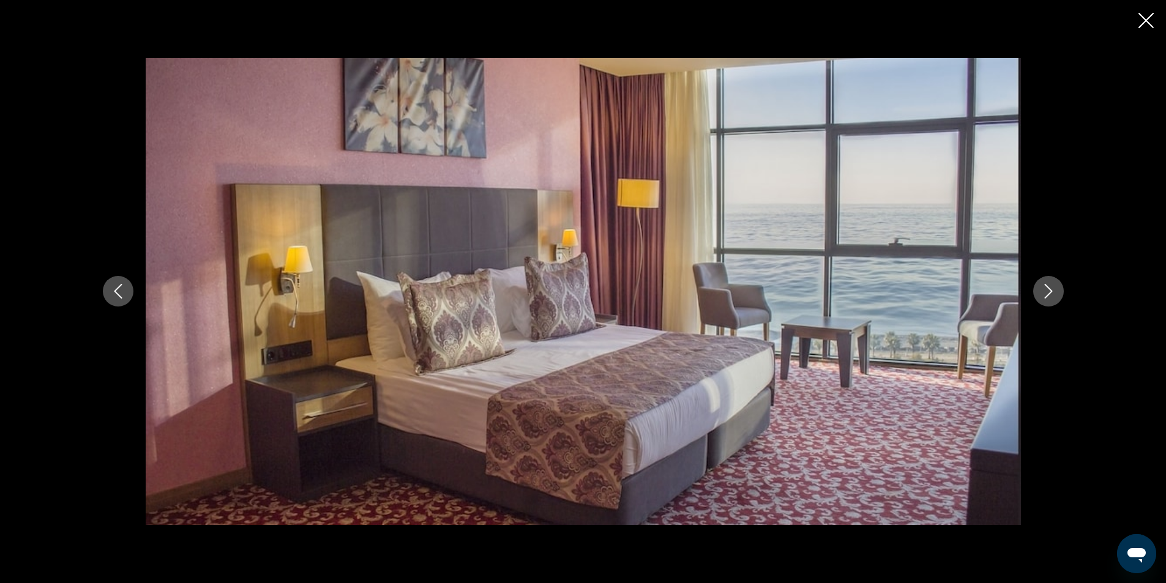
click at [1052, 290] on icon "Next image" at bounding box center [1048, 291] width 15 height 15
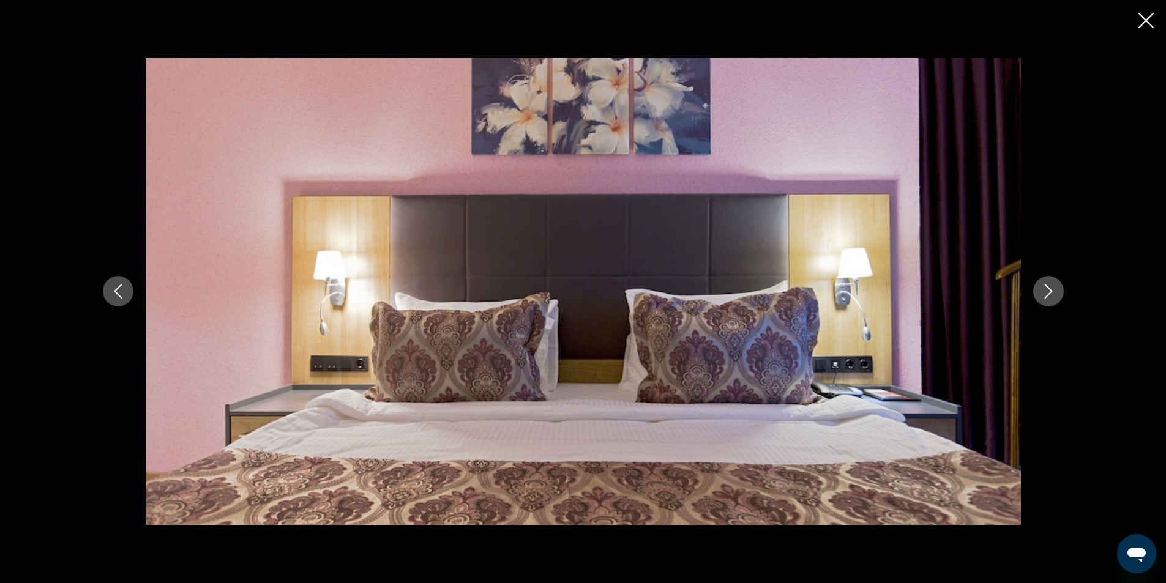
click at [1052, 290] on icon "Next image" at bounding box center [1048, 291] width 15 height 15
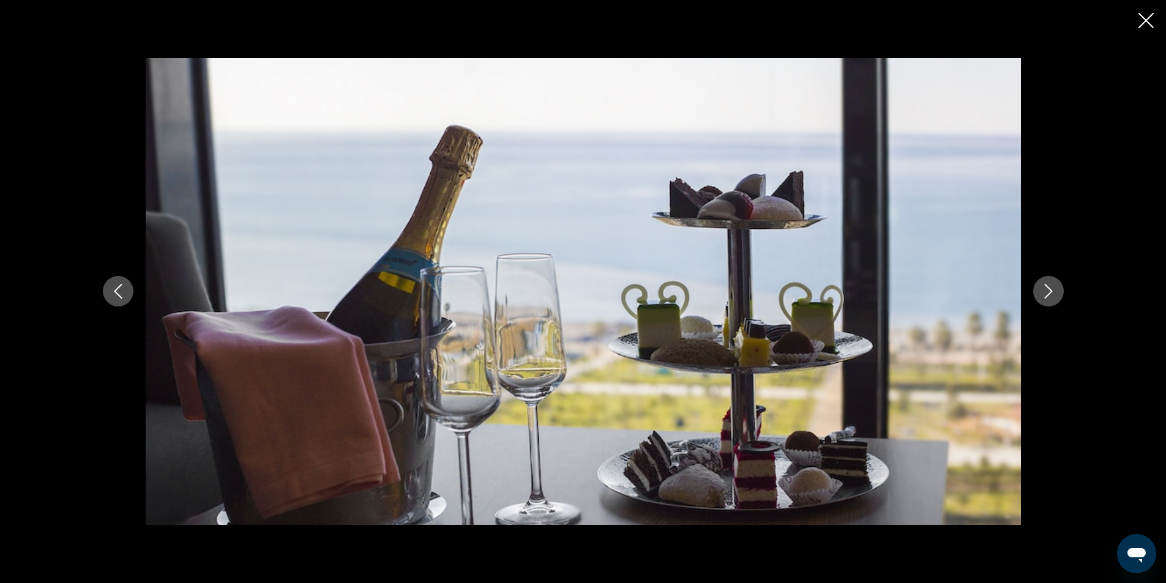
click at [1052, 290] on icon "Next image" at bounding box center [1048, 291] width 15 height 15
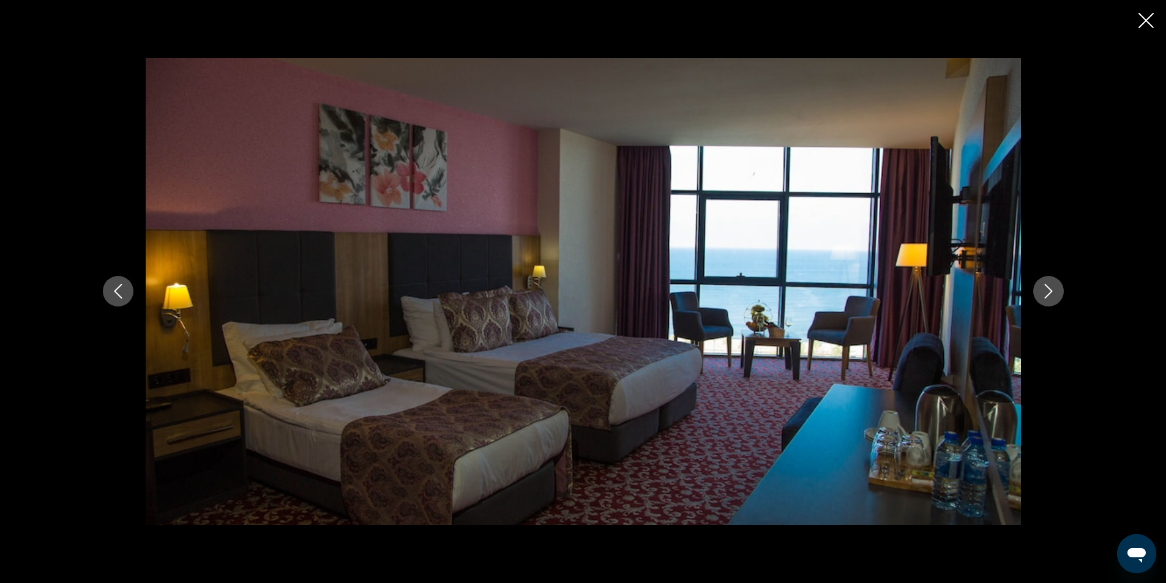
click at [1052, 290] on icon "Next image" at bounding box center [1048, 291] width 15 height 15
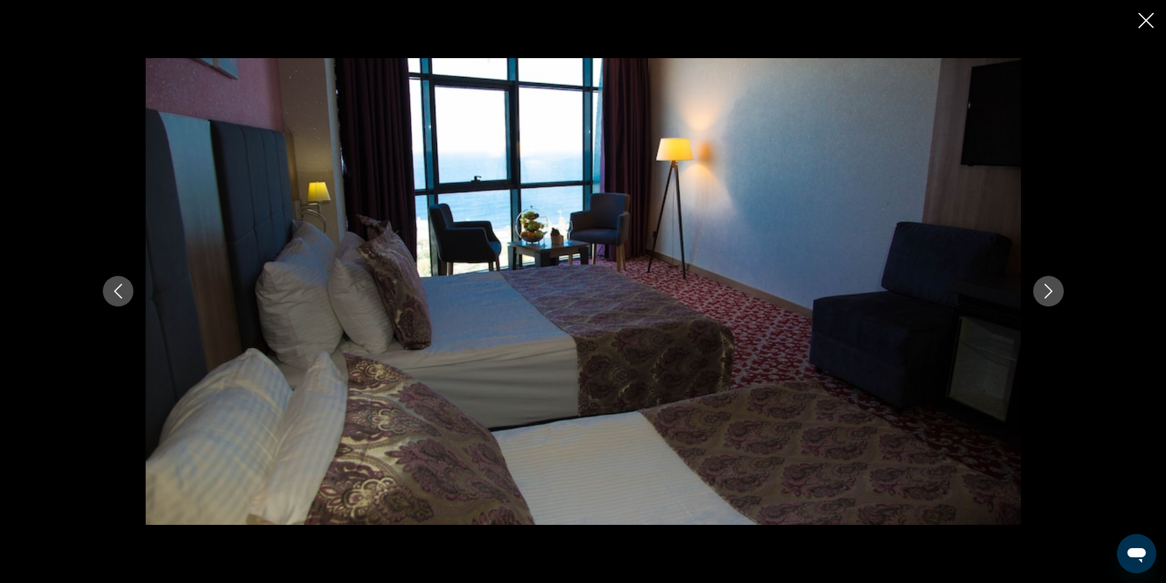
click at [1052, 290] on icon "Next image" at bounding box center [1048, 291] width 15 height 15
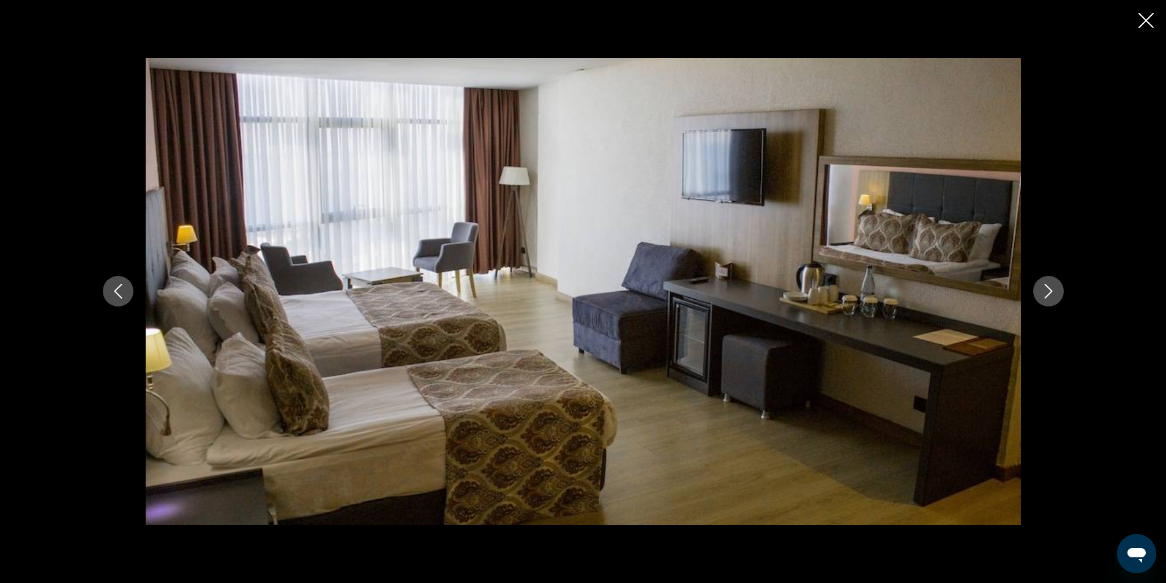
click at [1052, 290] on icon "Next image" at bounding box center [1048, 291] width 15 height 15
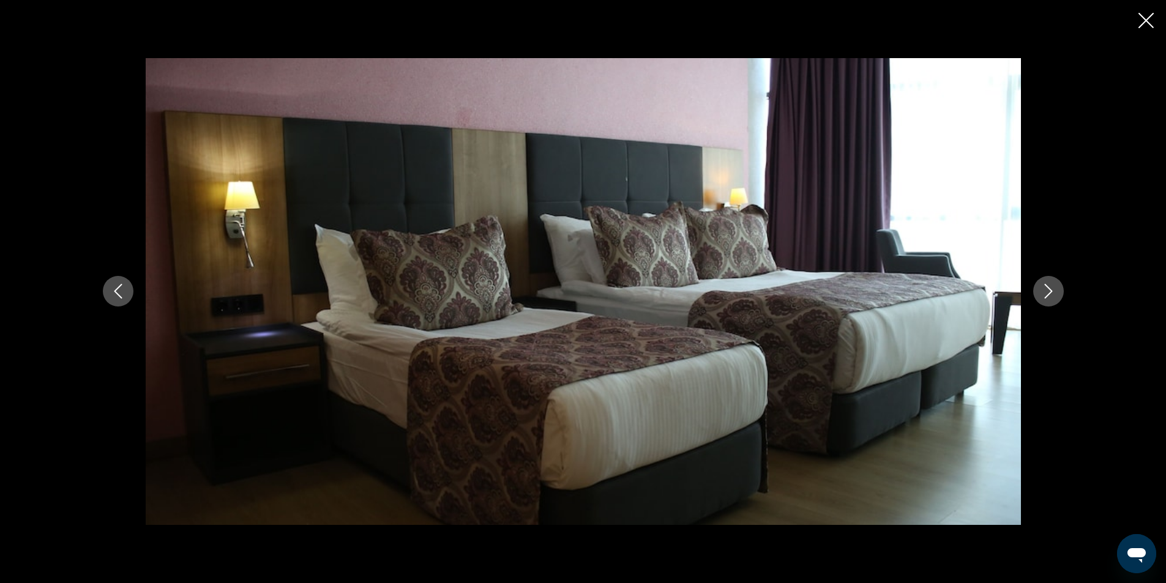
click at [1052, 290] on icon "Next image" at bounding box center [1048, 291] width 15 height 15
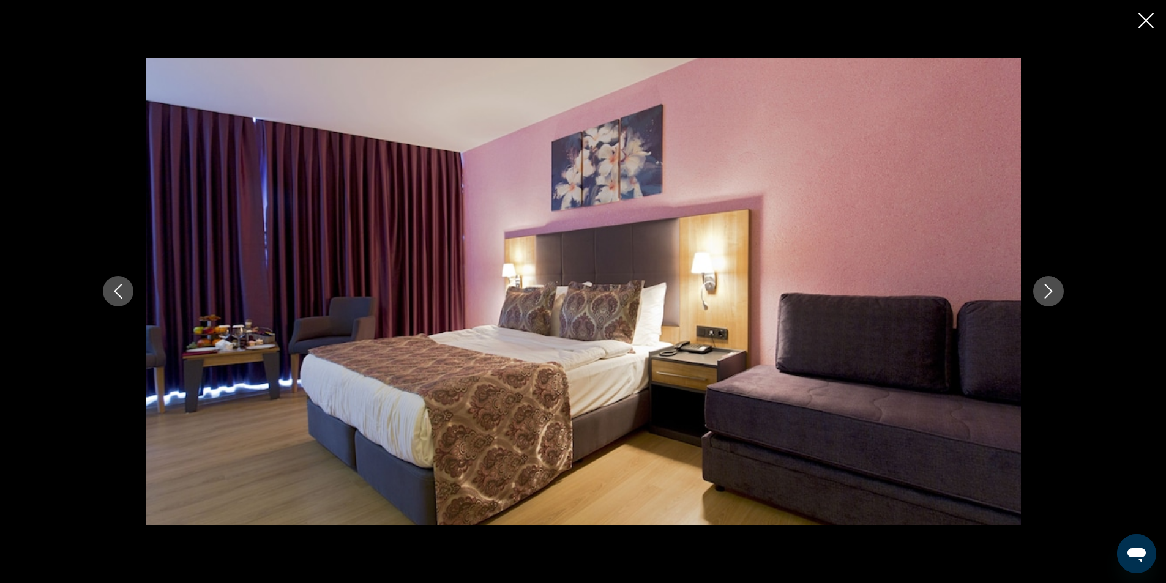
click at [1052, 290] on icon "Next image" at bounding box center [1048, 291] width 15 height 15
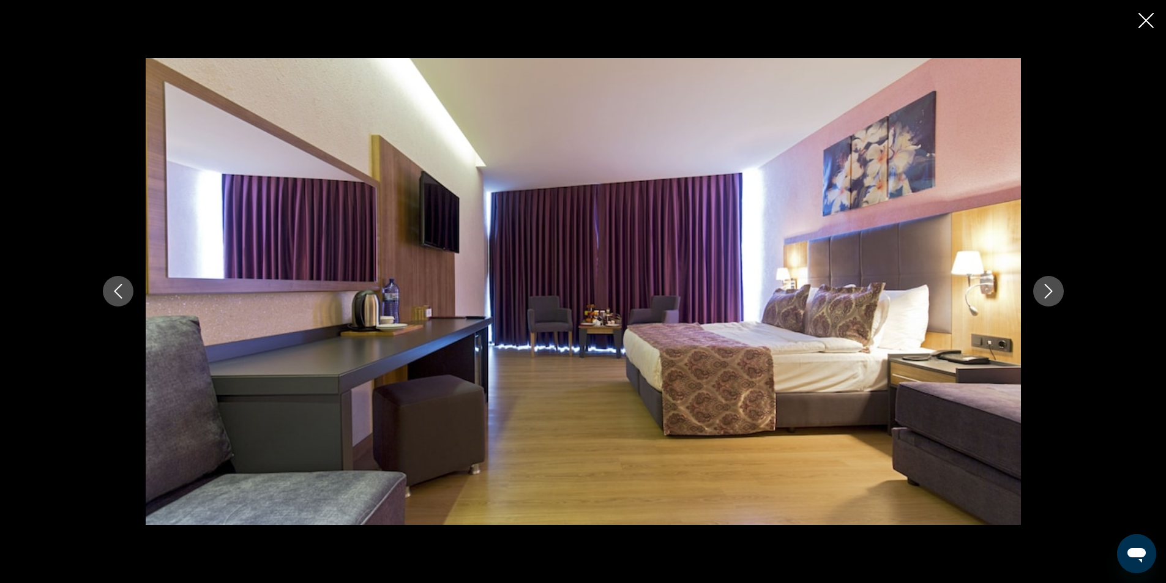
click at [1052, 290] on icon "Next image" at bounding box center [1048, 291] width 15 height 15
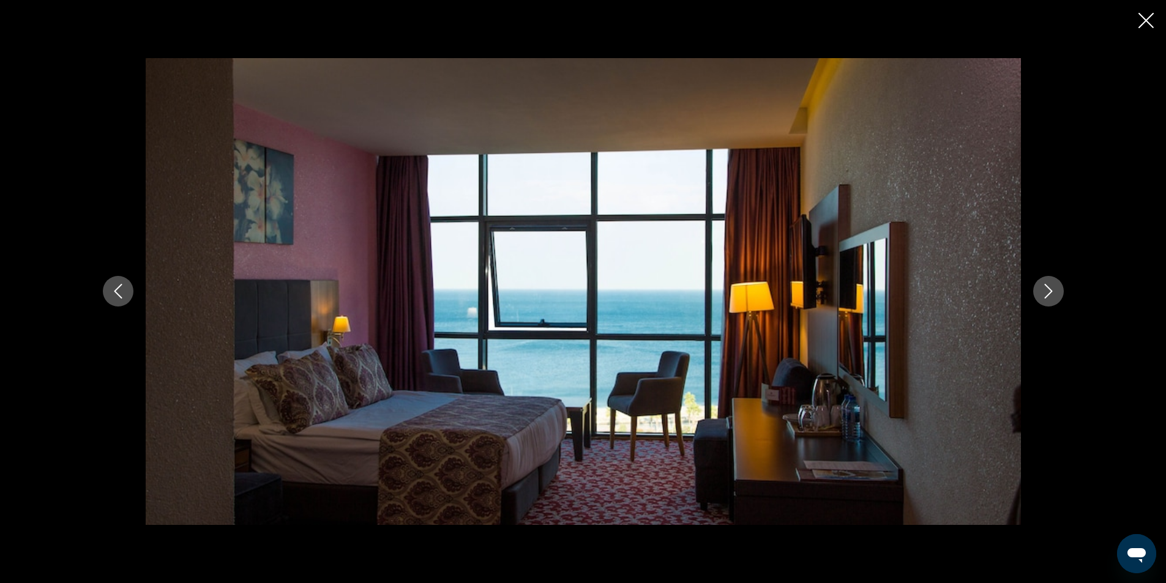
click at [1148, 21] on icon "Close slideshow" at bounding box center [1145, 20] width 15 height 15
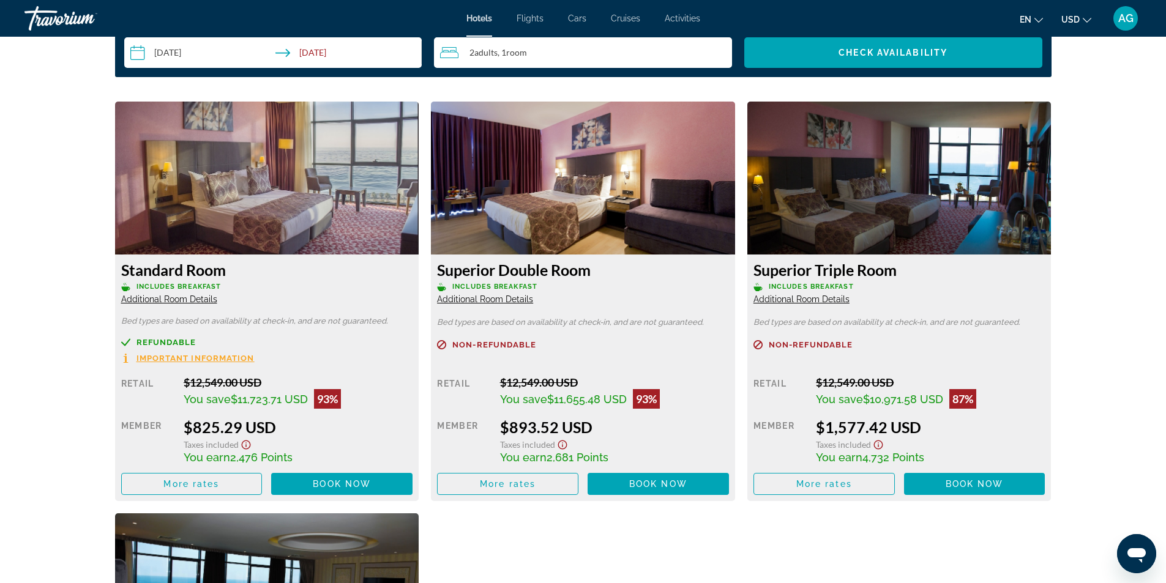
scroll to position [1652, 0]
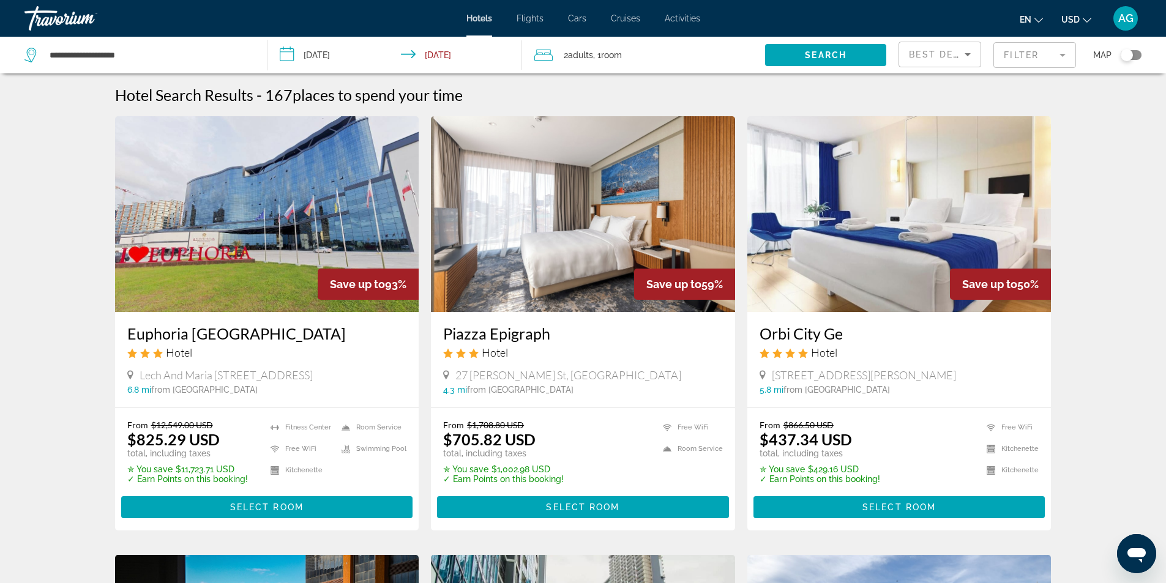
drag, startPoint x: 754, startPoint y: 334, endPoint x: 864, endPoint y: 334, distance: 109.5
click at [864, 334] on div "Orbi City Ge Hotel [GEOGRAPHIC_DATA], [GEOGRAPHIC_DATA] 5.8 mi from [GEOGRAPHIC…" at bounding box center [899, 359] width 304 height 95
copy h3 "Orbi City Ge"
click at [841, 272] on img "Main content" at bounding box center [899, 214] width 304 height 196
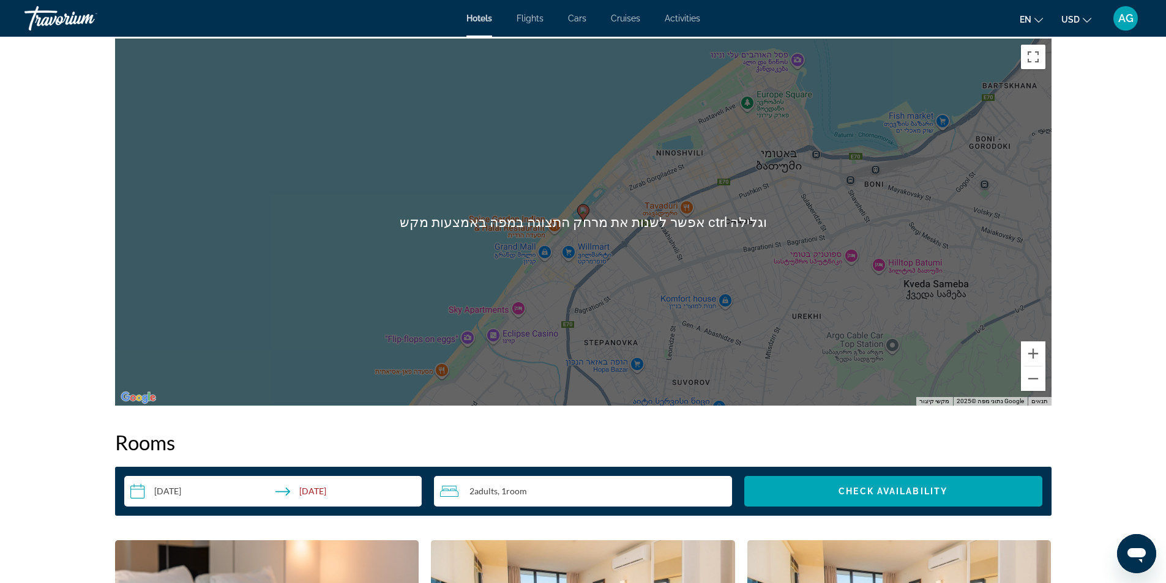
scroll to position [991, 0]
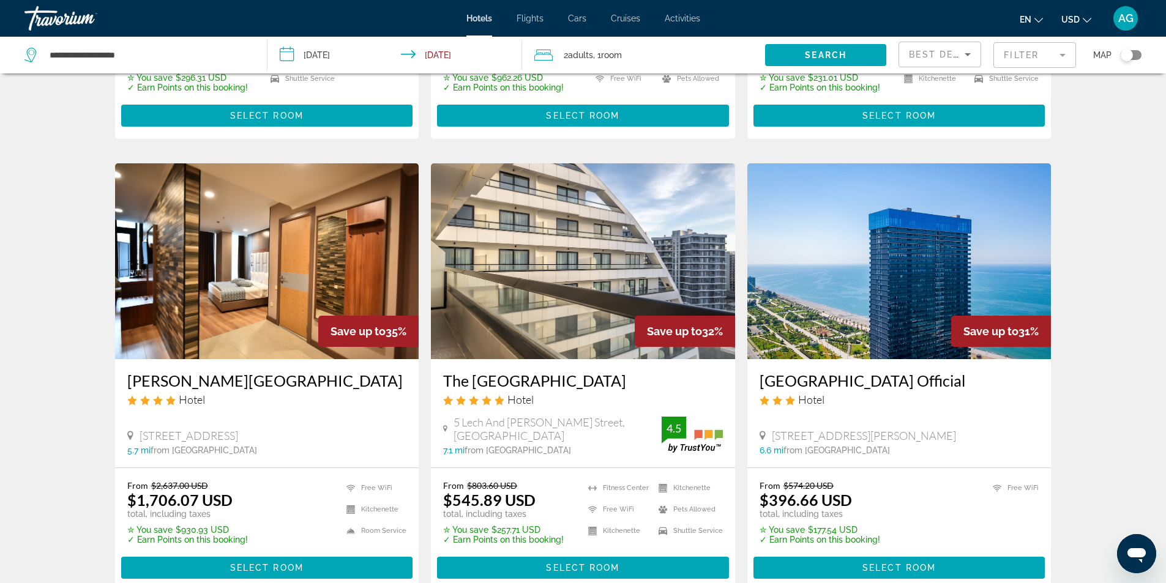
scroll to position [1346, 0]
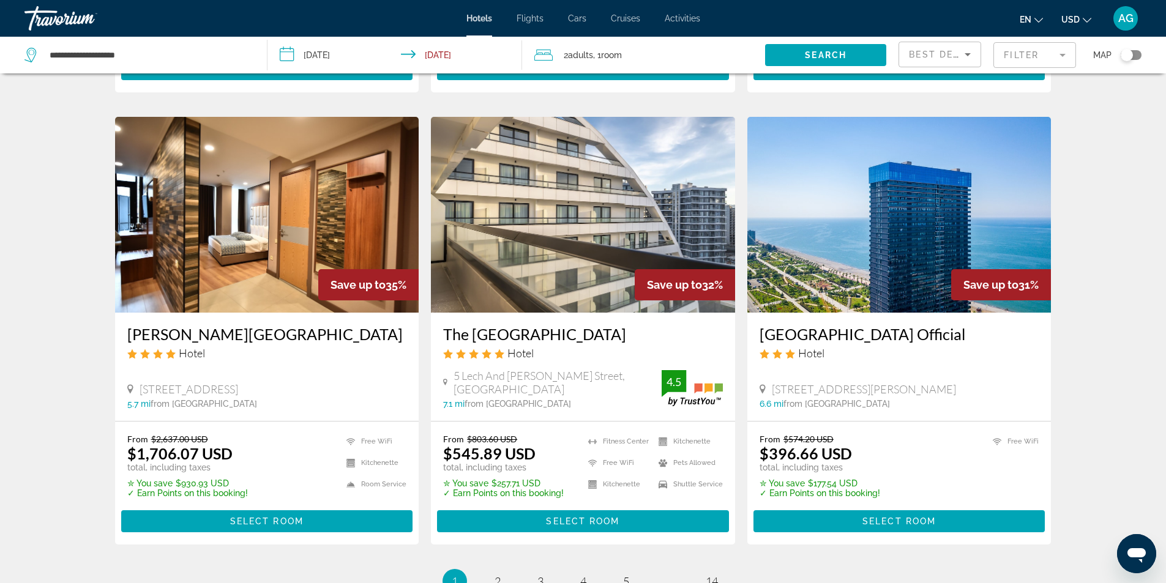
drag, startPoint x: 751, startPoint y: 348, endPoint x: 983, endPoint y: 336, distance: 232.8
click at [983, 336] on div "[GEOGRAPHIC_DATA] Official Hotel [STREET_ADDRESS][PERSON_NAME] 6.6 mi from [GEO…" at bounding box center [899, 367] width 304 height 108
copy h3 "[GEOGRAPHIC_DATA] Official"
click at [813, 284] on img "Main content" at bounding box center [899, 215] width 304 height 196
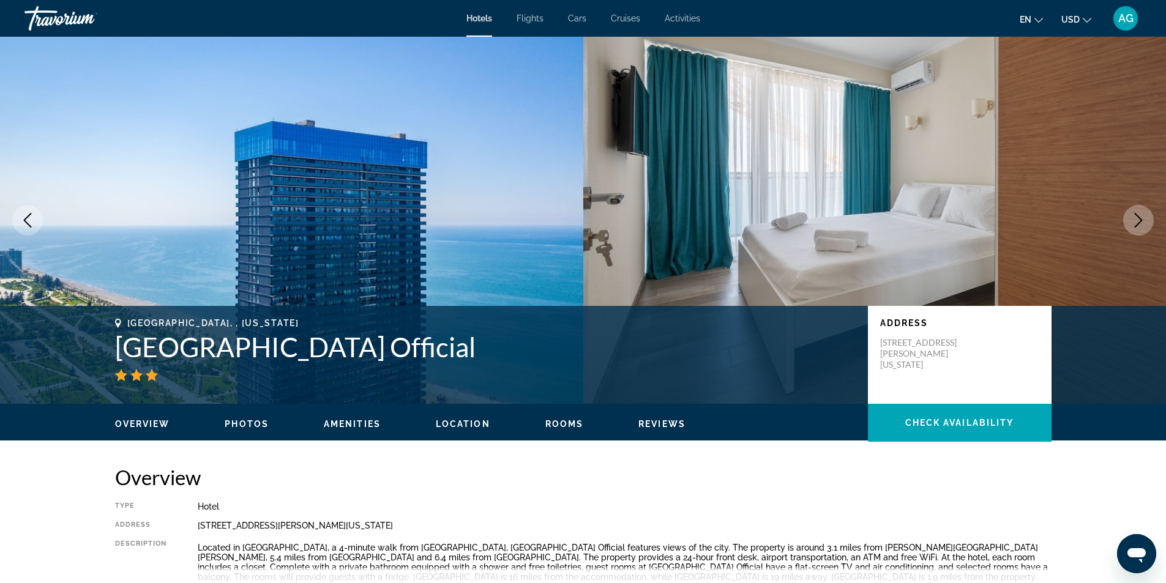
click at [1150, 218] on button "Next image" at bounding box center [1138, 220] width 31 height 31
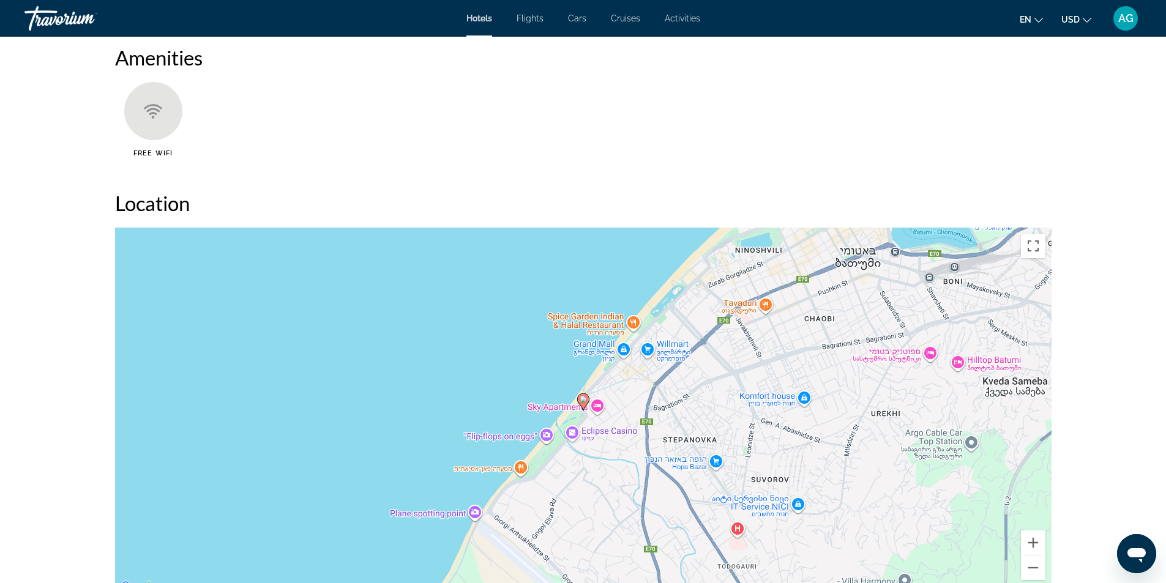
scroll to position [589, 0]
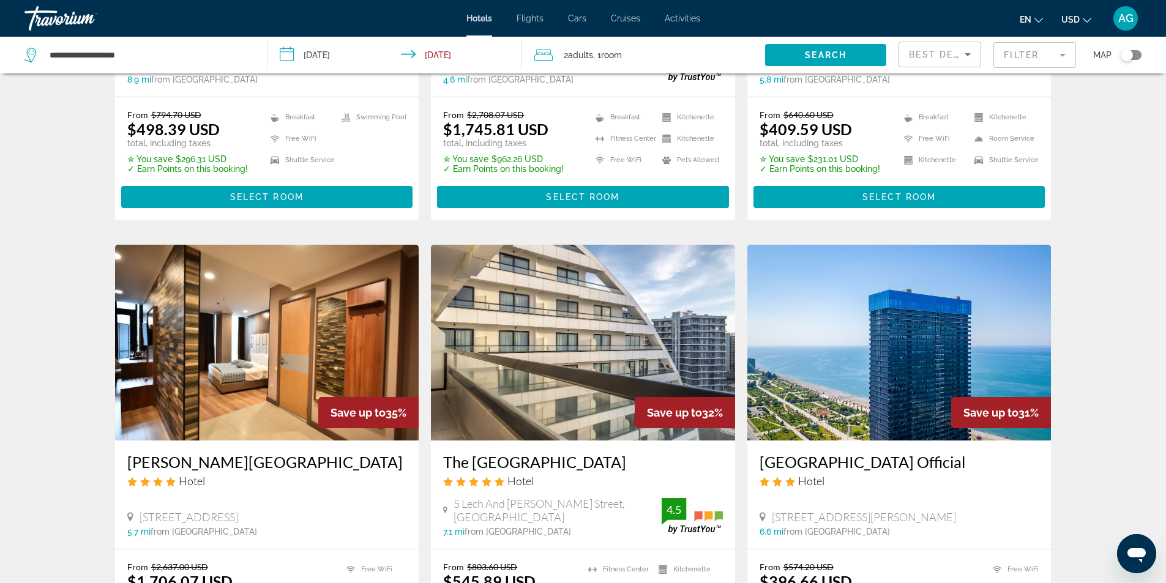
scroll to position [1346, 0]
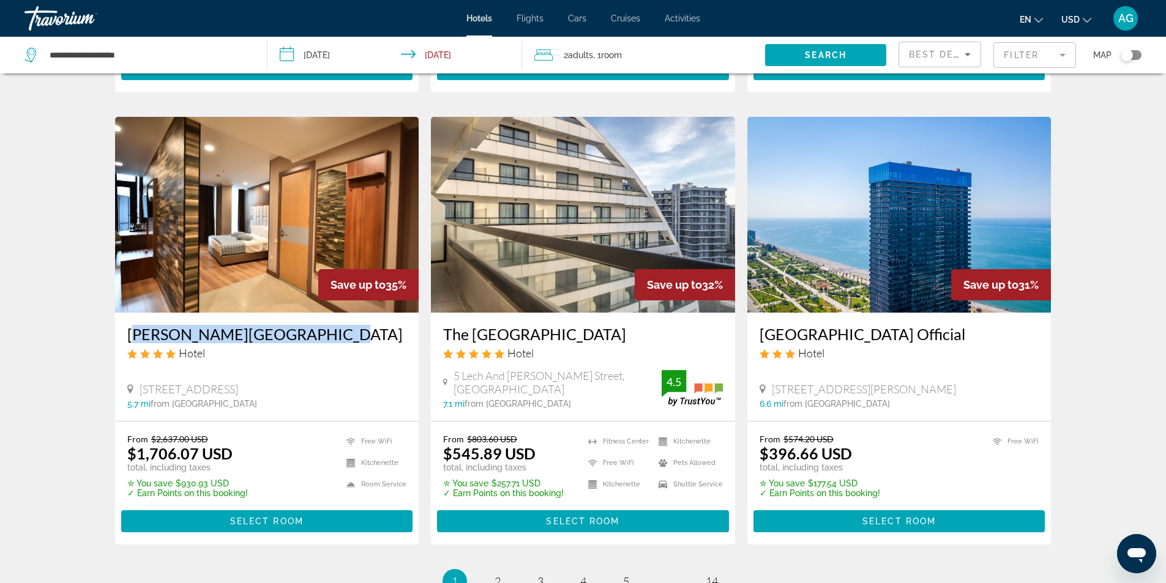
drag, startPoint x: 122, startPoint y: 350, endPoint x: 320, endPoint y: 347, distance: 198.3
click at [320, 347] on div "[PERSON_NAME][GEOGRAPHIC_DATA] Hotel [STREET_ADDRESS] 5.7 mi from [GEOGRAPHIC_D…" at bounding box center [267, 367] width 304 height 108
copy h3 "[PERSON_NAME][GEOGRAPHIC_DATA]"
click at [283, 54] on input "**********" at bounding box center [397, 57] width 260 height 40
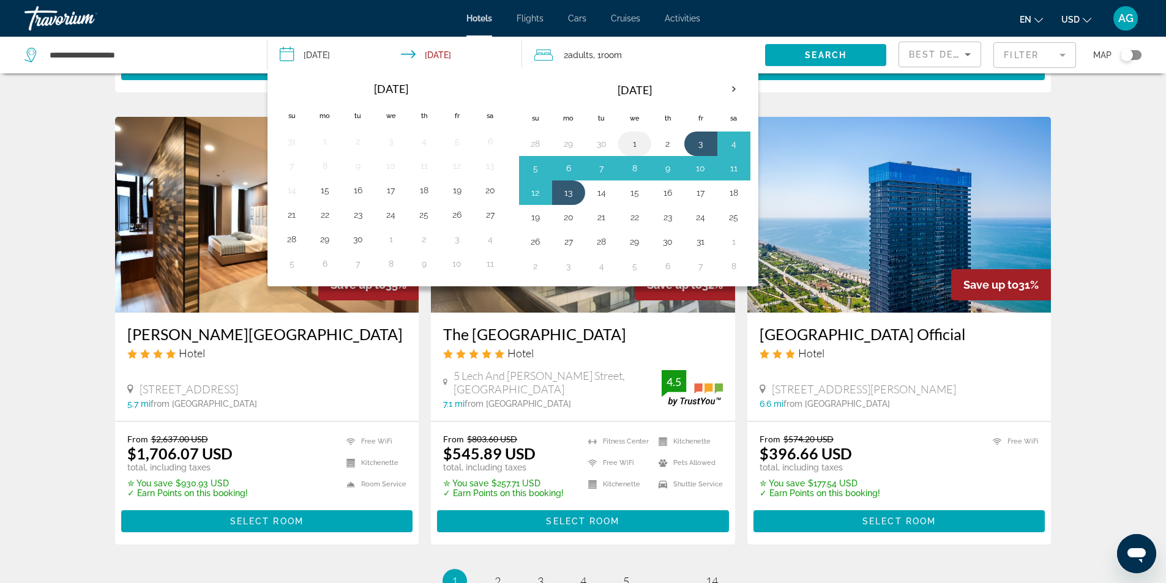
click at [633, 145] on button "1" at bounding box center [635, 143] width 20 height 17
click at [570, 192] on button "13" at bounding box center [569, 192] width 20 height 17
type input "**********"
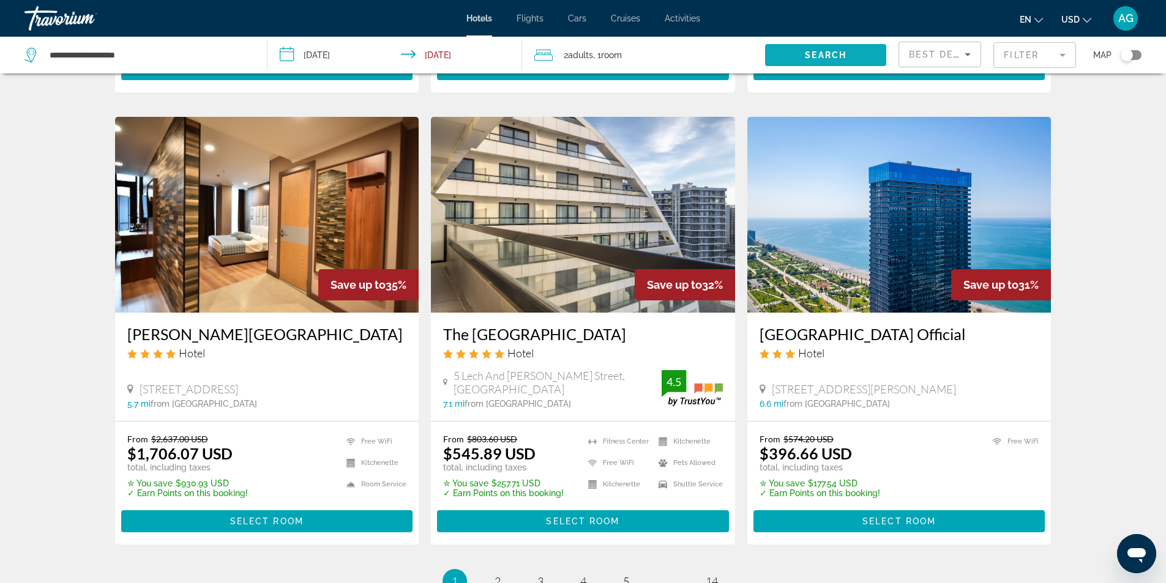
click at [818, 51] on span "Search" at bounding box center [826, 55] width 42 height 10
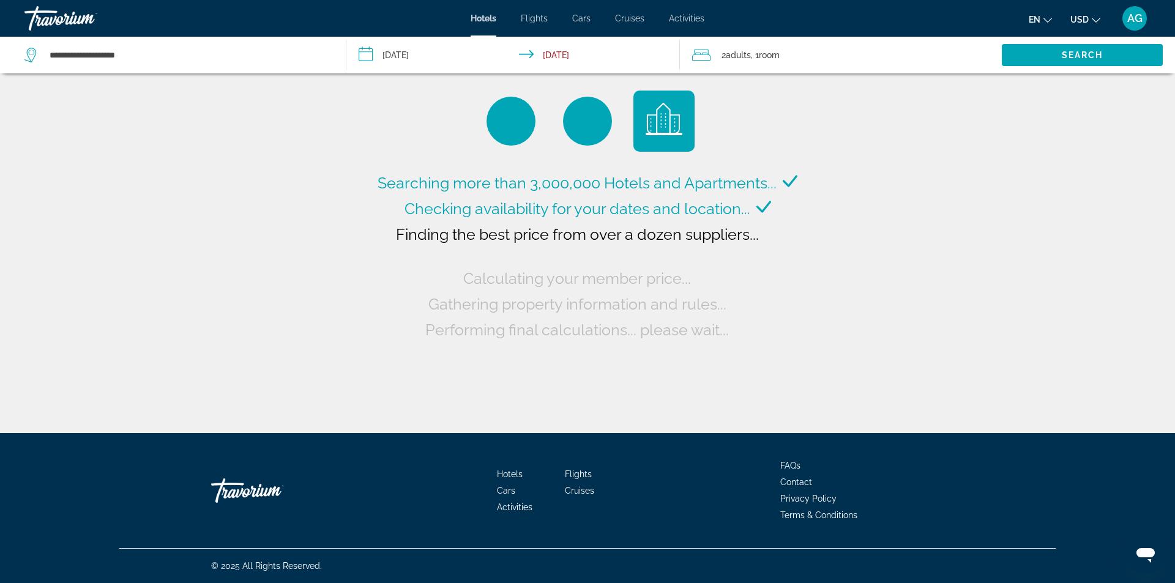
click at [706, 56] on icon "Travelers: 2 adults, 0 children" at bounding box center [701, 55] width 18 height 15
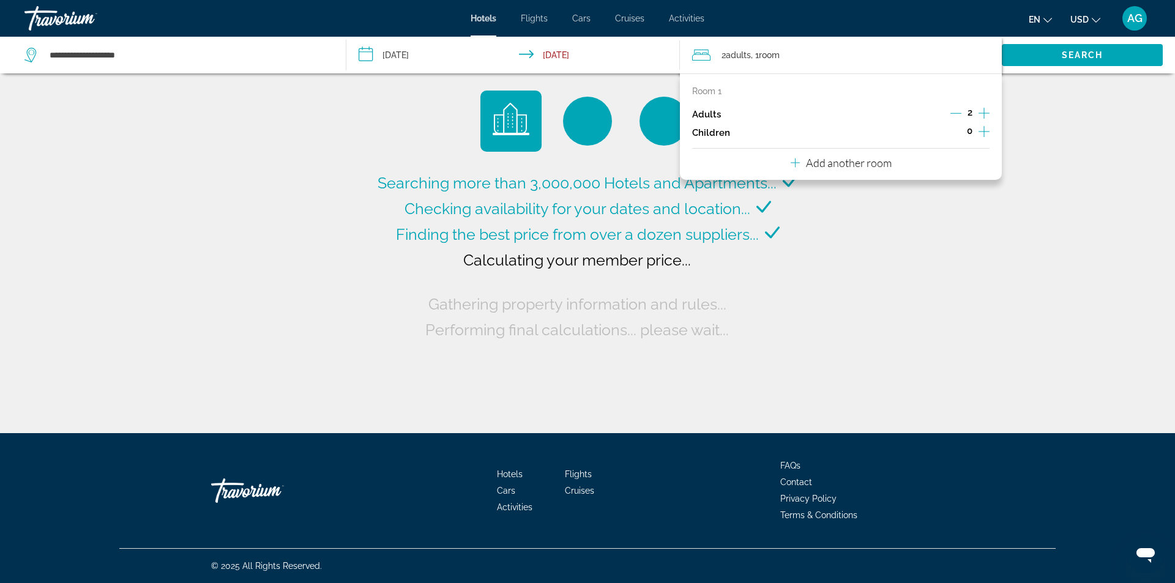
click at [959, 112] on icon "Decrement adults" at bounding box center [955, 113] width 11 height 11
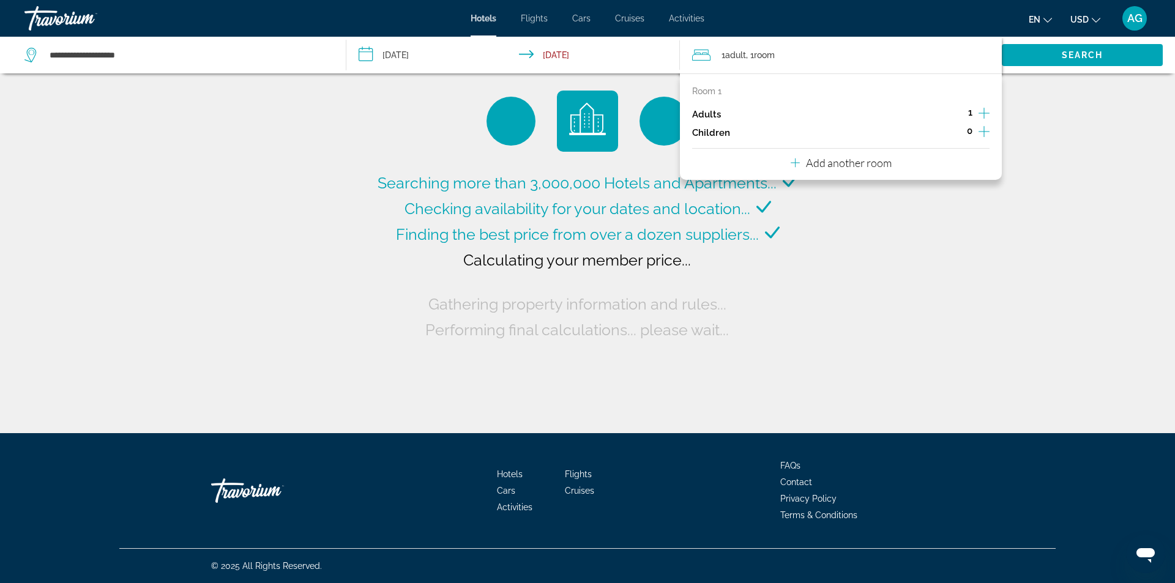
click at [1069, 127] on div "Searching more than 3,000,000 Hotels and Apartments... Checking availability fo…" at bounding box center [587, 216] width 1175 height 433
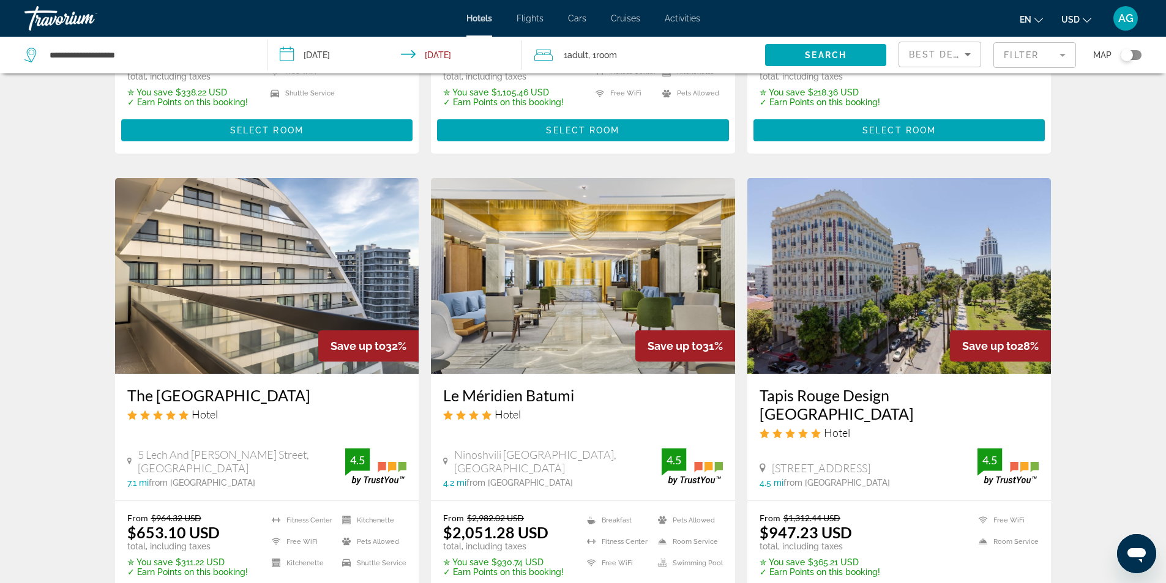
scroll to position [1530, 0]
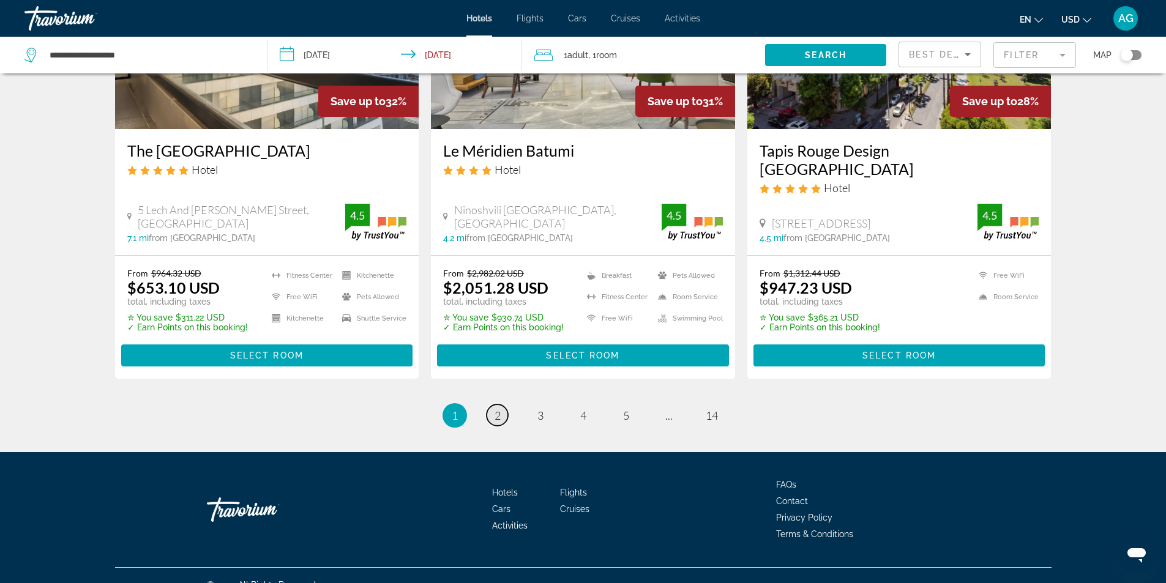
click at [497, 415] on span "2" at bounding box center [497, 415] width 6 height 13
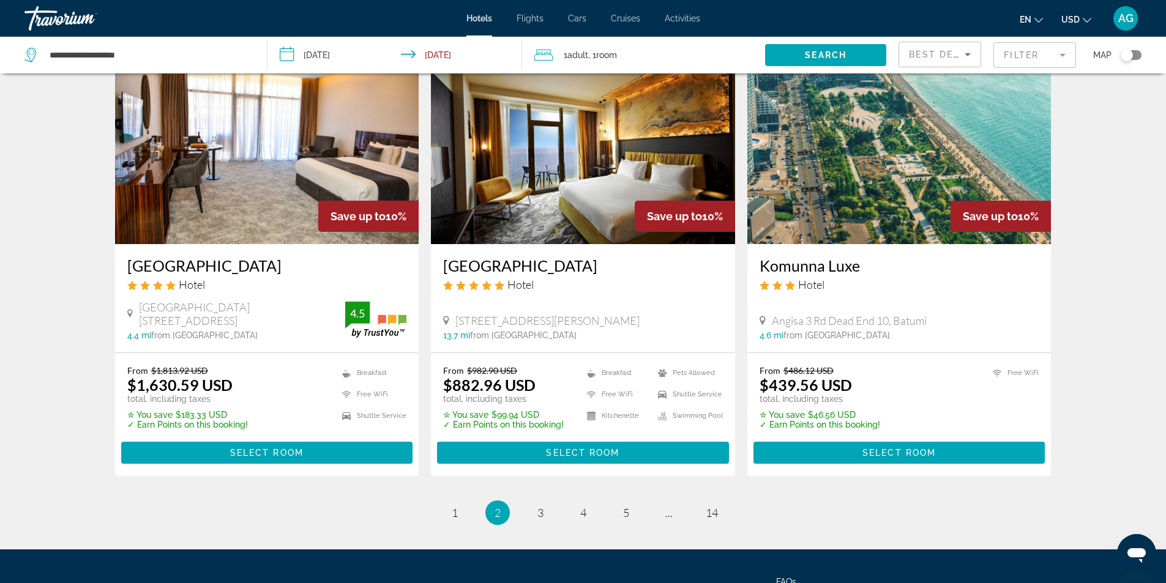
scroll to position [1524, 0]
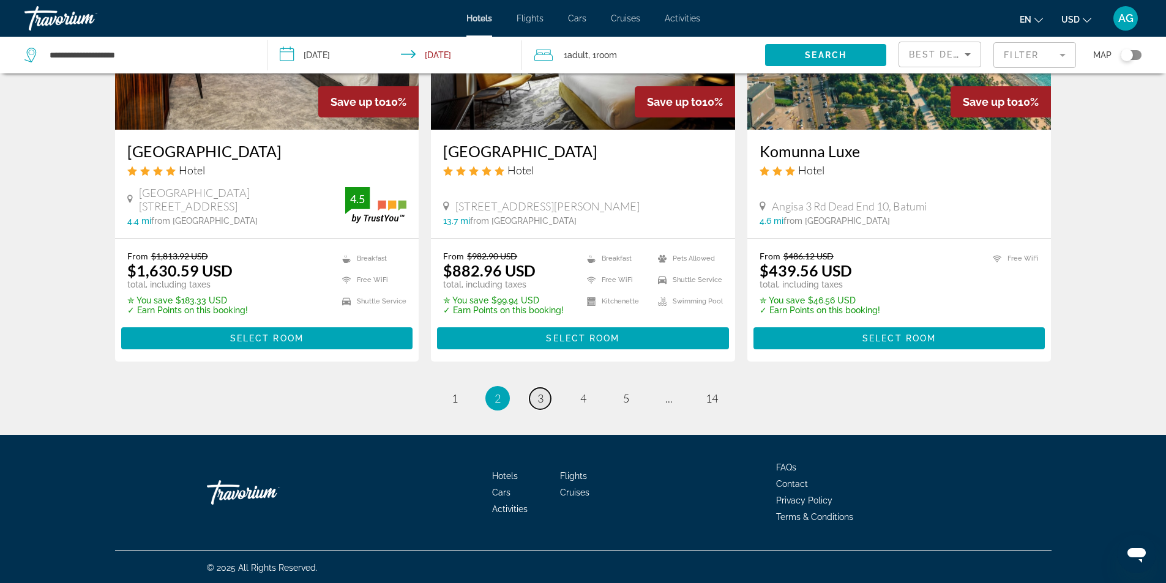
click at [537, 401] on span "3" at bounding box center [540, 398] width 6 height 13
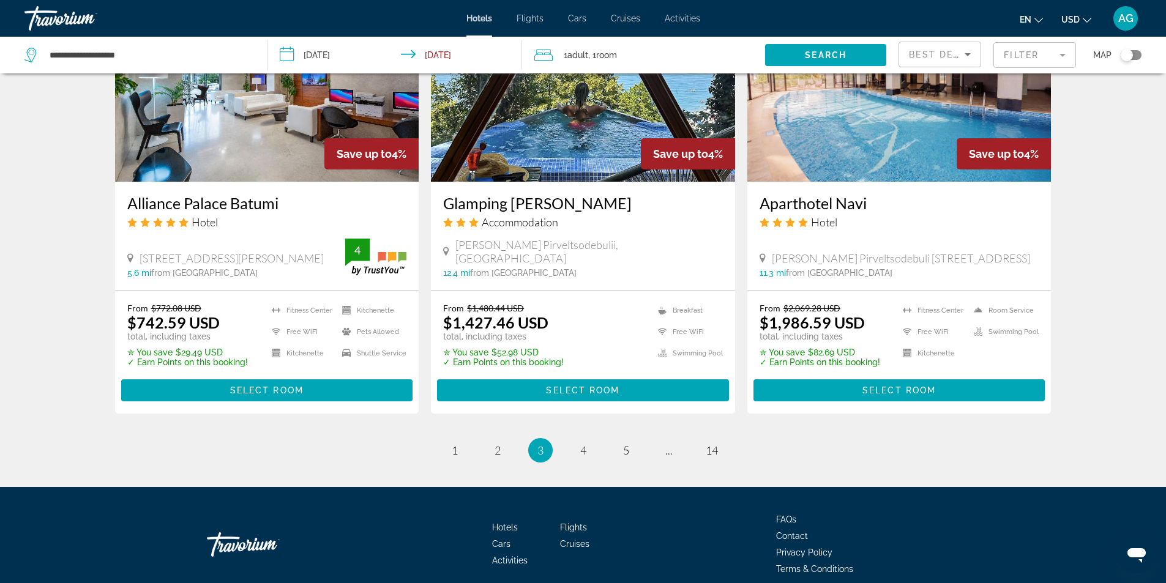
scroll to position [1530, 0]
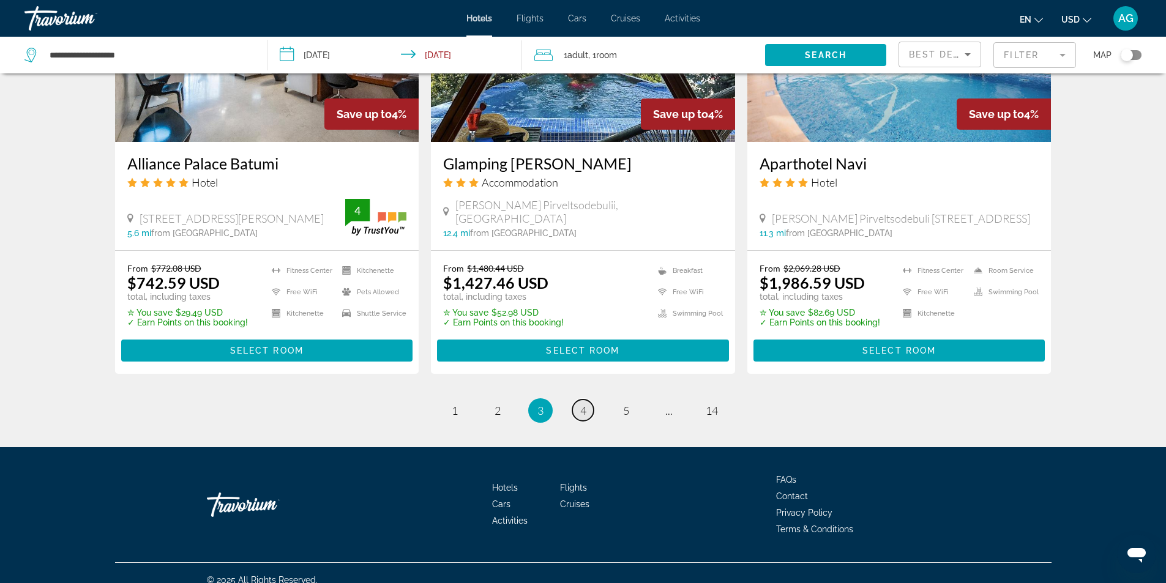
click at [583, 404] on span "4" at bounding box center [583, 410] width 6 height 13
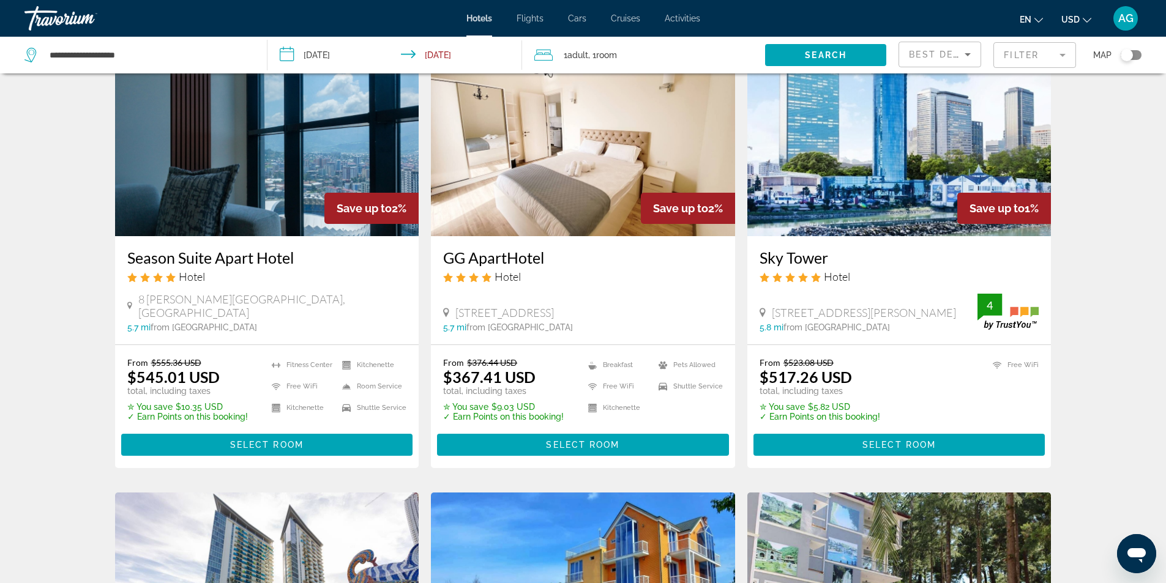
scroll to position [1346, 0]
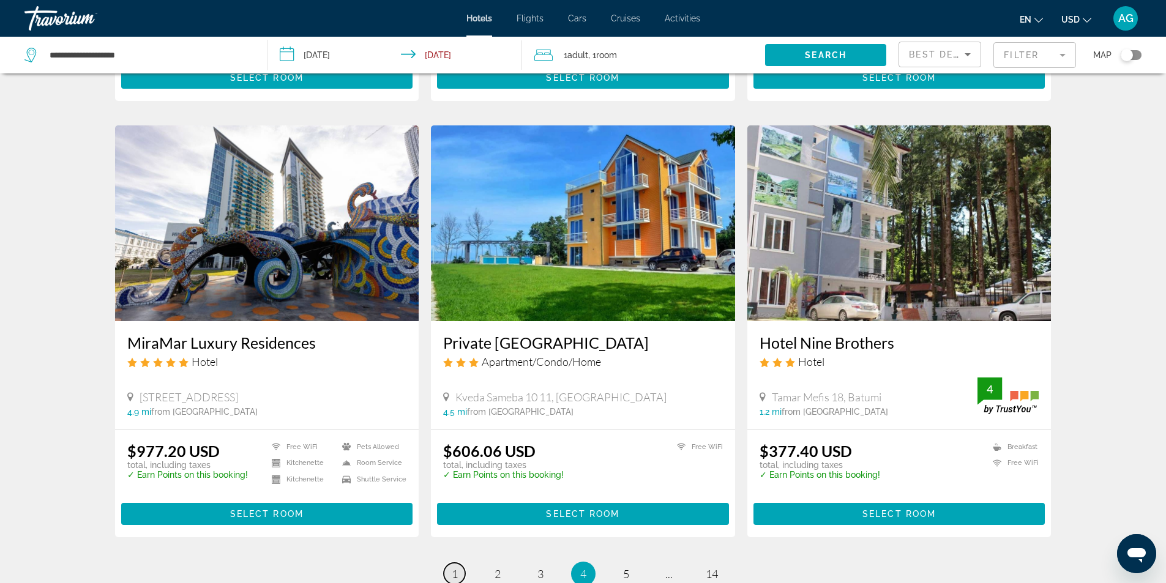
click at [456, 574] on span "1" at bounding box center [455, 573] width 6 height 13
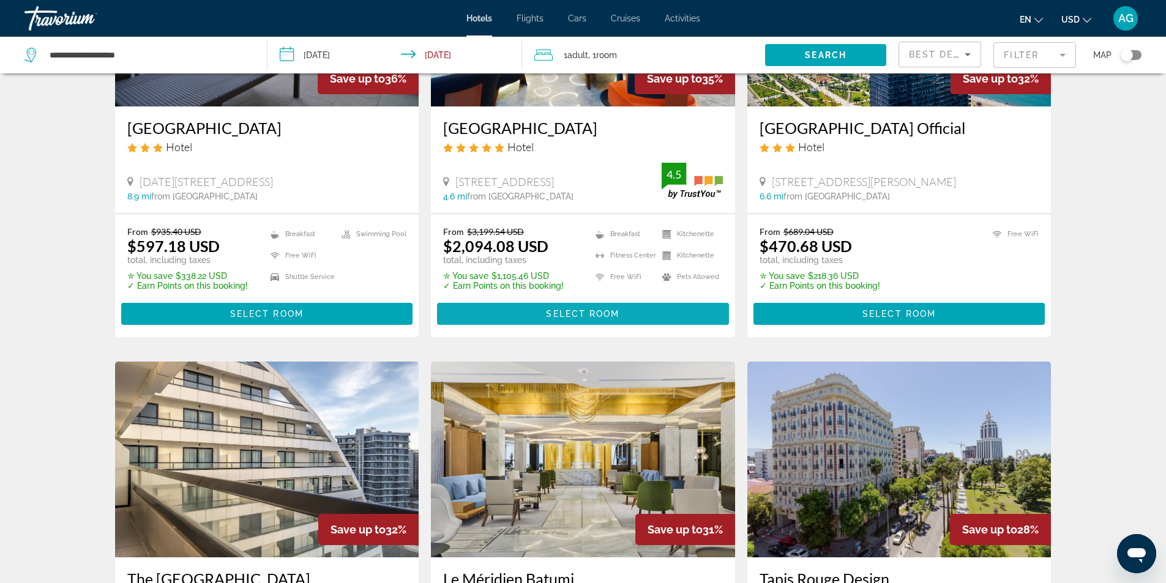
scroll to position [1407, 0]
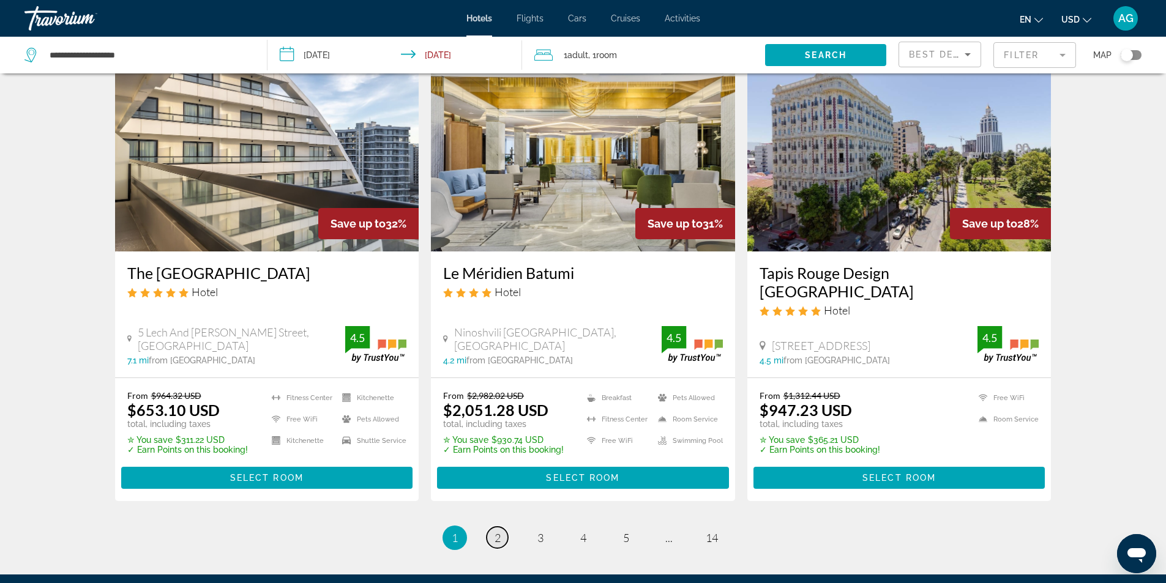
click at [494, 535] on span "2" at bounding box center [497, 537] width 6 height 13
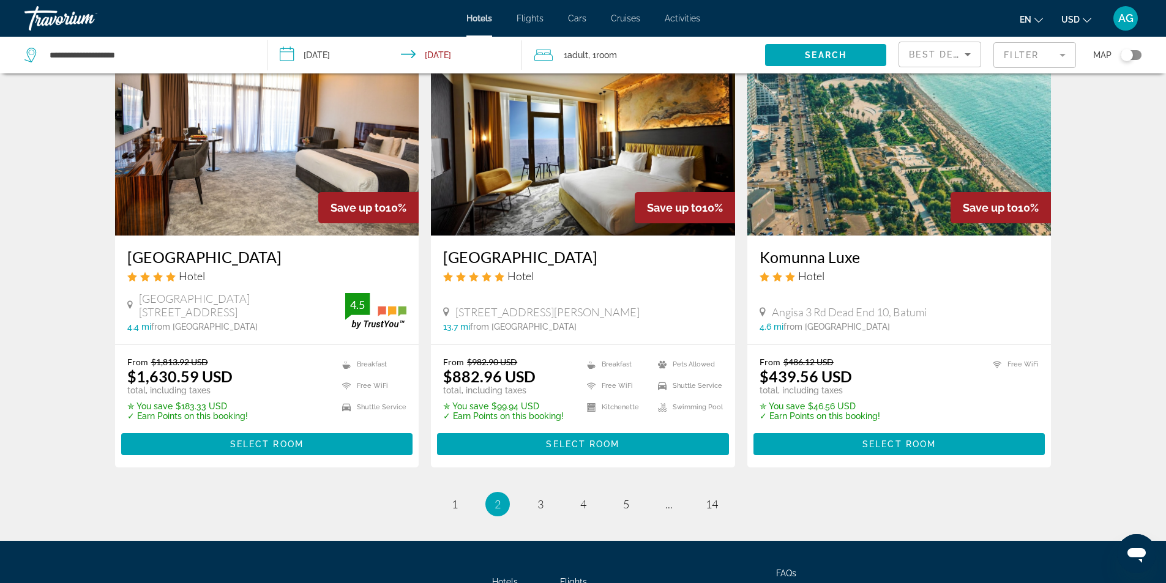
scroll to position [1468, 0]
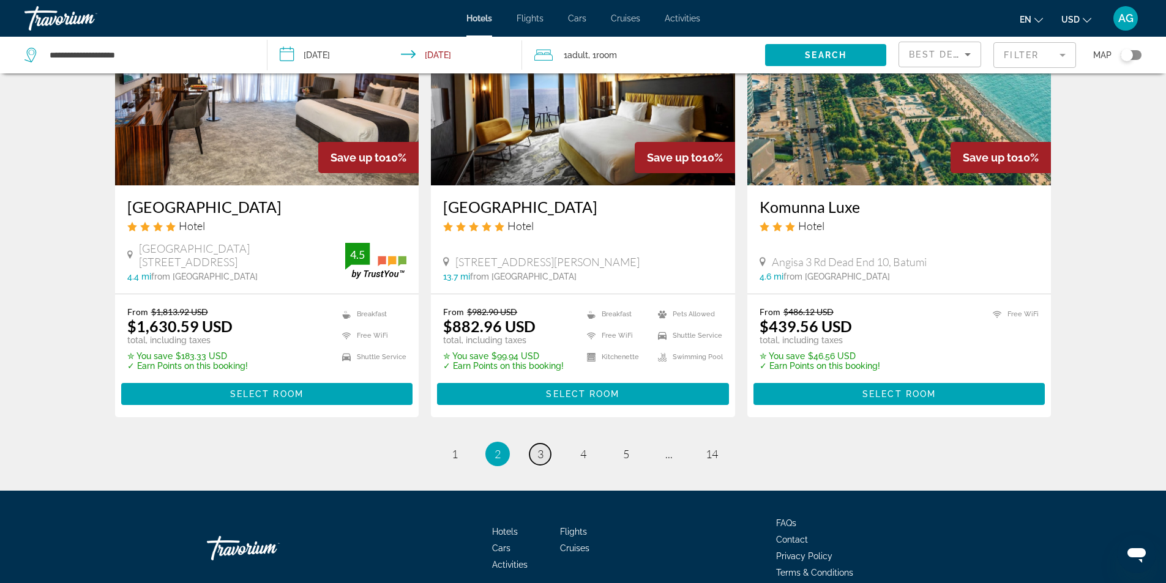
click at [532, 449] on link "page 3" at bounding box center [539, 454] width 21 height 21
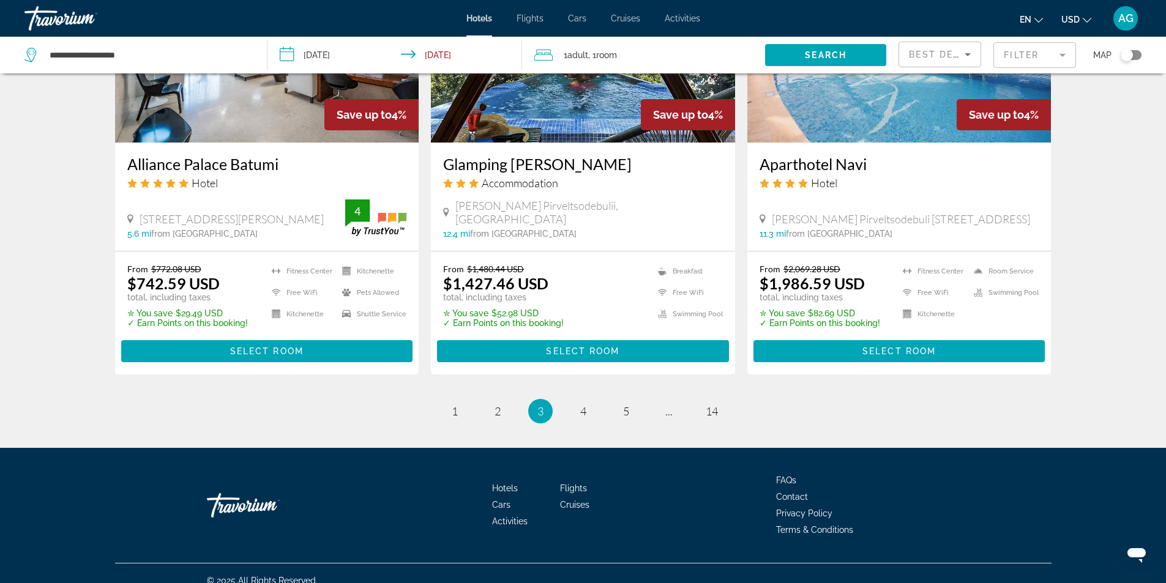
scroll to position [1538, 0]
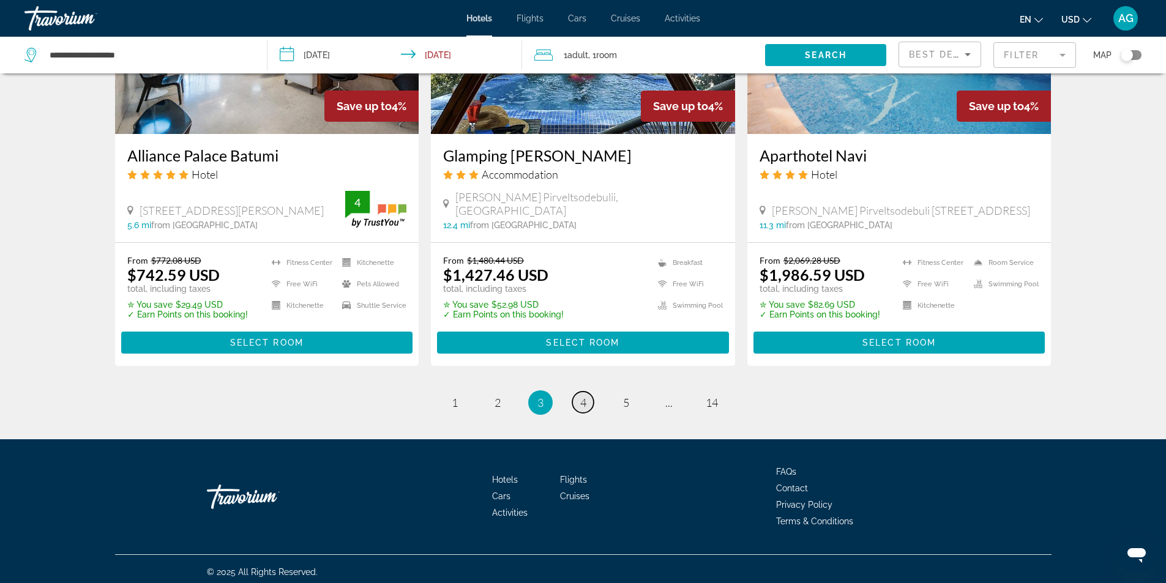
click at [584, 396] on span "4" at bounding box center [583, 402] width 6 height 13
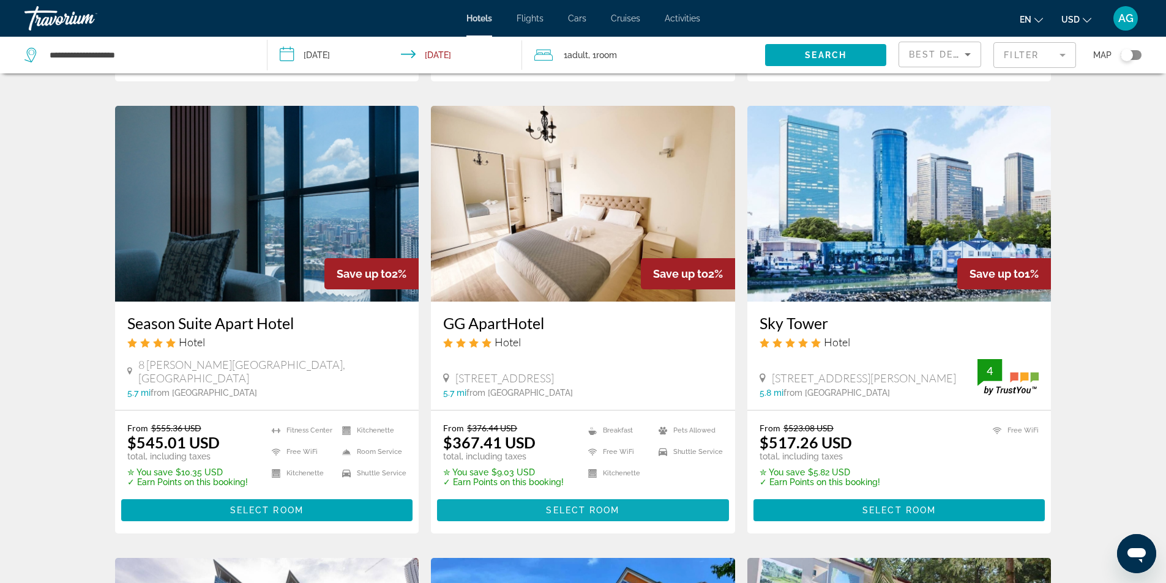
scroll to position [673, 0]
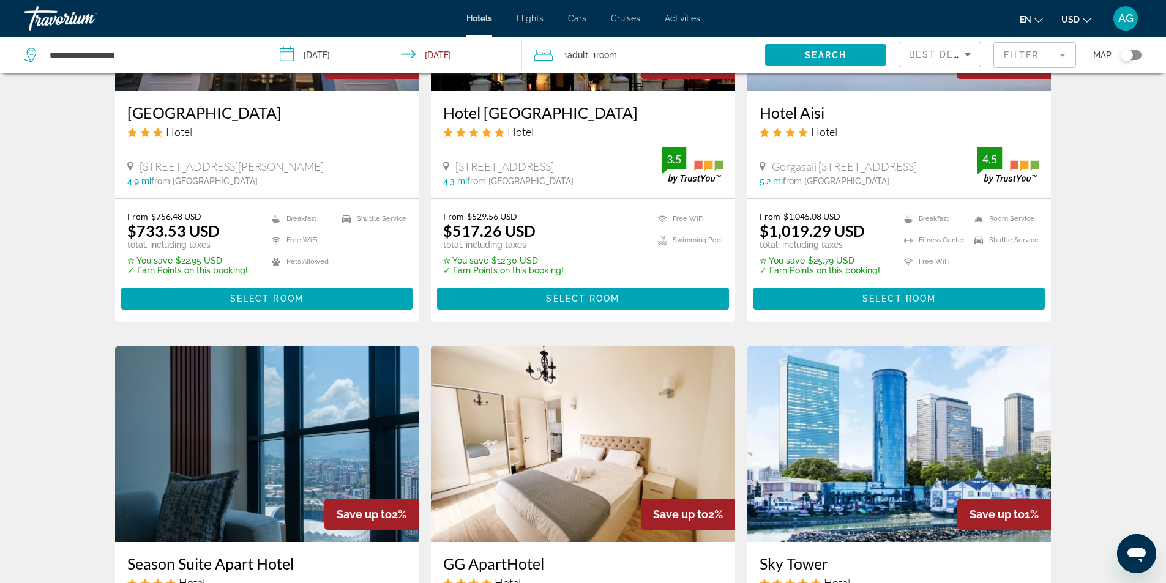
click at [543, 54] on icon "Travelers: 1 adult, 0 children" at bounding box center [543, 55] width 18 height 11
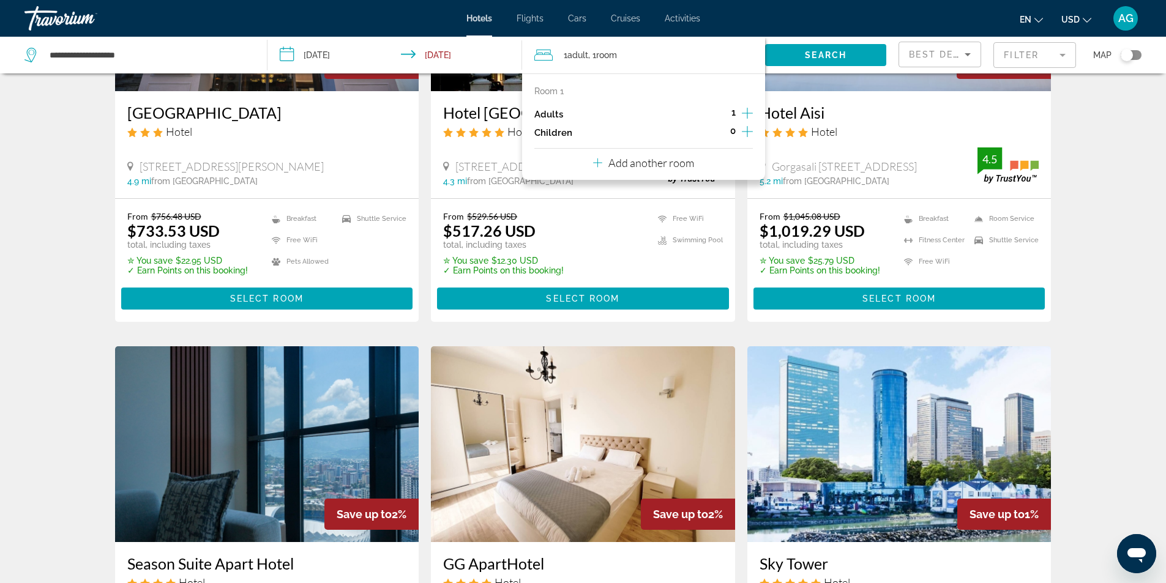
click at [746, 111] on icon "Increment adults" at bounding box center [747, 113] width 11 height 15
click at [50, 214] on div "Hotel Search Results - 162 places to spend your time Save up to 3% [GEOGRAPHIC_…" at bounding box center [583, 336] width 1166 height 1846
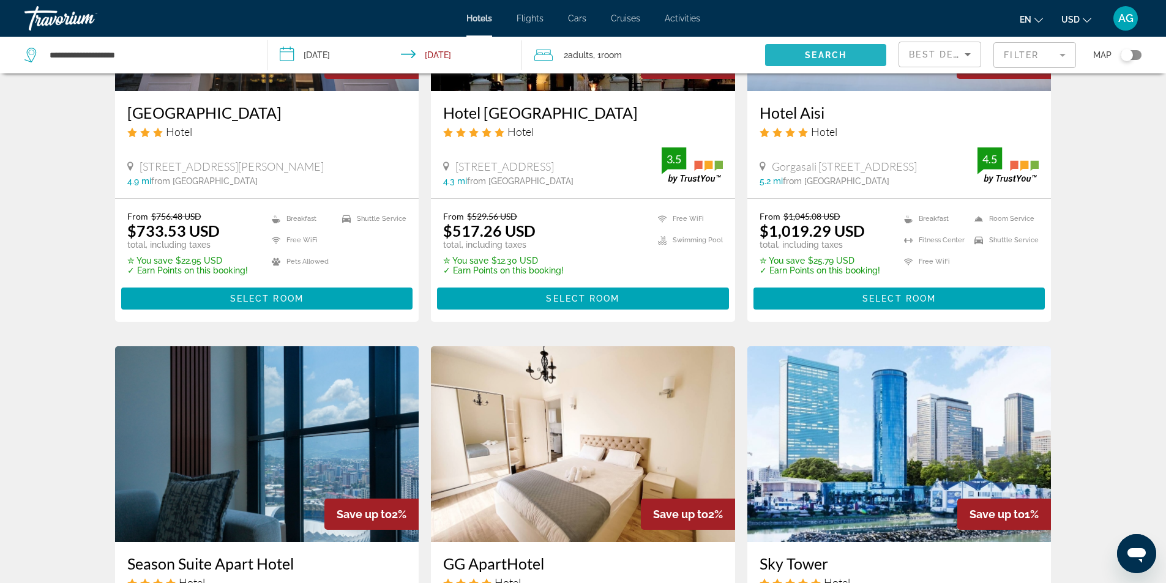
click at [855, 52] on span "Search widget" at bounding box center [825, 54] width 121 height 29
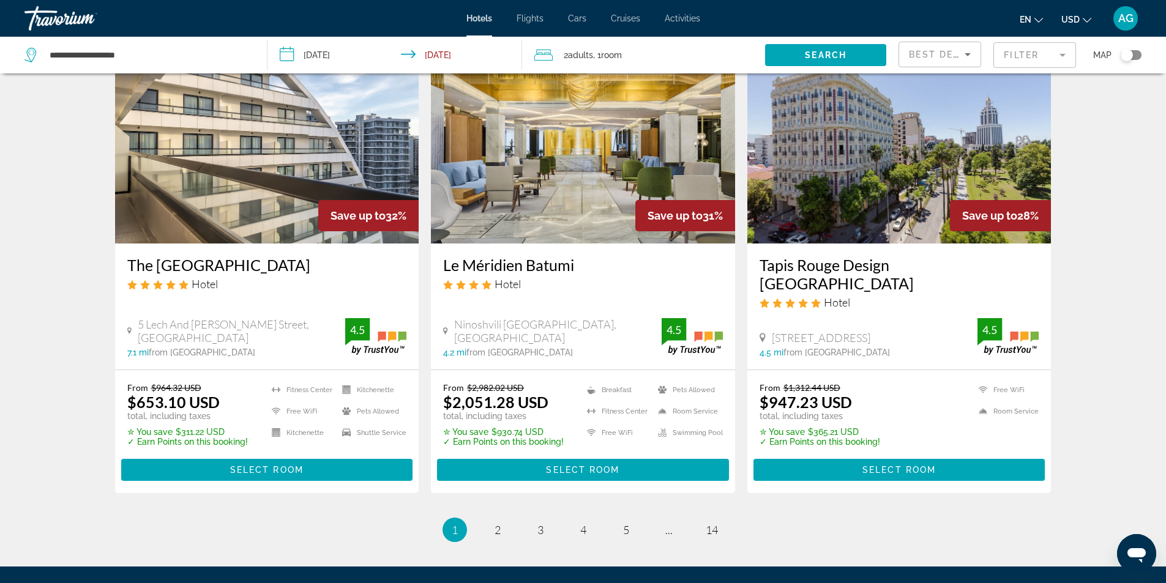
scroll to position [1544, 0]
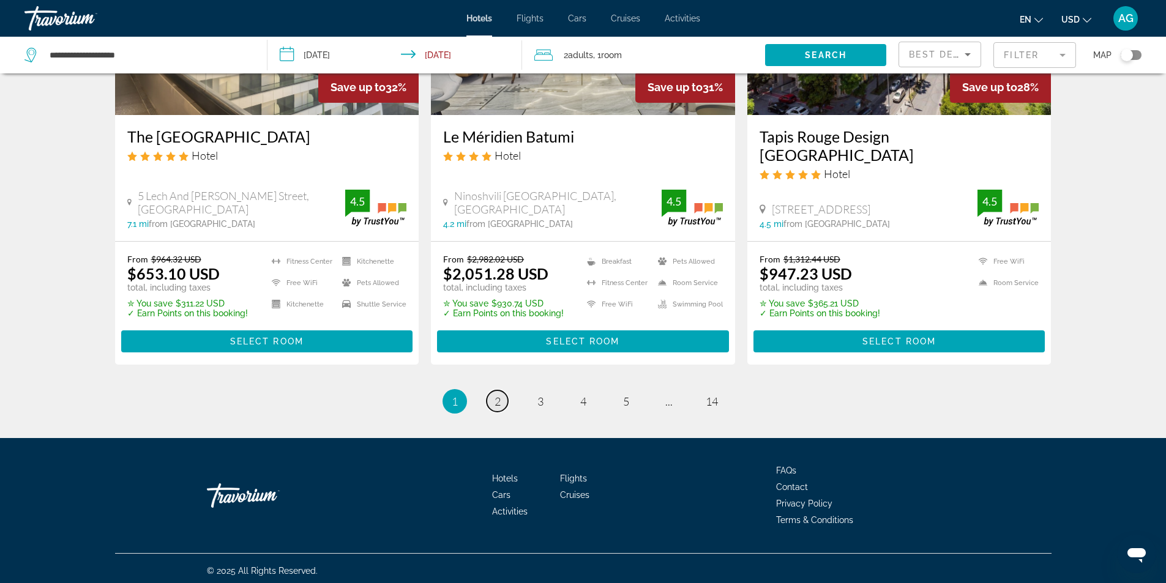
click at [502, 401] on link "page 2" at bounding box center [496, 400] width 21 height 21
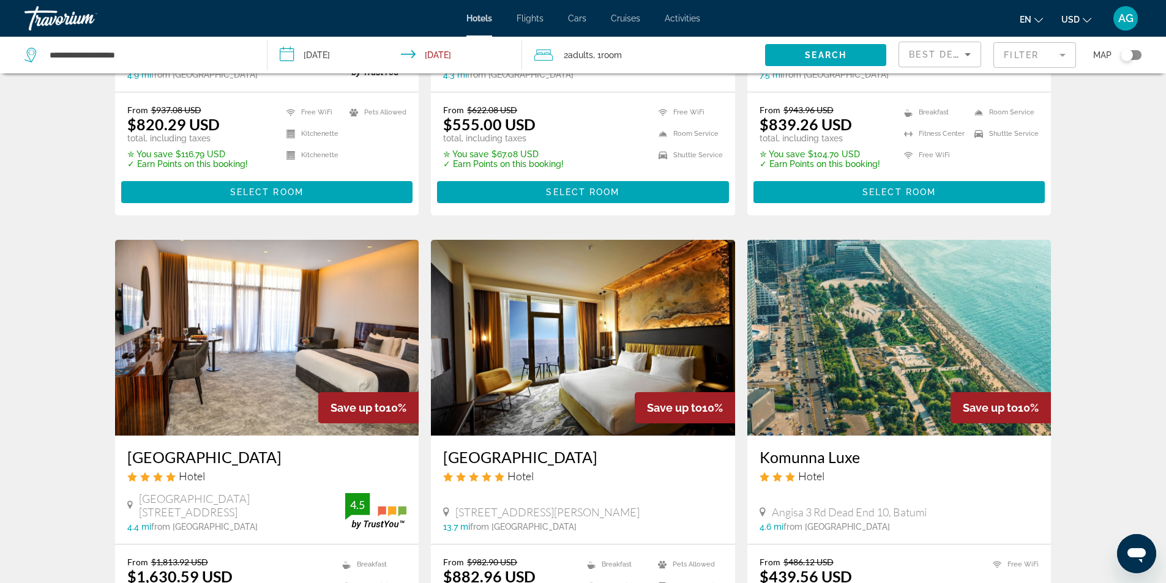
scroll to position [1468, 0]
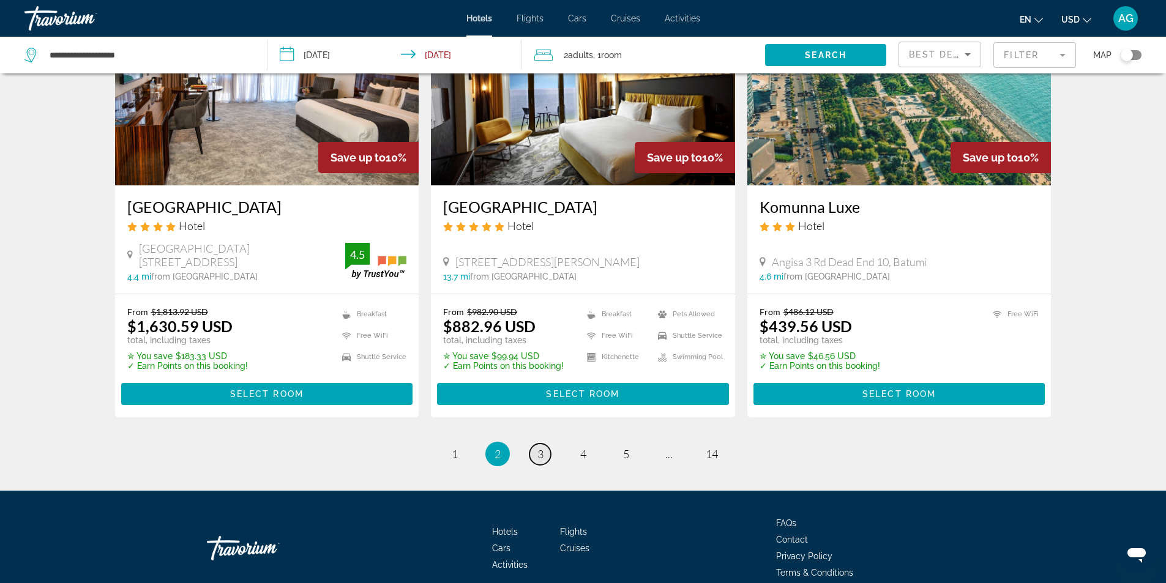
click at [538, 455] on span "3" at bounding box center [540, 453] width 6 height 13
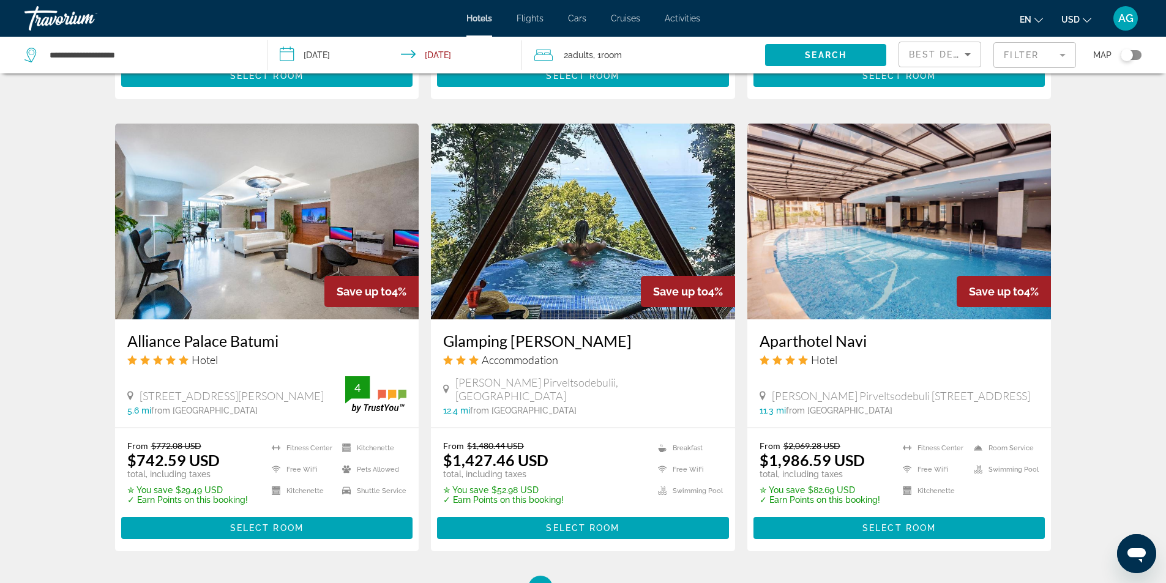
scroll to position [1530, 0]
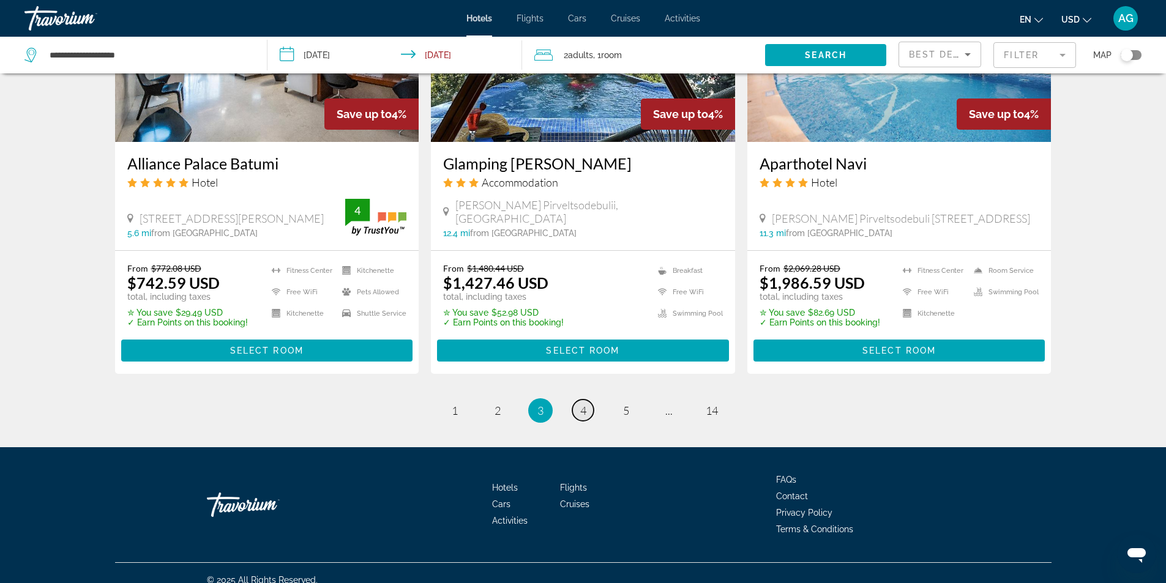
click at [580, 408] on span "4" at bounding box center [583, 410] width 6 height 13
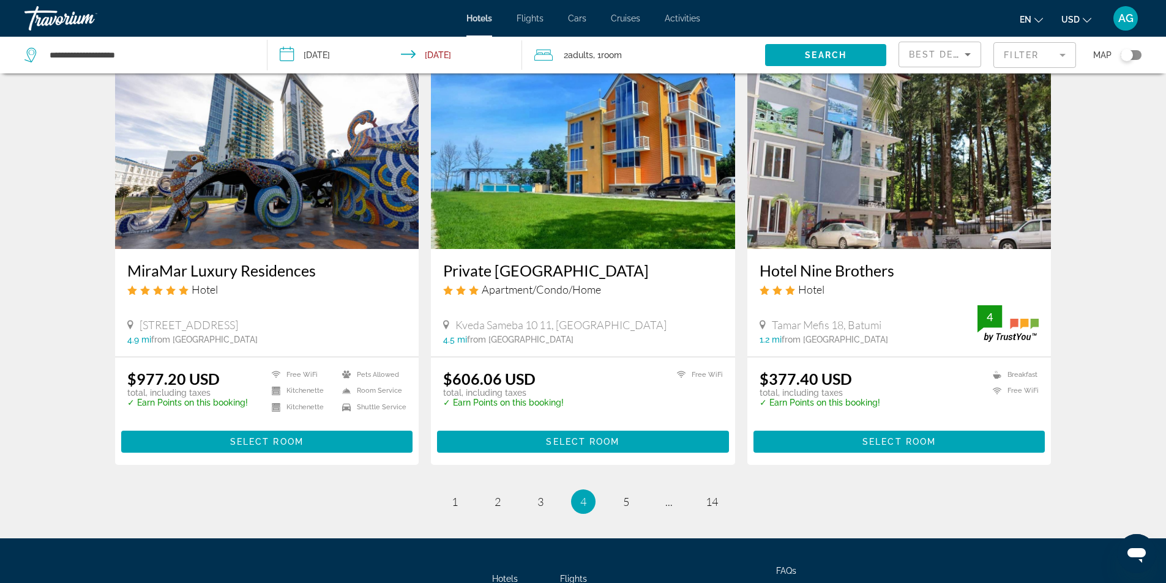
scroll to position [1522, 0]
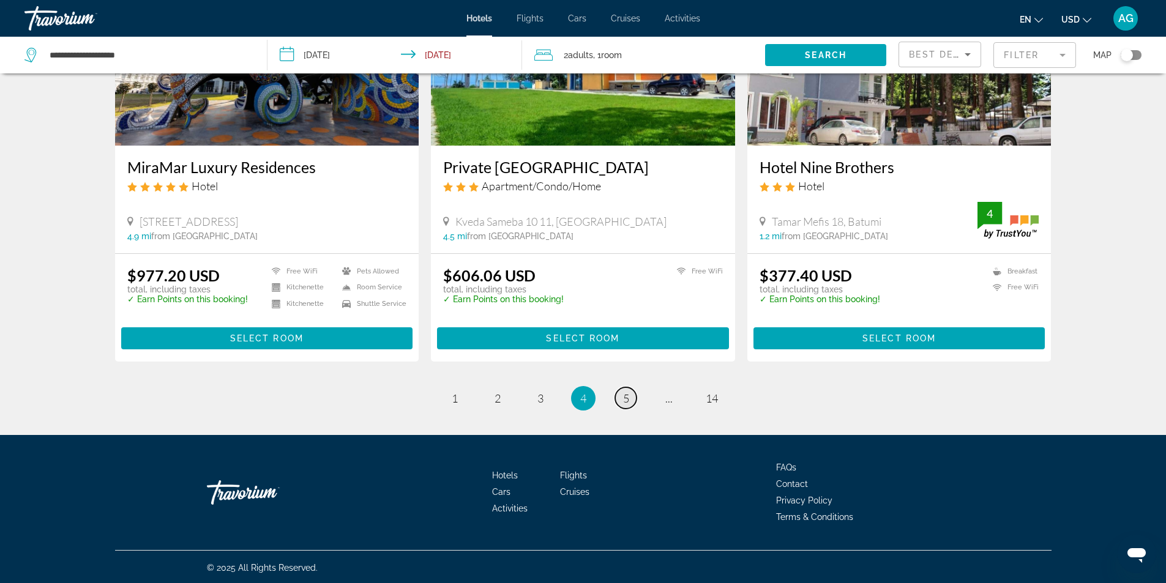
click at [623, 395] on span "5" at bounding box center [626, 398] width 6 height 13
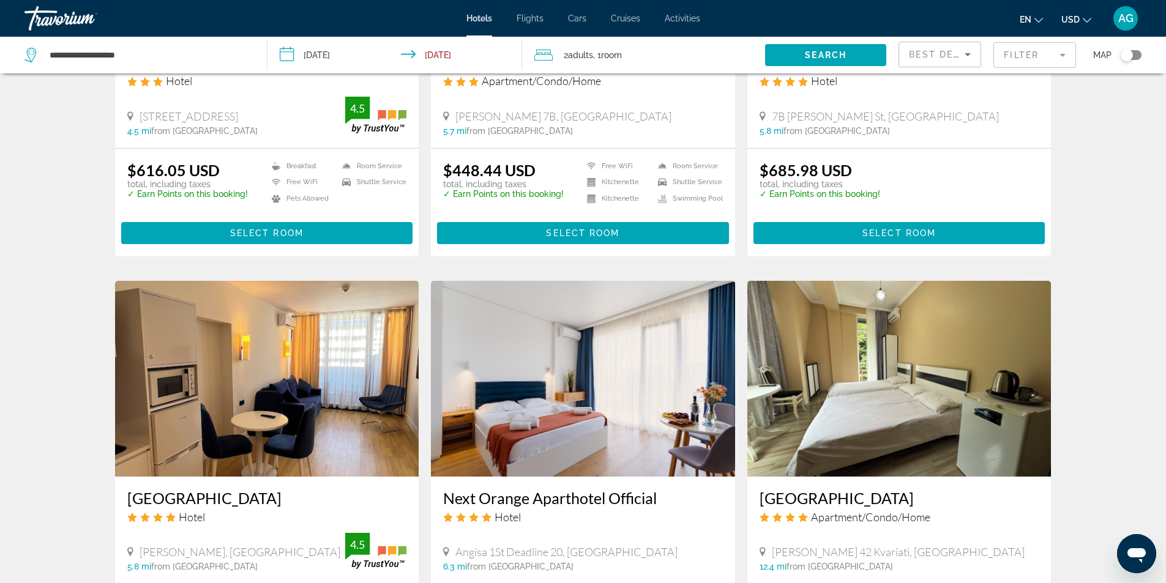
scroll to position [1481, 0]
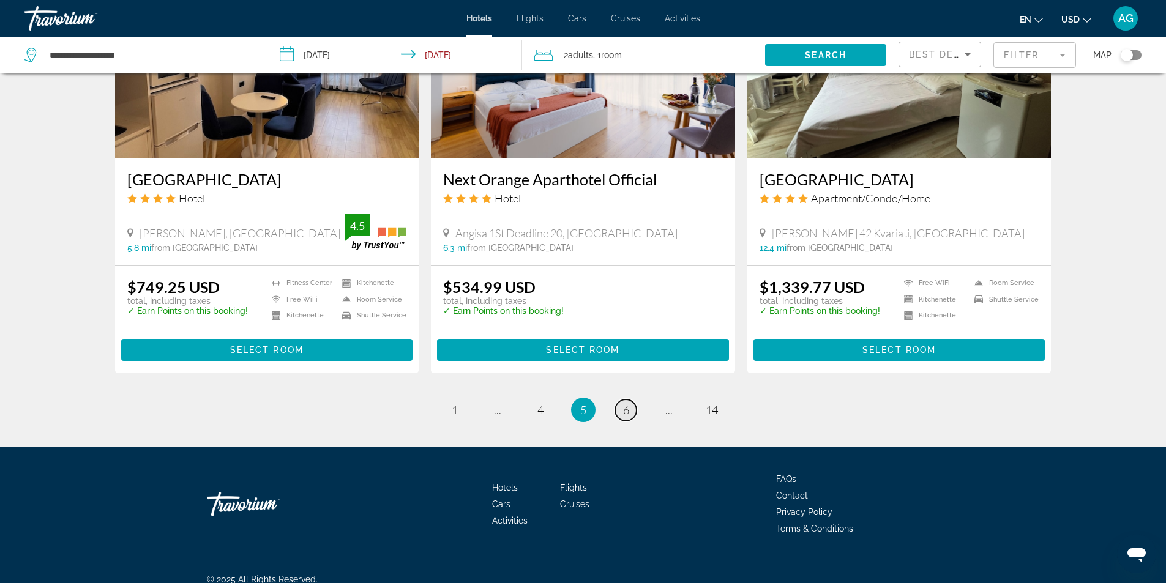
click at [623, 403] on span "6" at bounding box center [626, 409] width 6 height 13
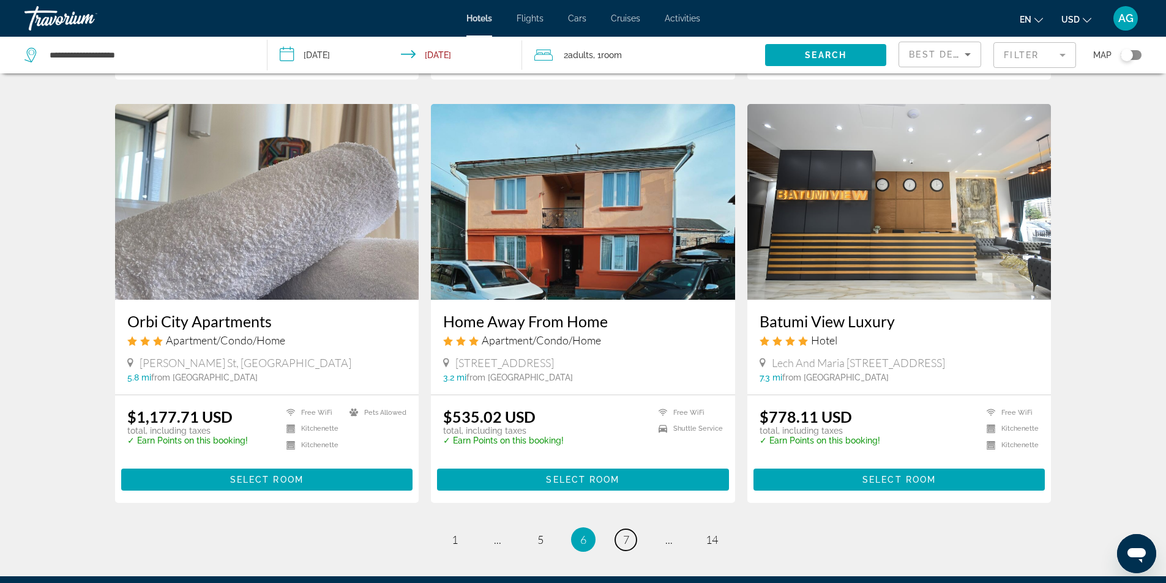
scroll to position [1346, 0]
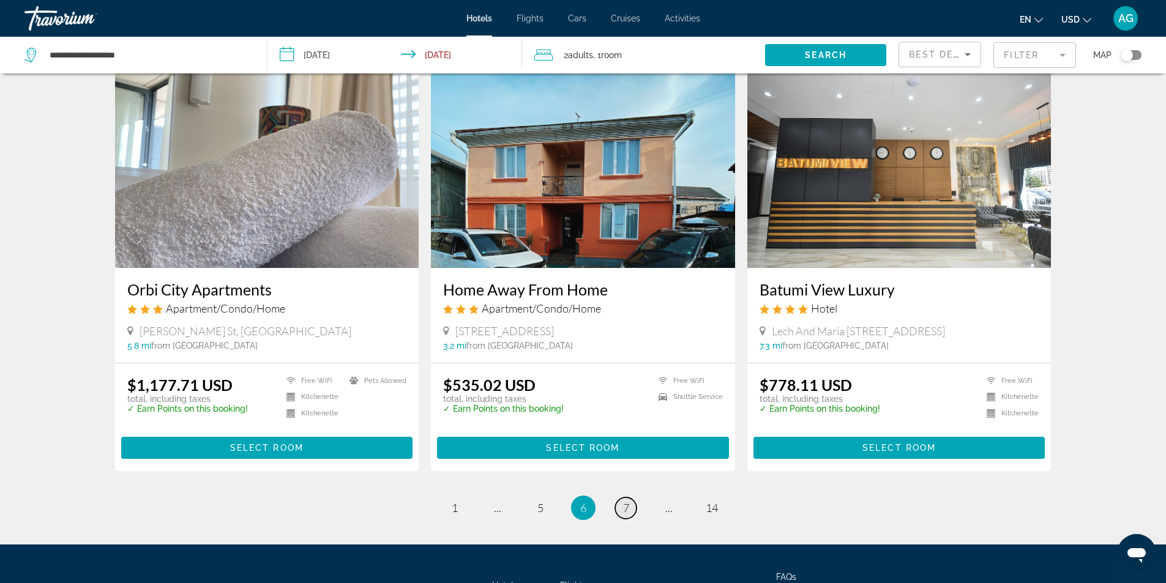
click at [630, 509] on link "page 7" at bounding box center [625, 507] width 21 height 21
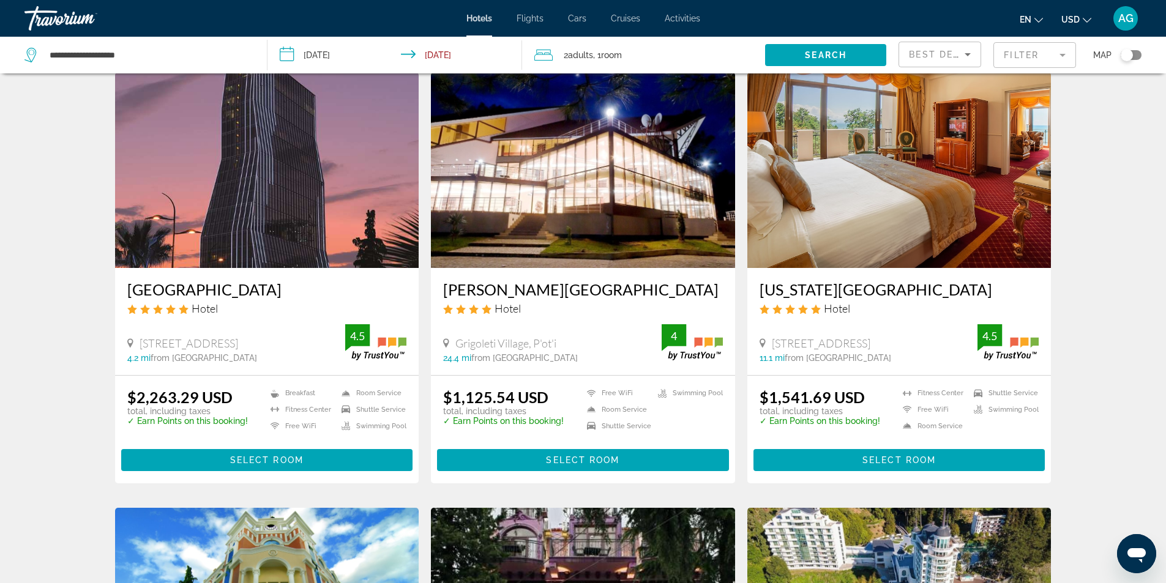
scroll to position [1346, 0]
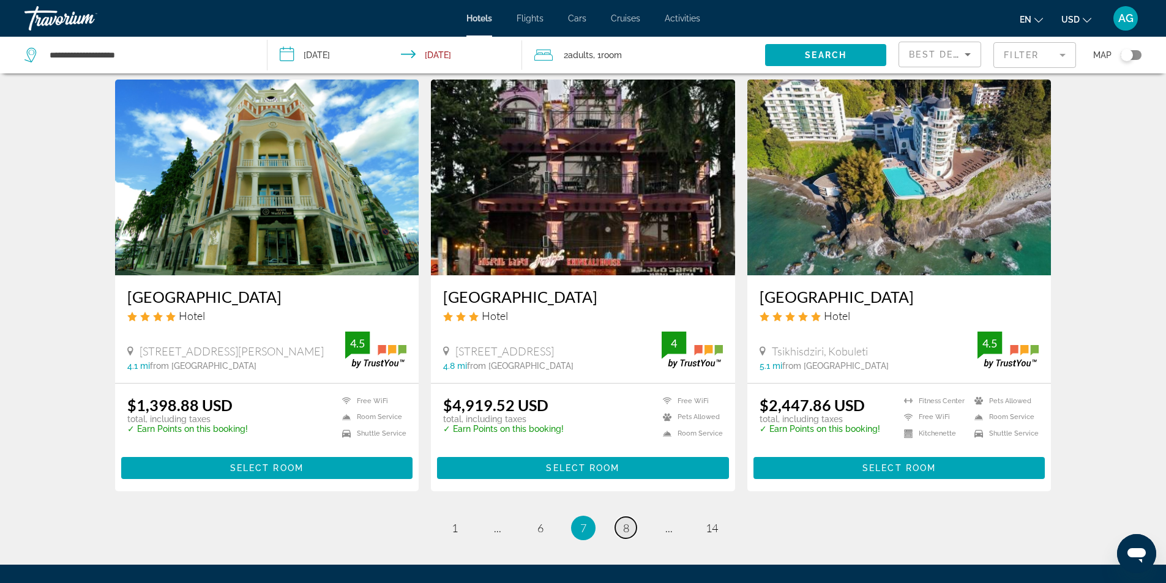
click at [625, 521] on span "8" at bounding box center [626, 527] width 6 height 13
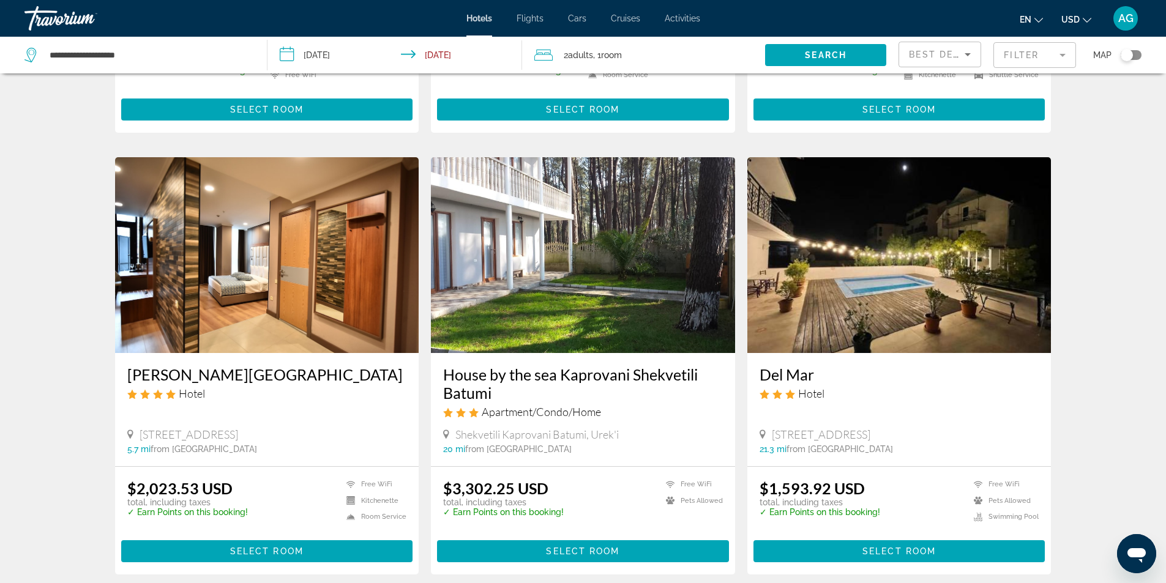
scroll to position [1496, 0]
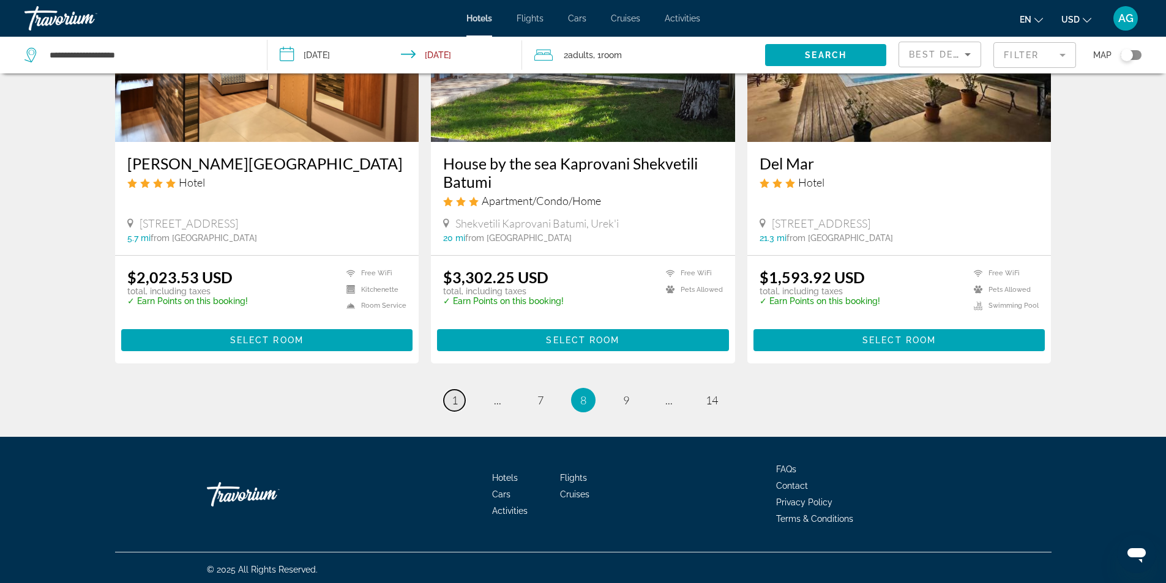
click at [456, 400] on span "1" at bounding box center [455, 399] width 6 height 13
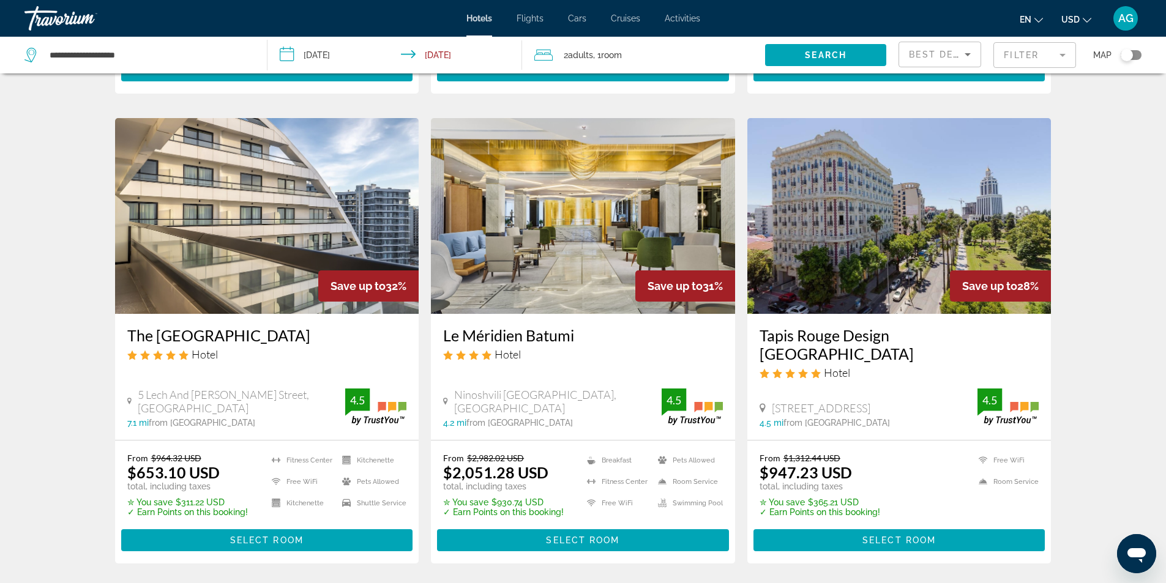
scroll to position [1346, 0]
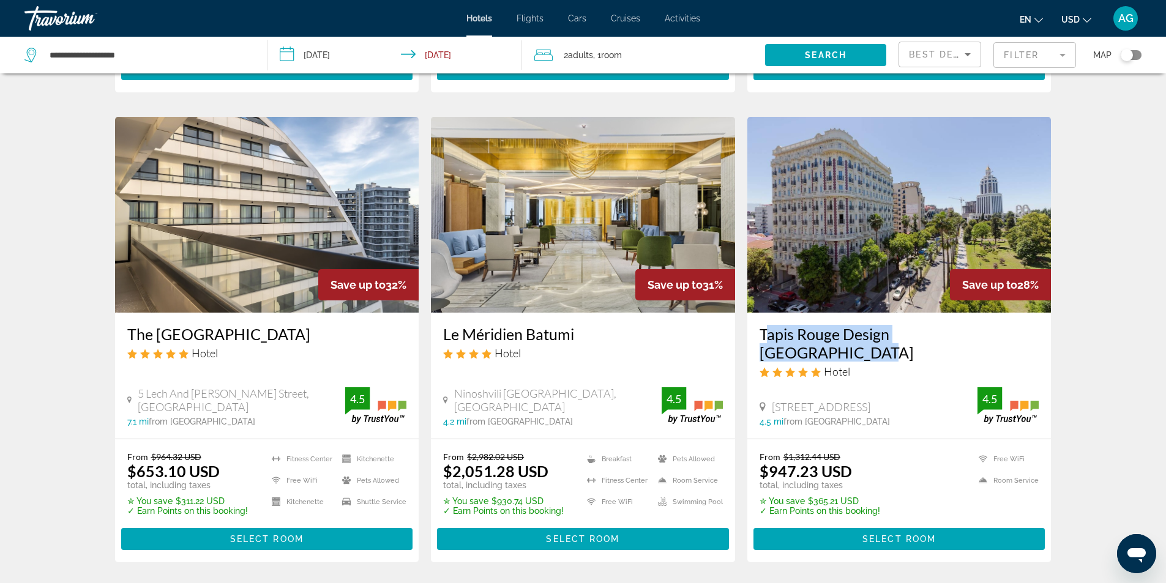
drag, startPoint x: 757, startPoint y: 349, endPoint x: 1009, endPoint y: 343, distance: 252.1
click at [1009, 343] on div "Tapis Rouge Design [GEOGRAPHIC_DATA] Hotel [STREET_ADDRESS] 4.5 mi from [GEOGRA…" at bounding box center [899, 375] width 304 height 125
click at [545, 56] on icon "Travelers: 2 adults, 0 children" at bounding box center [543, 55] width 18 height 15
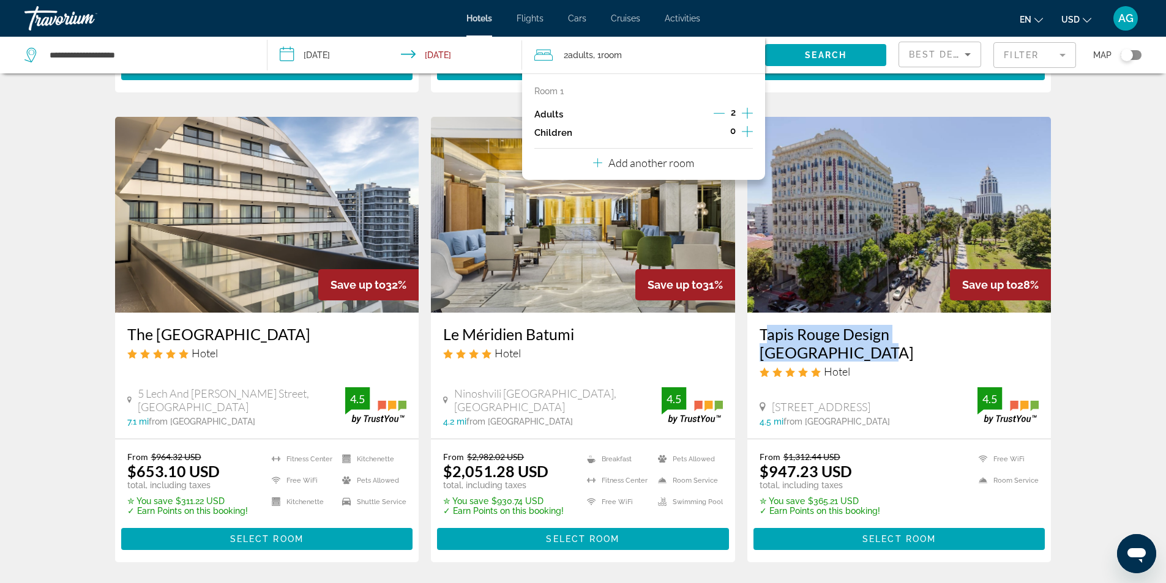
click at [720, 113] on icon "Decrement adults" at bounding box center [718, 113] width 11 height 1
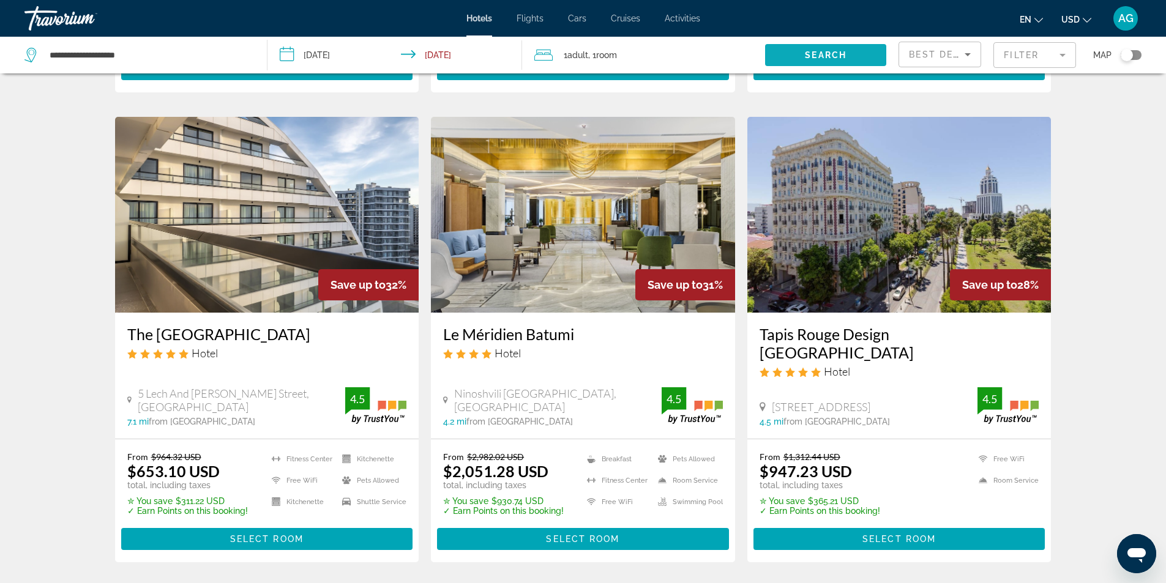
click at [830, 51] on span "Search" at bounding box center [826, 55] width 42 height 10
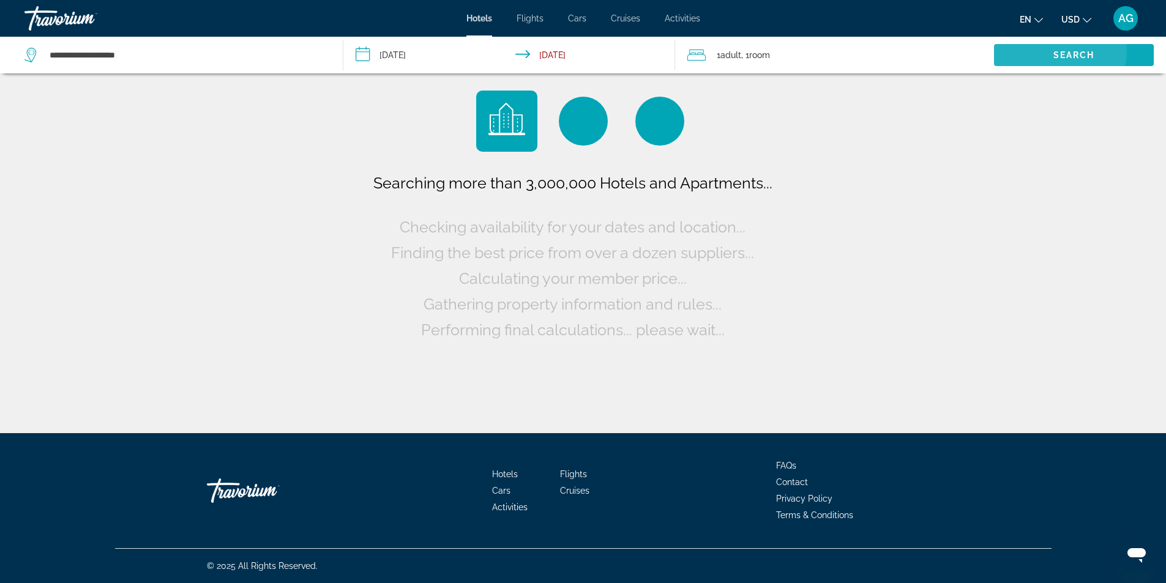
scroll to position [0, 0]
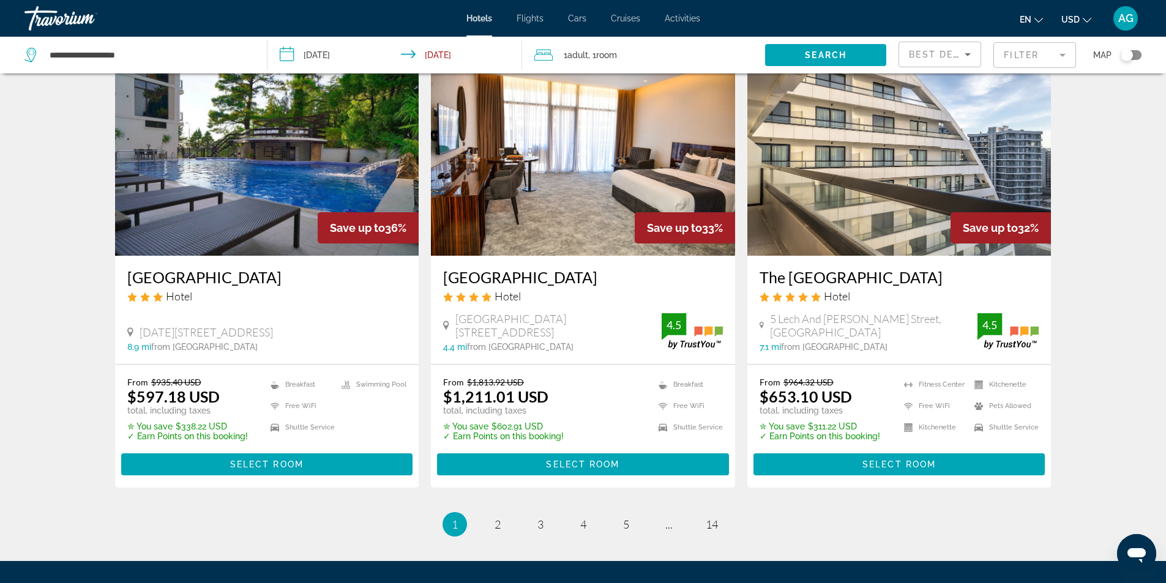
scroll to position [1407, 0]
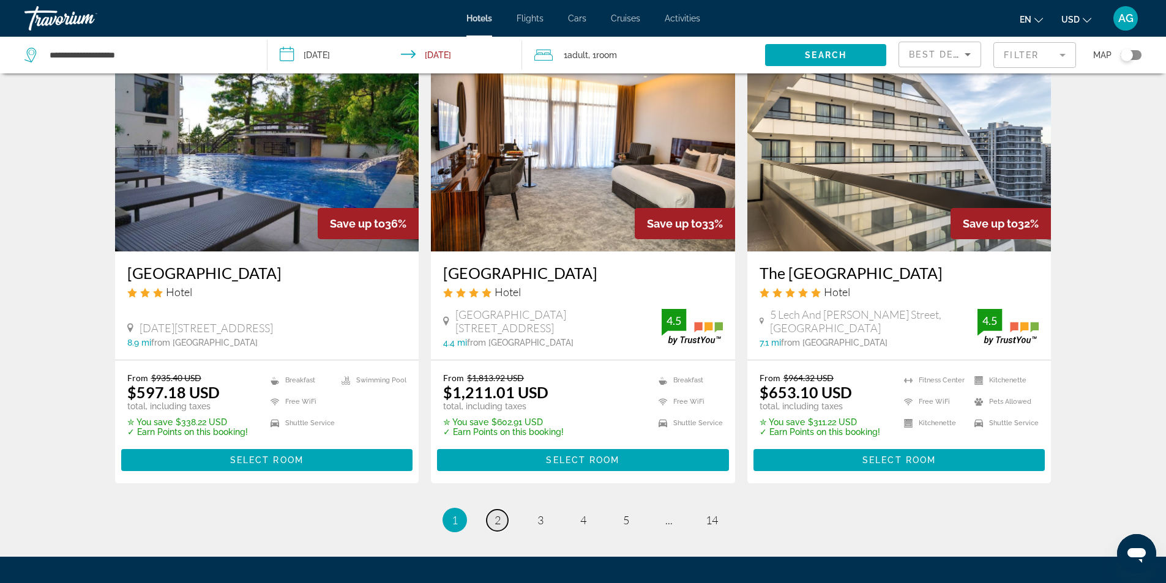
click at [502, 531] on link "page 2" at bounding box center [496, 520] width 21 height 21
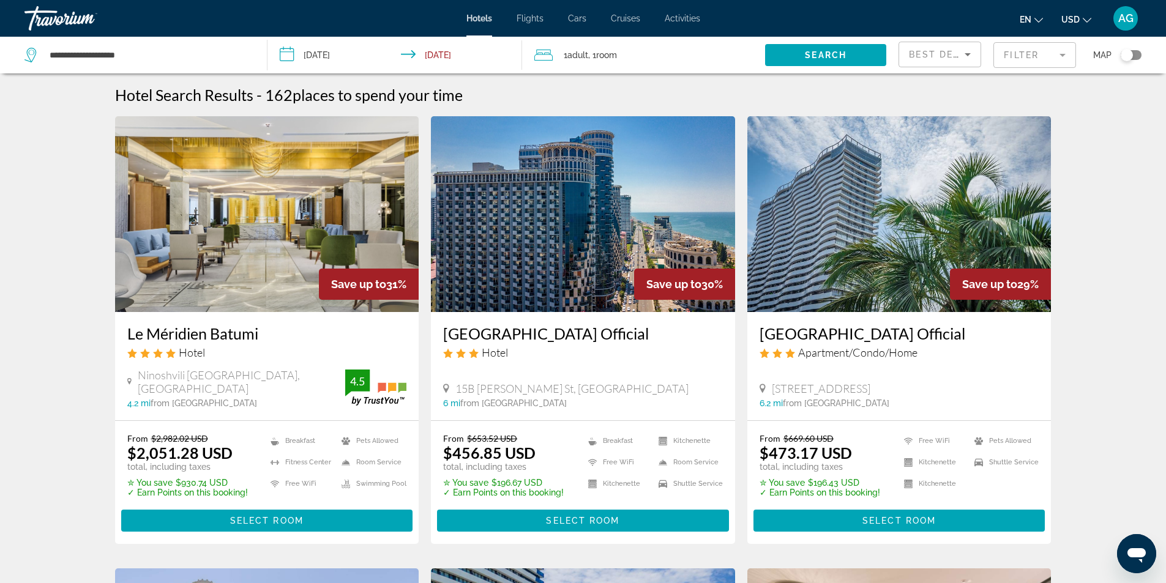
drag, startPoint x: 122, startPoint y: 338, endPoint x: 264, endPoint y: 337, distance: 141.9
click at [264, 337] on div "Le Méridien Batumi Hotel [GEOGRAPHIC_DATA], [GEOGRAPHIC_DATA] 4.2 mi from [GEOG…" at bounding box center [267, 366] width 304 height 108
click at [264, 277] on img "Main content" at bounding box center [267, 214] width 304 height 196
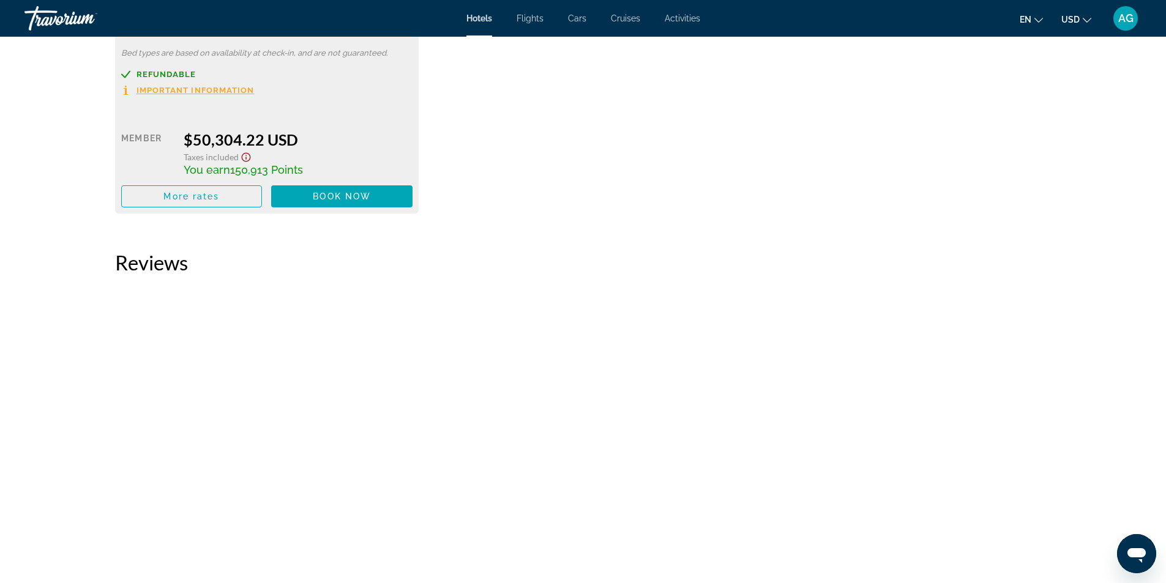
scroll to position [2753, 0]
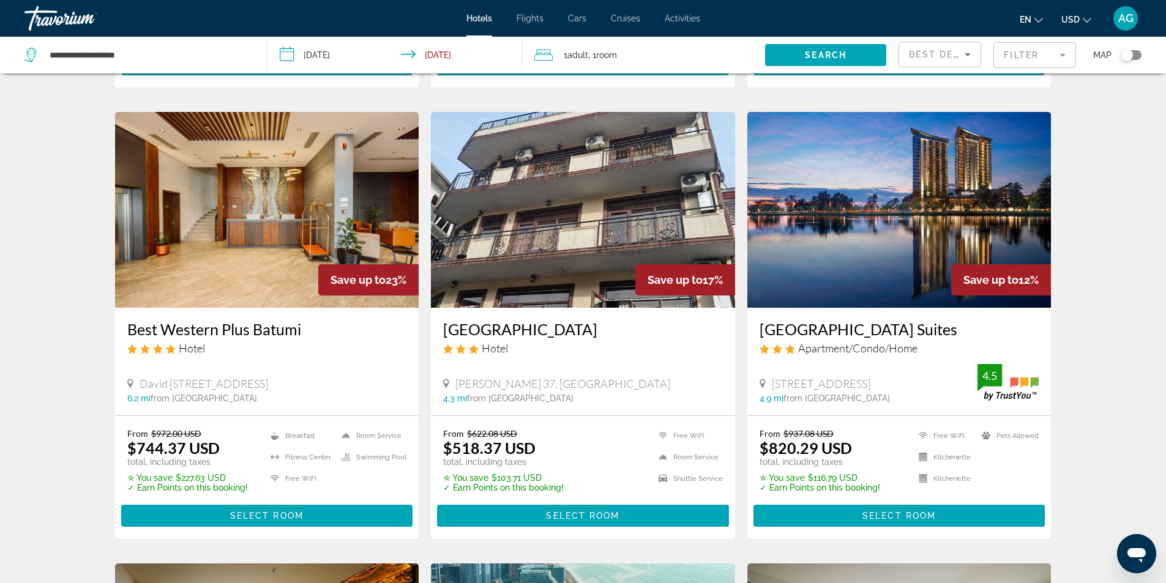
scroll to position [857, 0]
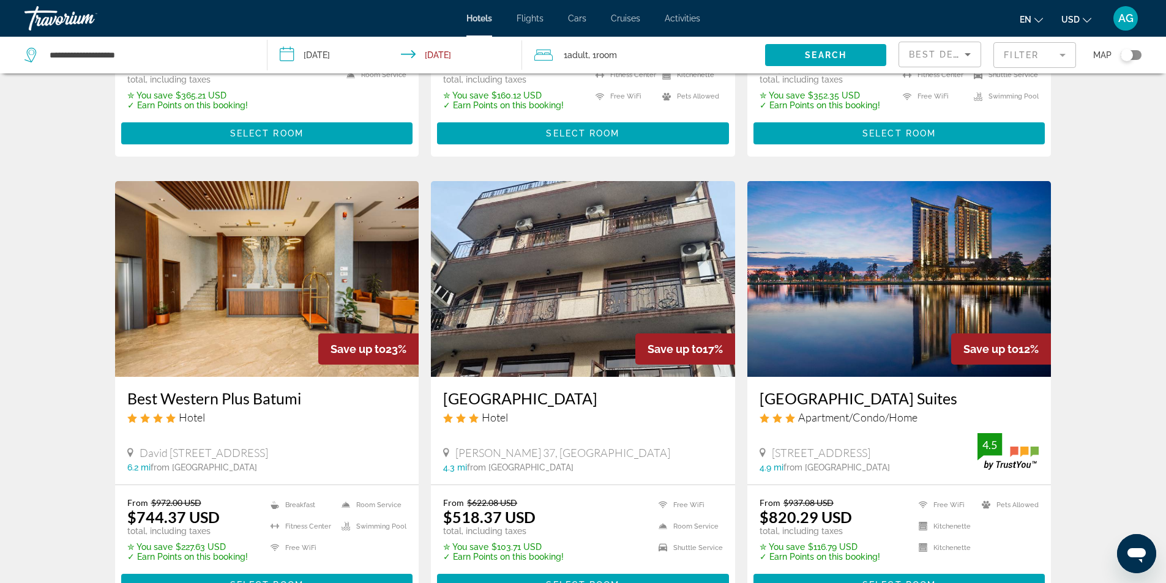
drag, startPoint x: 756, startPoint y: 380, endPoint x: 968, endPoint y: 379, distance: 212.3
click at [968, 379] on div "[GEOGRAPHIC_DATA] Suites Apartment/Condo/Home [STREET_ADDRESS] 4.9 mi from [GEO…" at bounding box center [899, 430] width 304 height 107
click at [861, 315] on img "Main content" at bounding box center [899, 279] width 304 height 196
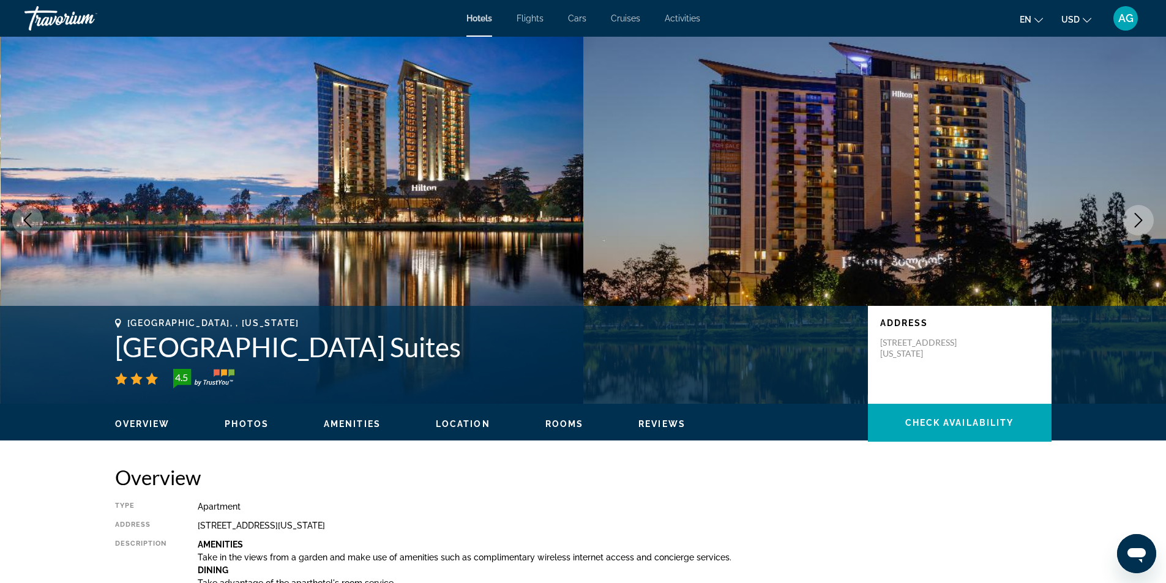
click at [1139, 220] on icon "Next image" at bounding box center [1138, 220] width 15 height 15
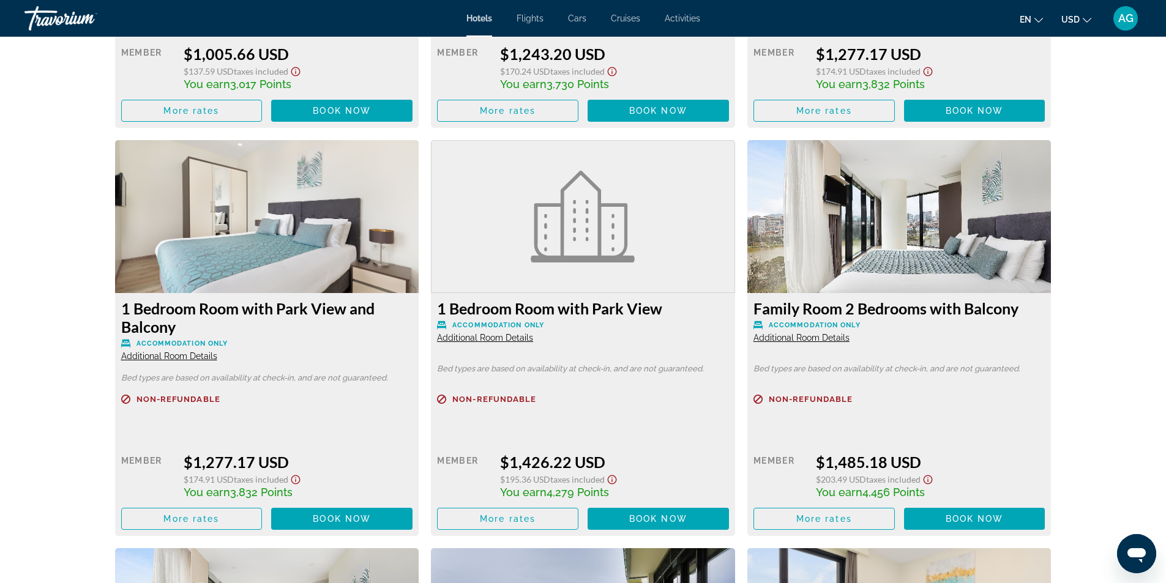
scroll to position [2508, 0]
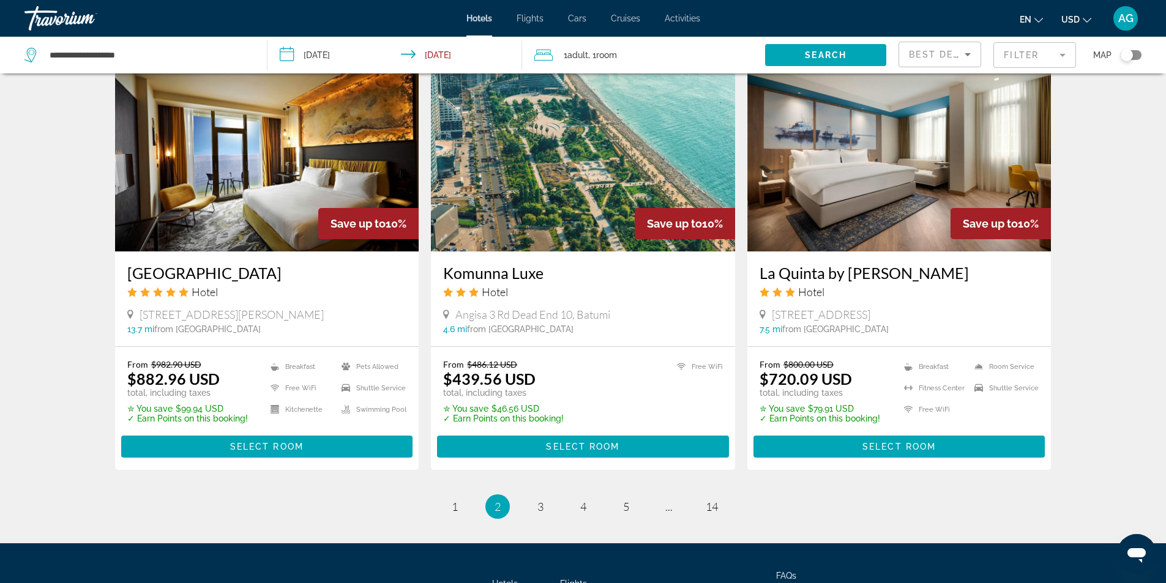
scroll to position [1525, 0]
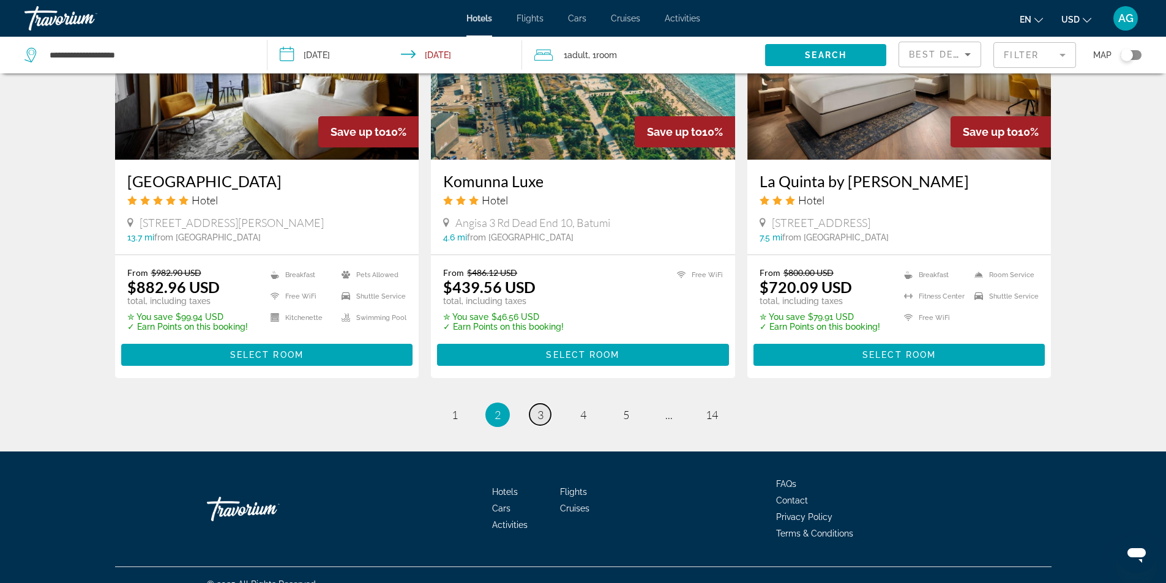
click at [545, 404] on link "page 3" at bounding box center [539, 414] width 21 height 21
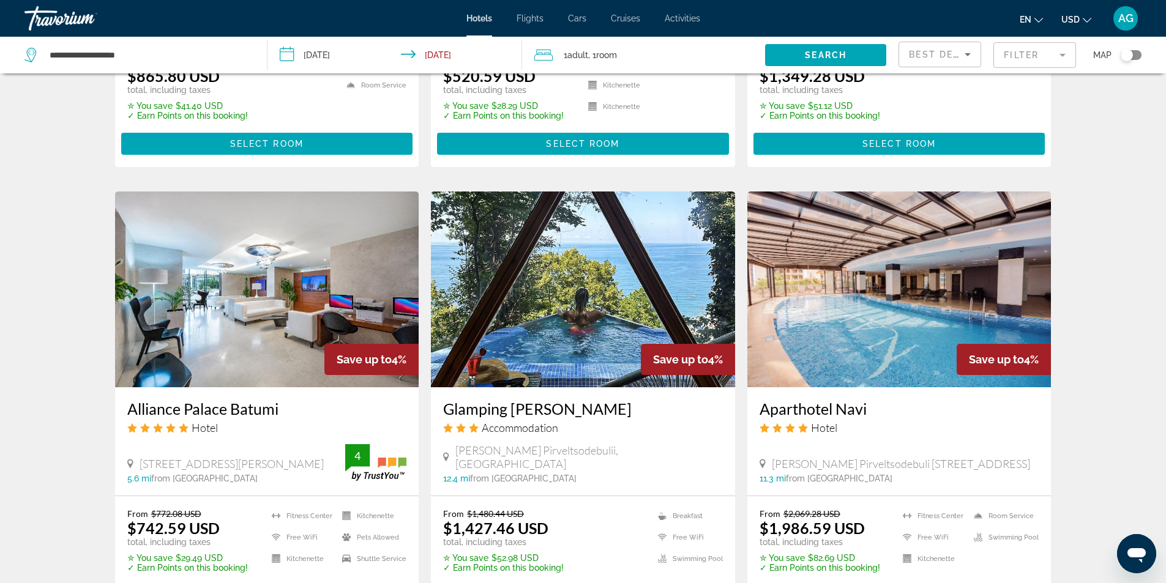
scroll to position [1285, 0]
drag, startPoint x: 444, startPoint y: 404, endPoint x: 631, endPoint y: 395, distance: 187.4
click at [631, 395] on div "Glamping [PERSON_NAME] Accommodation [PERSON_NAME] [GEOGRAPHIC_DATA], [GEOGRAPH…" at bounding box center [583, 441] width 304 height 108
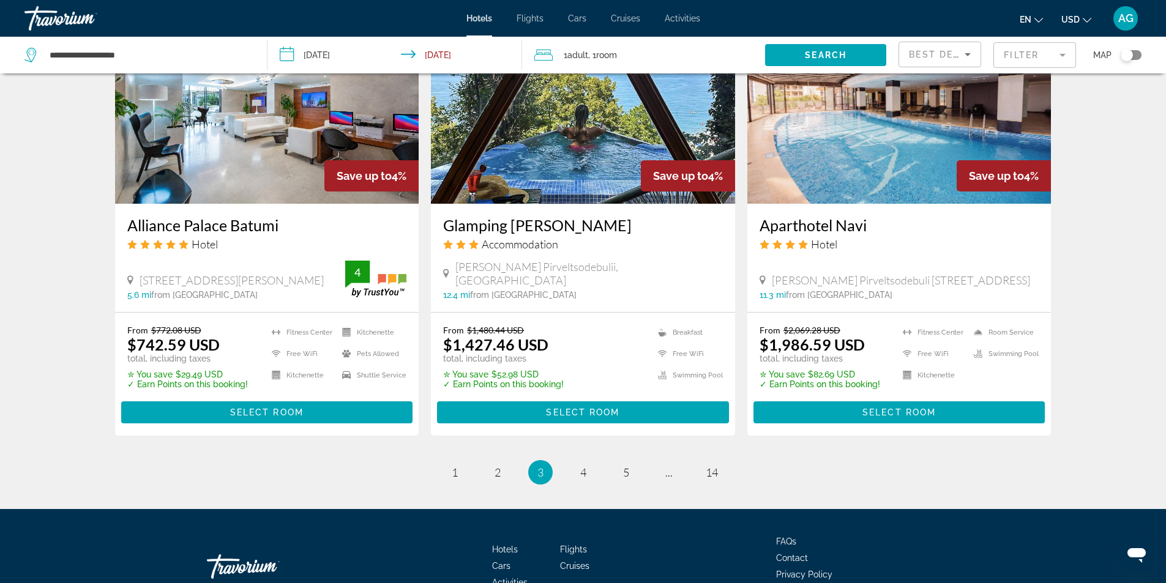
scroll to position [1468, 0]
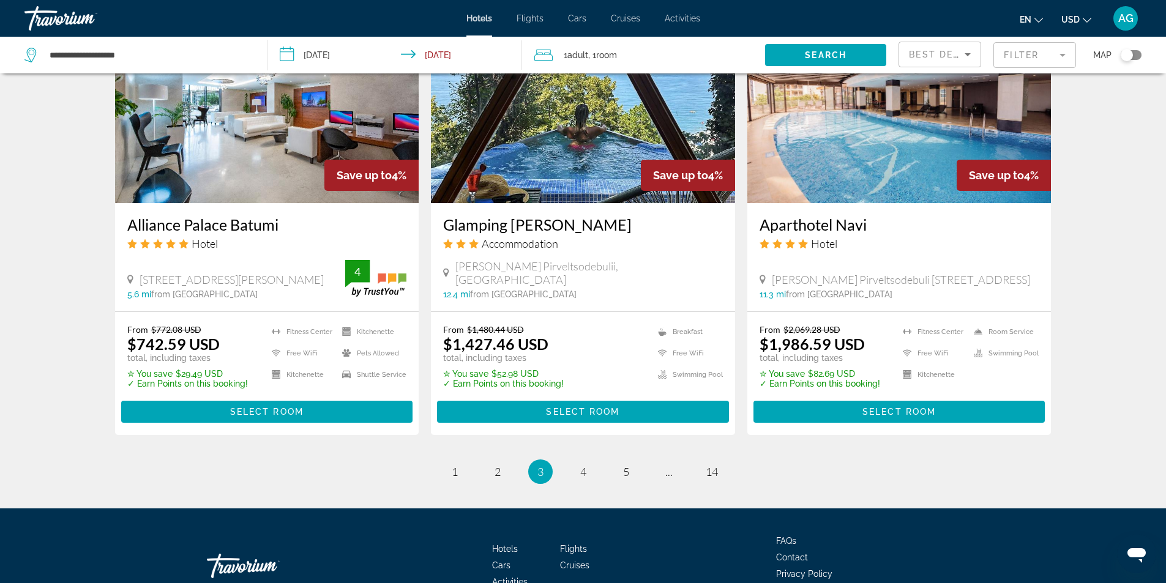
click at [588, 171] on img "Main content" at bounding box center [583, 105] width 304 height 196
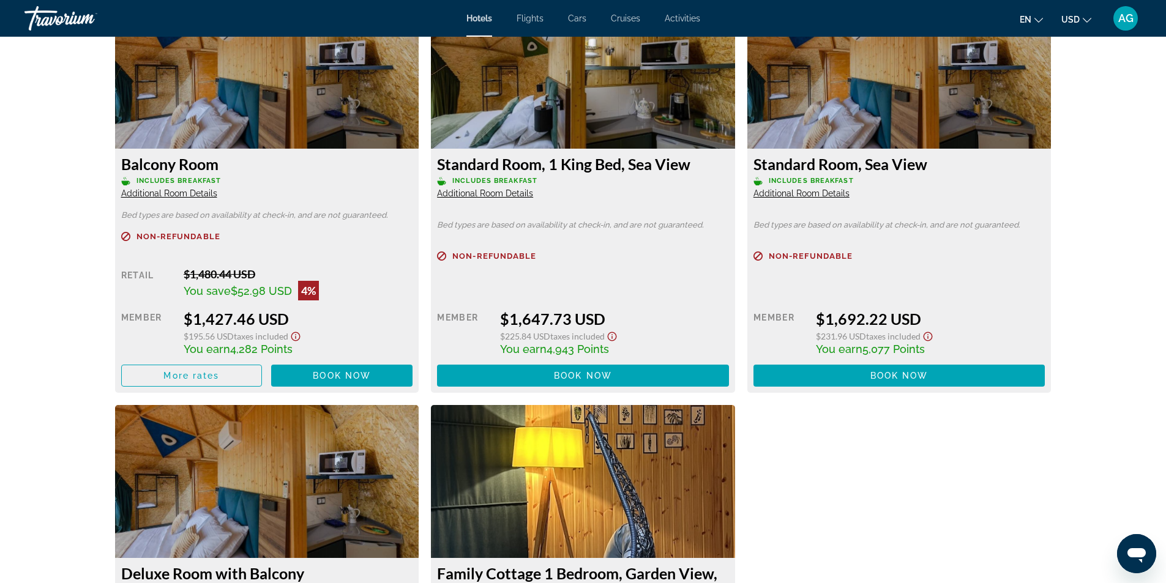
scroll to position [1567, 0]
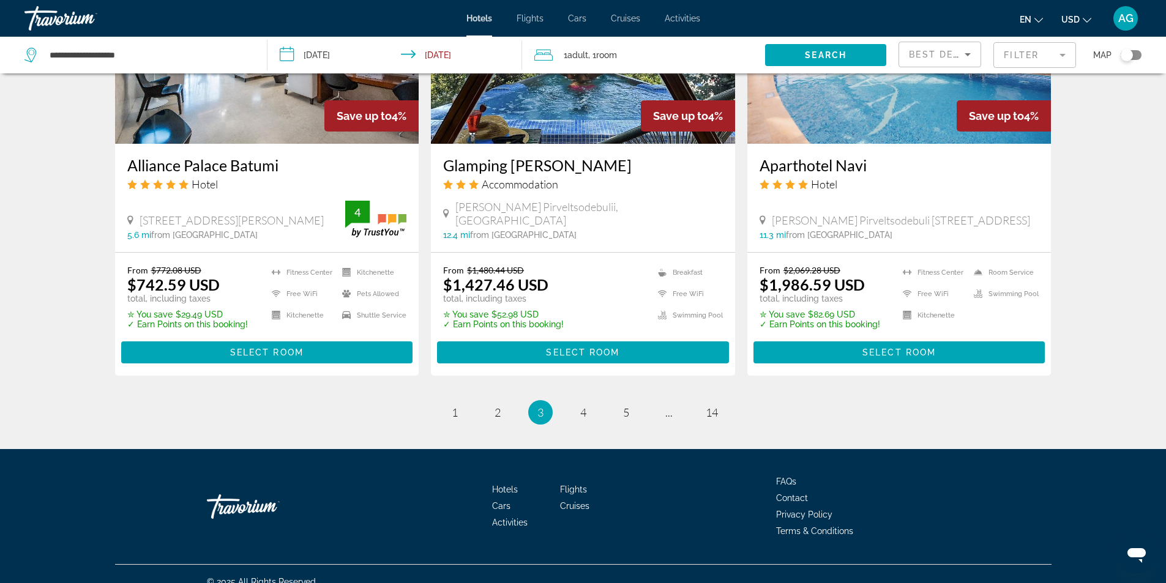
scroll to position [1530, 0]
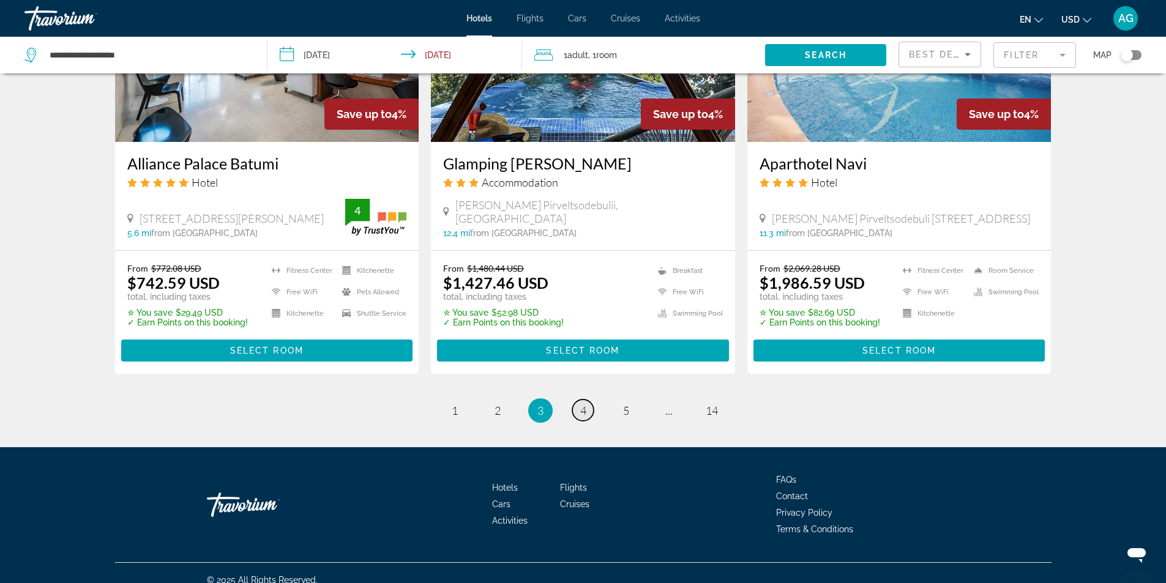
click at [584, 405] on span "4" at bounding box center [583, 410] width 6 height 13
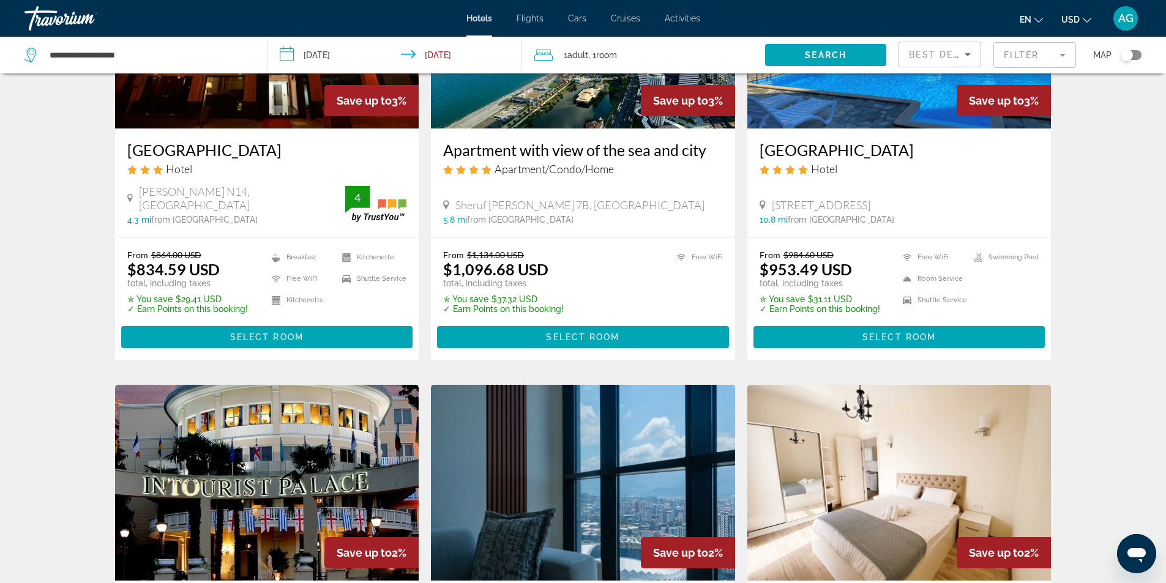
scroll to position [428, 0]
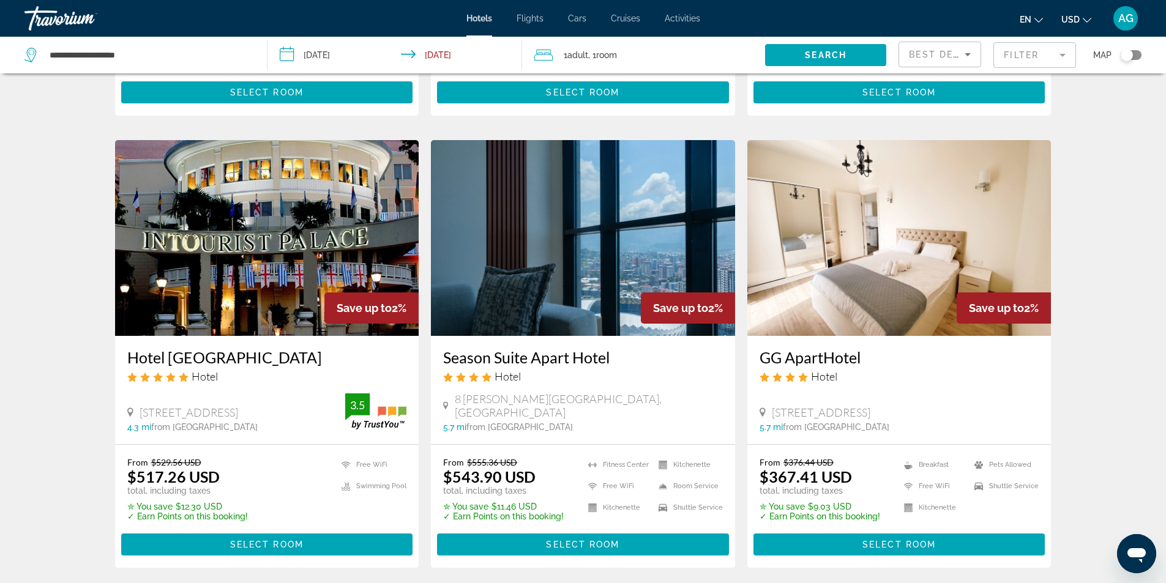
drag, startPoint x: 118, startPoint y: 360, endPoint x: 324, endPoint y: 359, distance: 206.2
click at [324, 359] on div "Hotel [GEOGRAPHIC_DATA] Hotel [STREET_ADDRESS] 4.3 mi from [GEOGRAPHIC_DATA] fr…" at bounding box center [267, 390] width 304 height 108
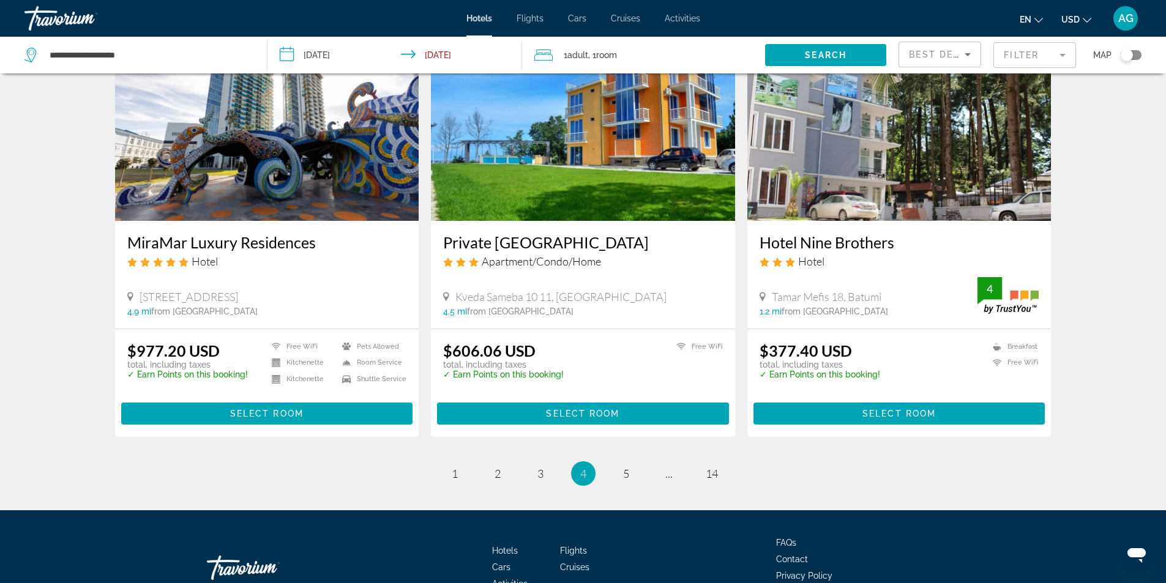
scroll to position [1468, 0]
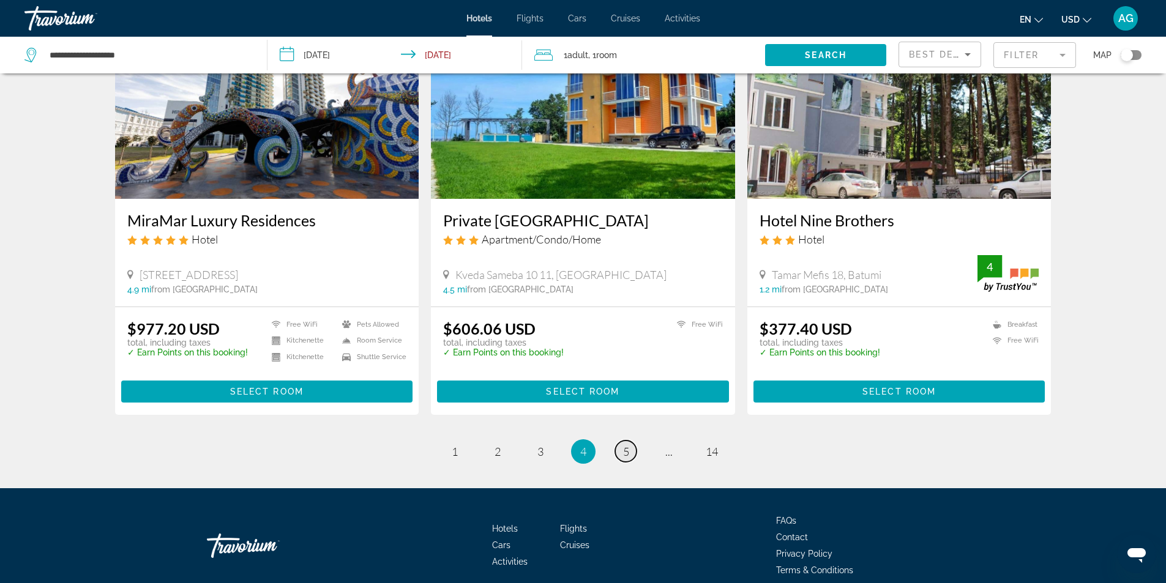
click at [624, 452] on span "5" at bounding box center [626, 451] width 6 height 13
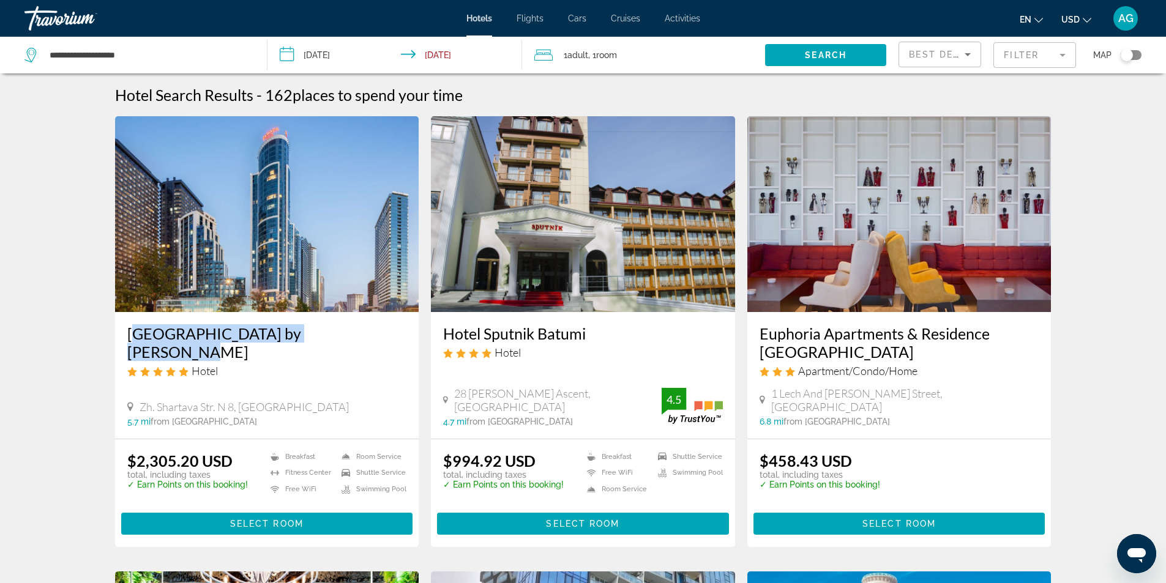
drag, startPoint x: 119, startPoint y: 331, endPoint x: 368, endPoint y: 339, distance: 249.8
click at [368, 339] on div "[GEOGRAPHIC_DATA] by [PERSON_NAME] Hotel Zh. Shartava Str. N 8, [GEOGRAPHIC_DAT…" at bounding box center [267, 375] width 304 height 127
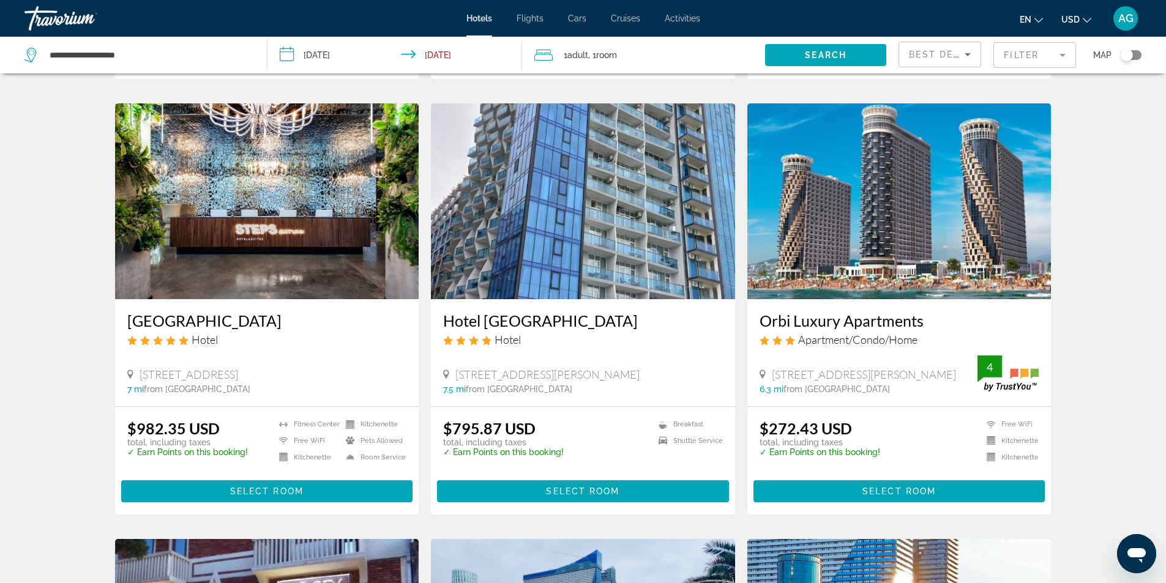
scroll to position [489, 0]
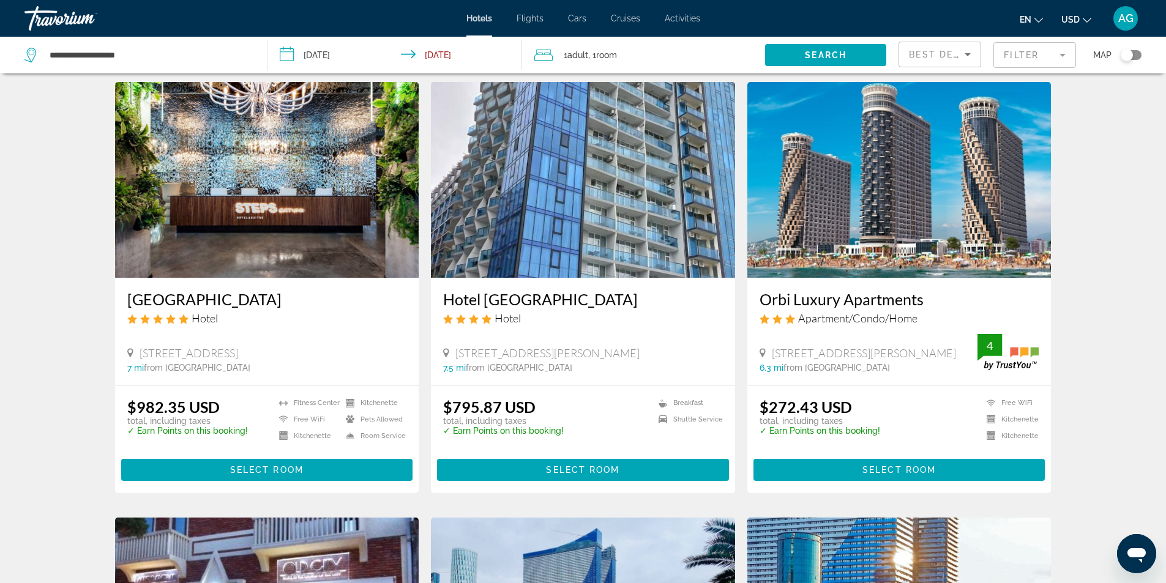
drag, startPoint x: 756, startPoint y: 285, endPoint x: 935, endPoint y: 280, distance: 180.0
click at [935, 280] on div "Orbi Luxury Apartments Apartment/Condo/Home [STREET_ADDRESS] 6.3 mi from [GEOGR…" at bounding box center [899, 331] width 304 height 107
click at [805, 244] on img "Main content" at bounding box center [899, 180] width 304 height 196
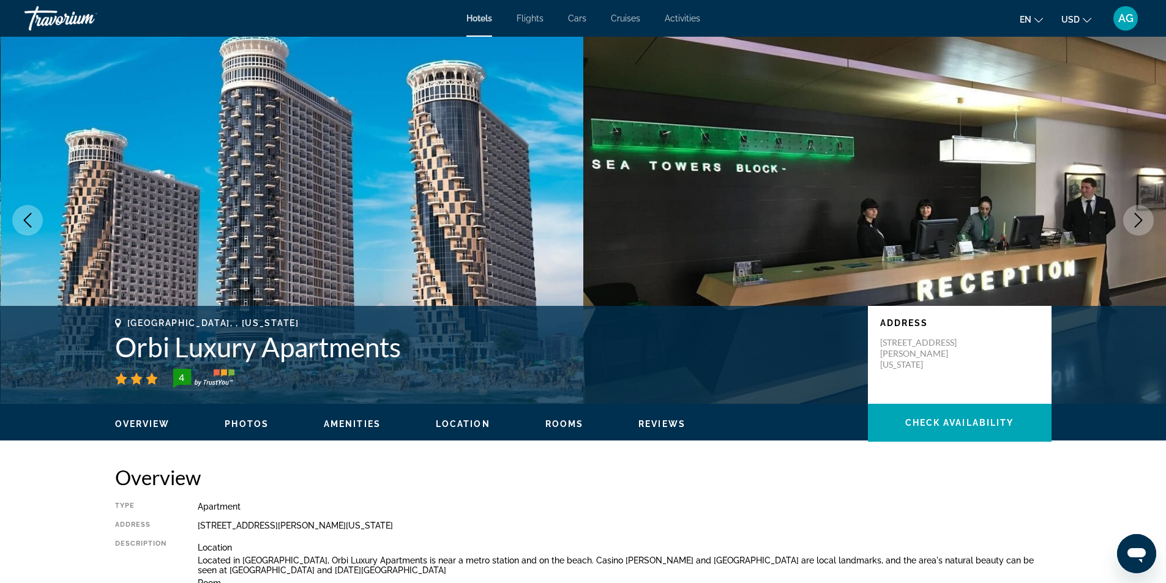
click at [1136, 220] on icon "Next image" at bounding box center [1138, 220] width 15 height 15
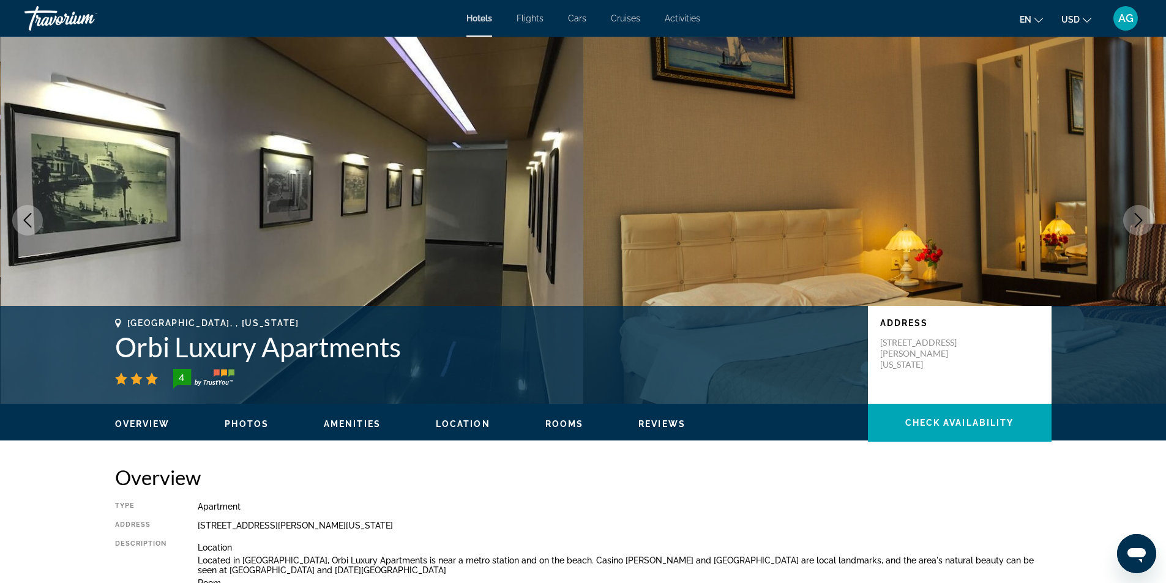
click at [26, 221] on icon "Previous image" at bounding box center [27, 220] width 15 height 15
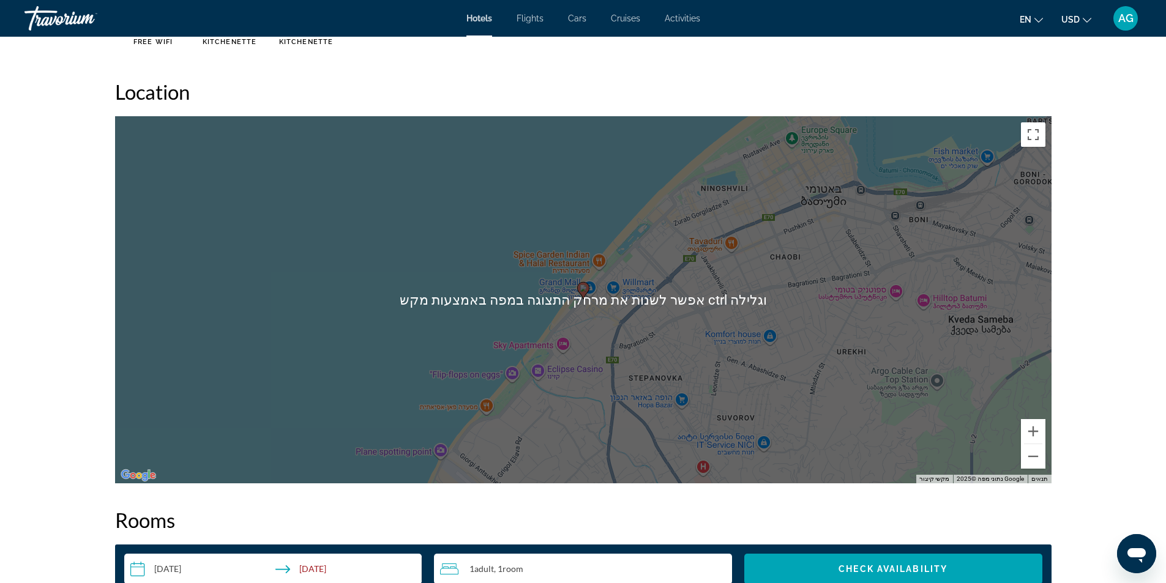
scroll to position [1101, 0]
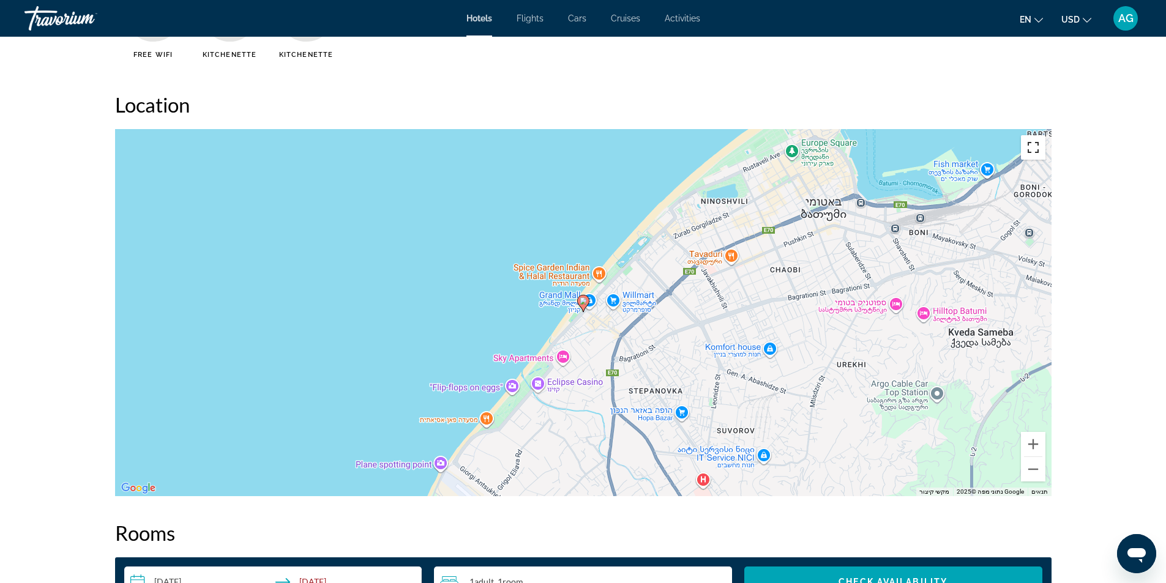
click at [1035, 151] on button "החלפה של מצב תצוגה למסך מלא" at bounding box center [1033, 147] width 24 height 24
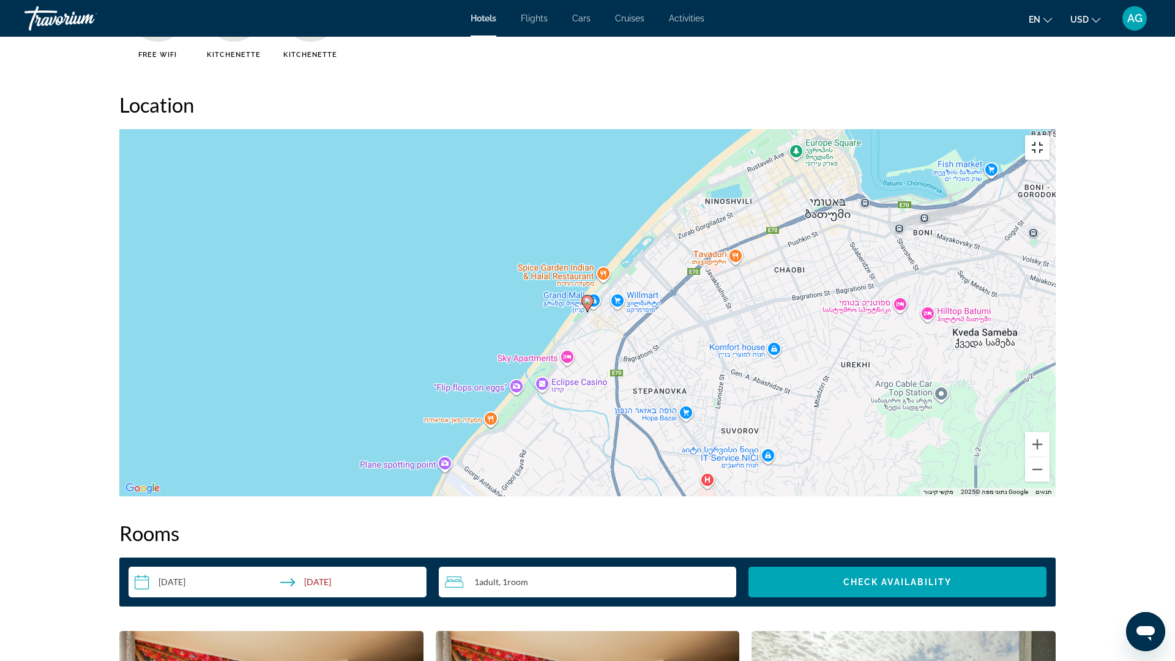
click at [1049, 135] on button "החלפה של מצב תצוגה למסך מלא" at bounding box center [1037, 147] width 24 height 24
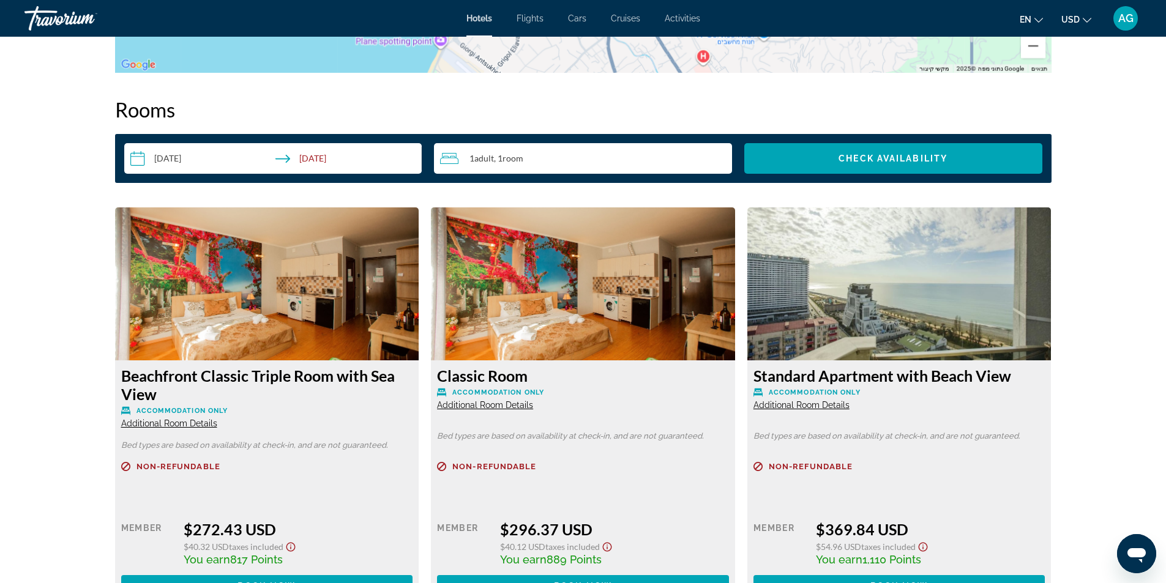
scroll to position [1530, 0]
